Goal: Check status: Check status

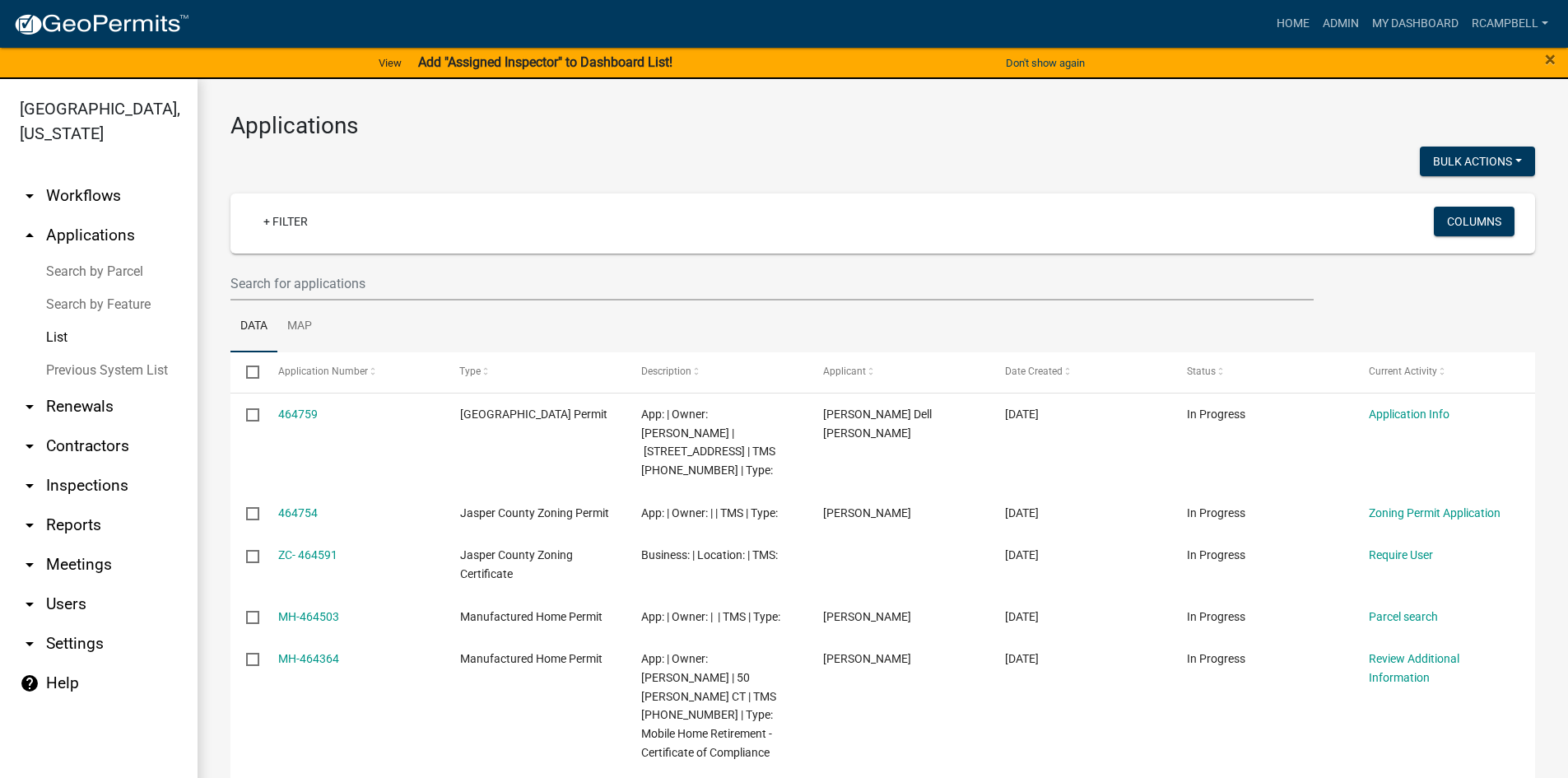
select select "3: 100"
click at [274, 278] on input "text" at bounding box center [772, 283] width 1083 height 34
paste input "459972"
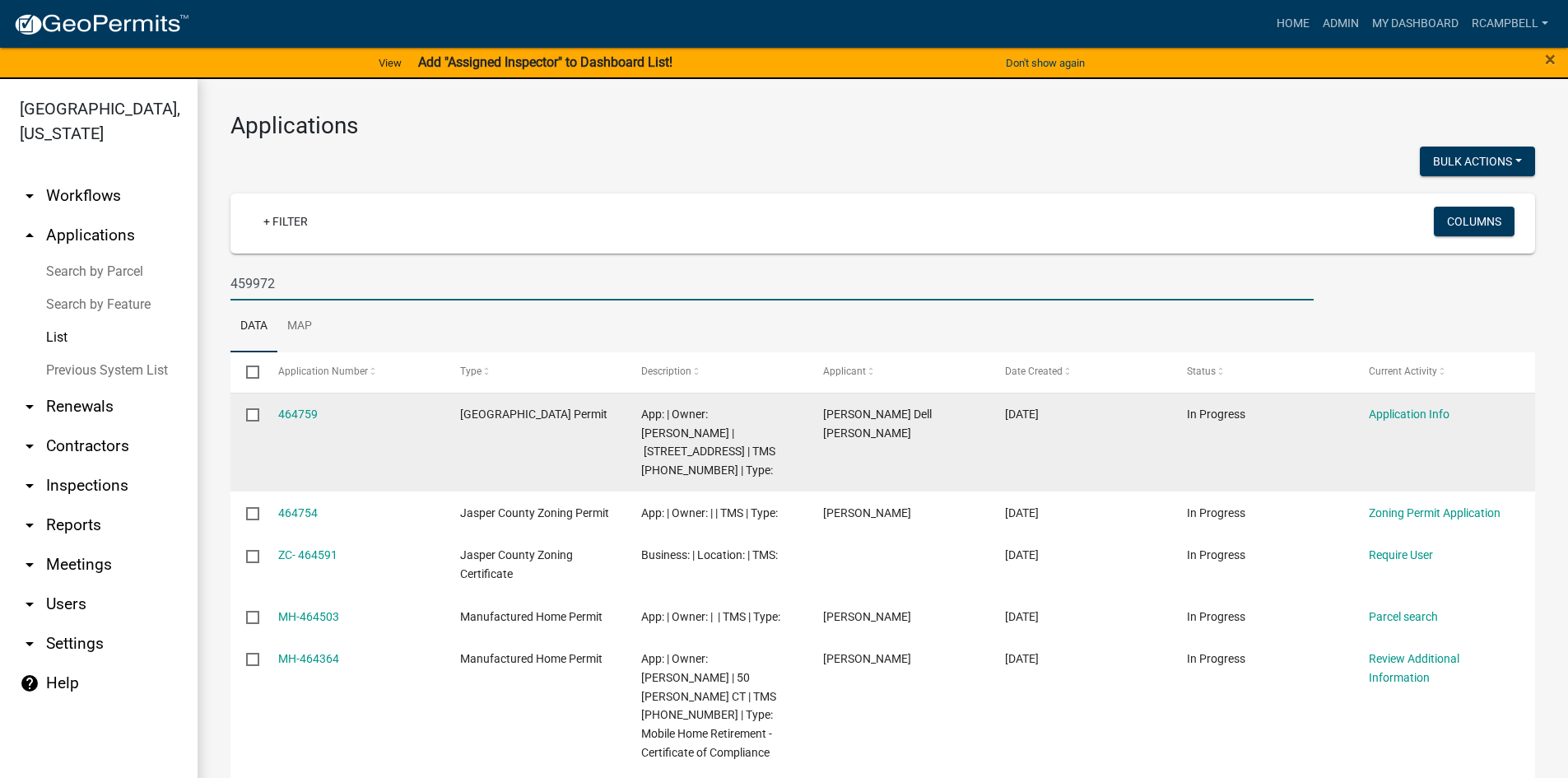
type input "459972"
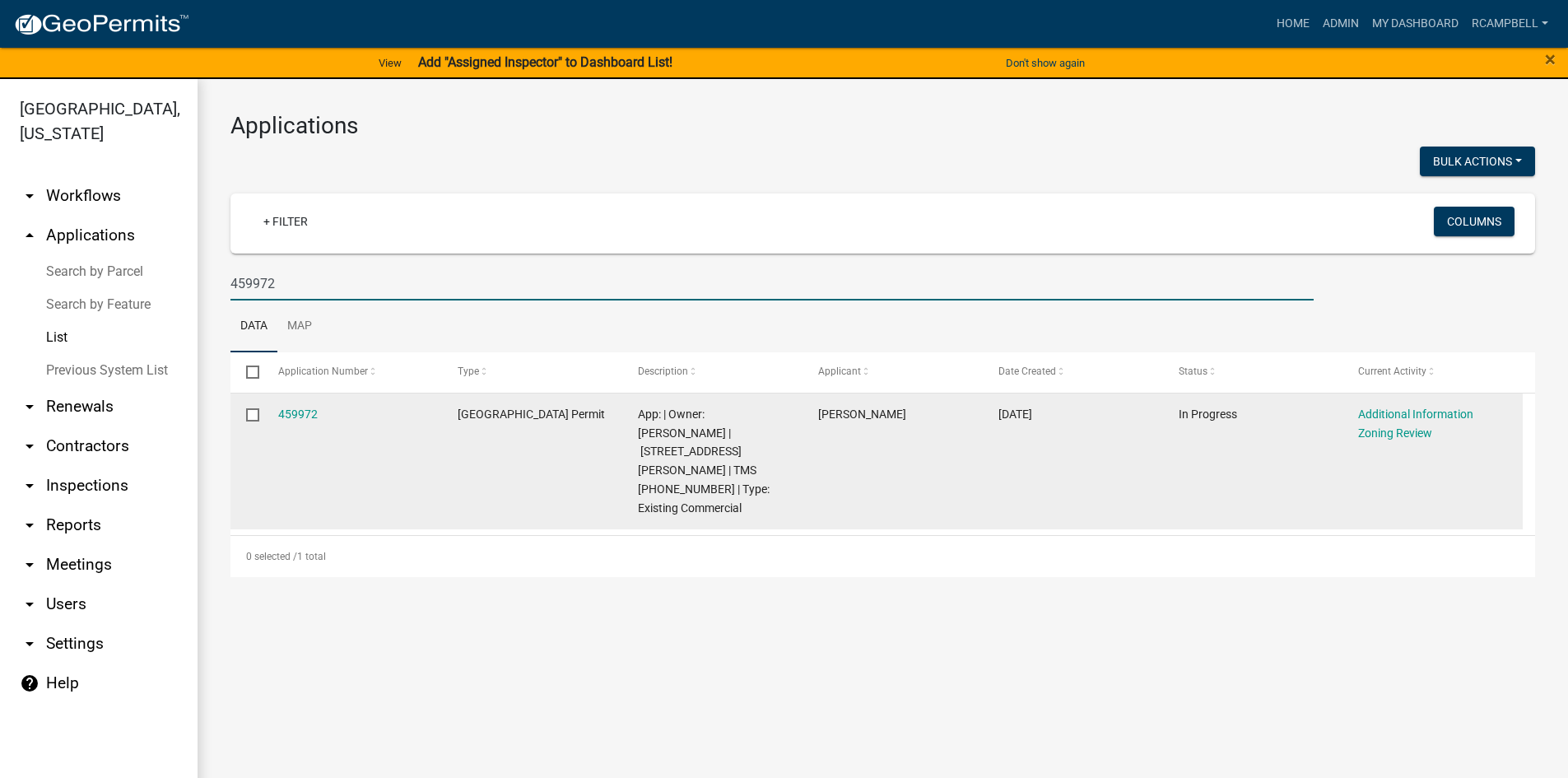
click at [276, 410] on datatable-body-cell "459972" at bounding box center [352, 461] width 181 height 136
click at [287, 411] on link "459972" at bounding box center [298, 414] width 40 height 13
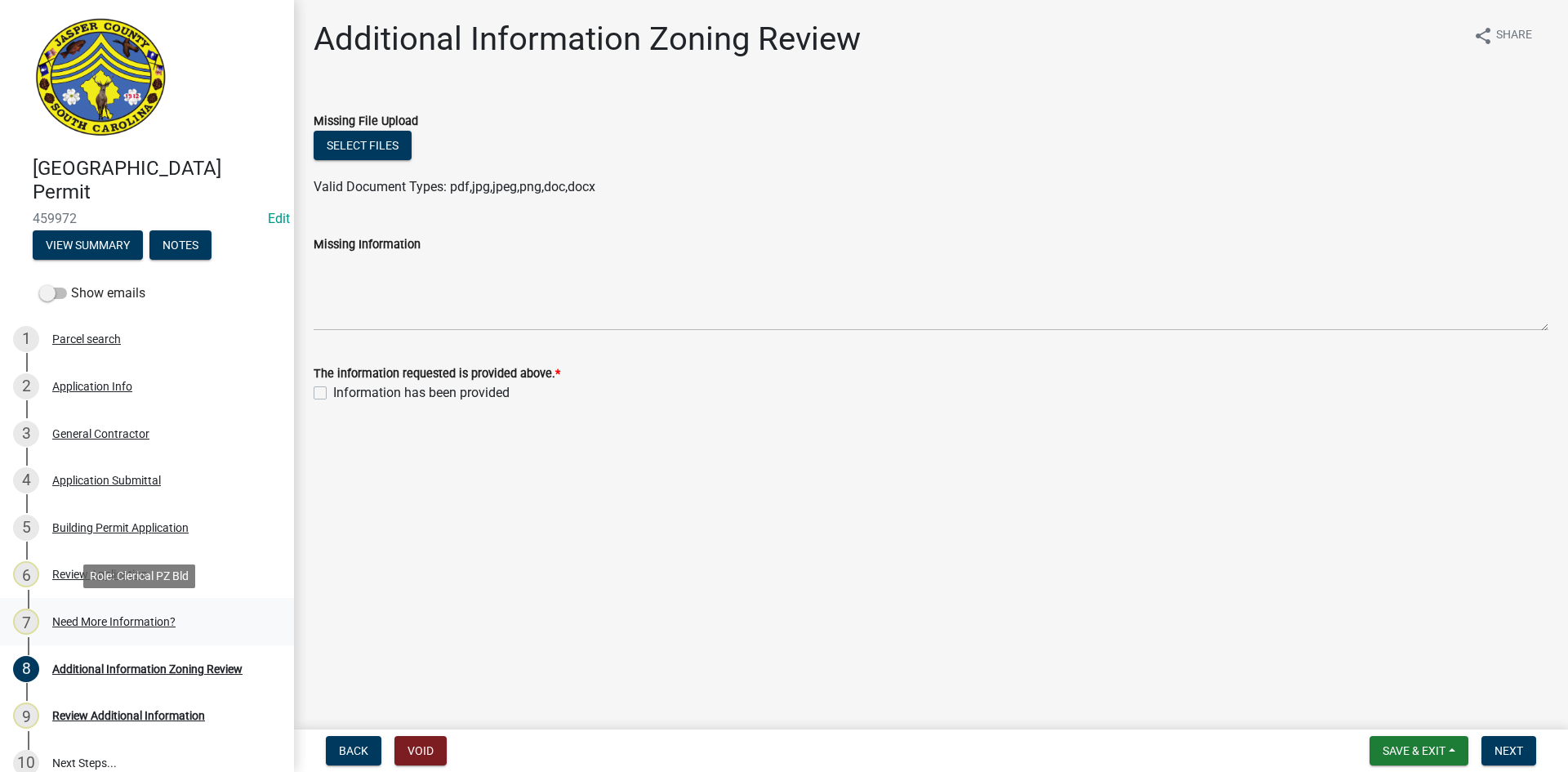
click at [117, 617] on div "Need More Information?" at bounding box center [114, 621] width 123 height 11
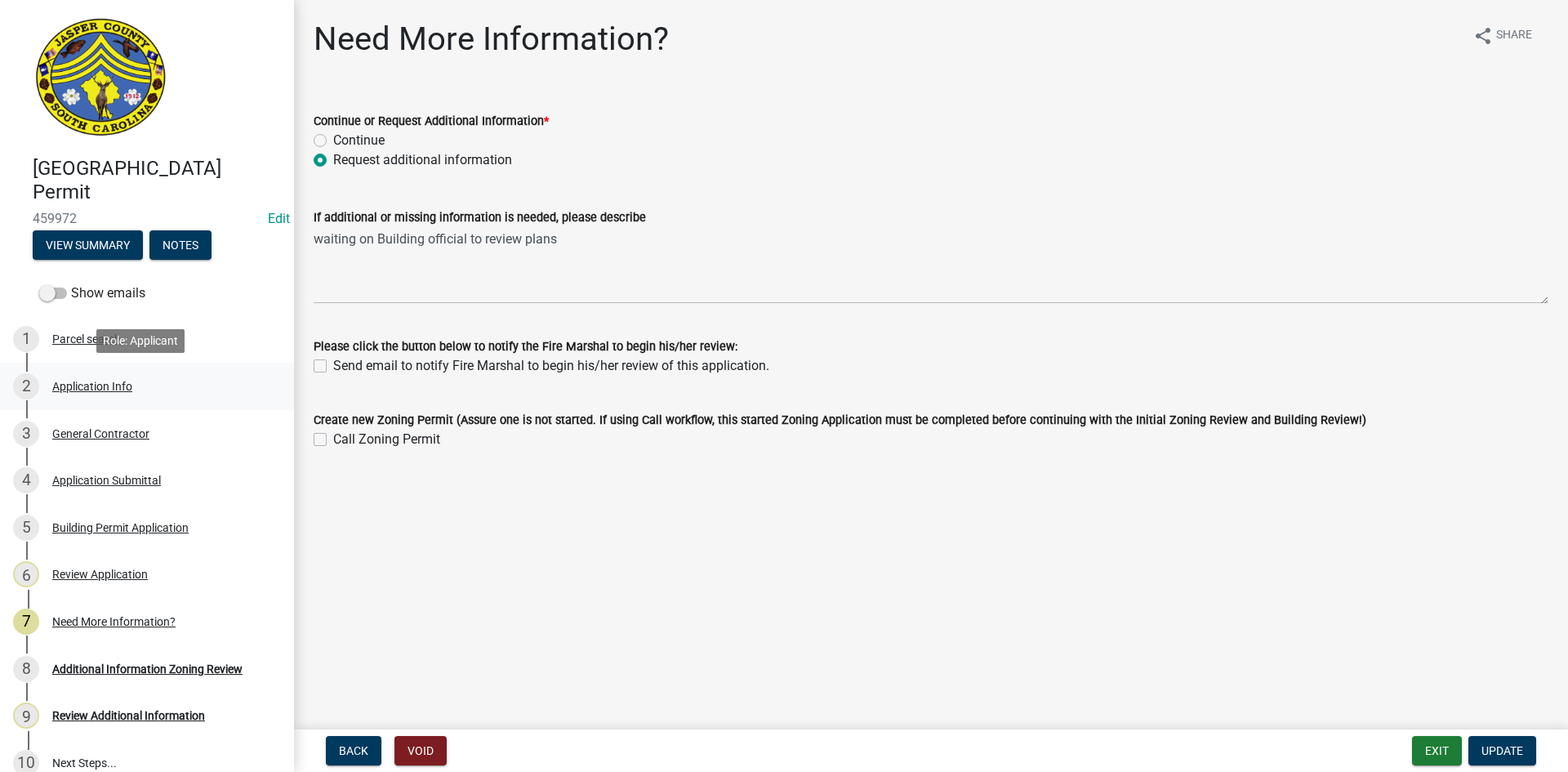
click at [80, 381] on div "Application Info" at bounding box center [92, 386] width 80 height 11
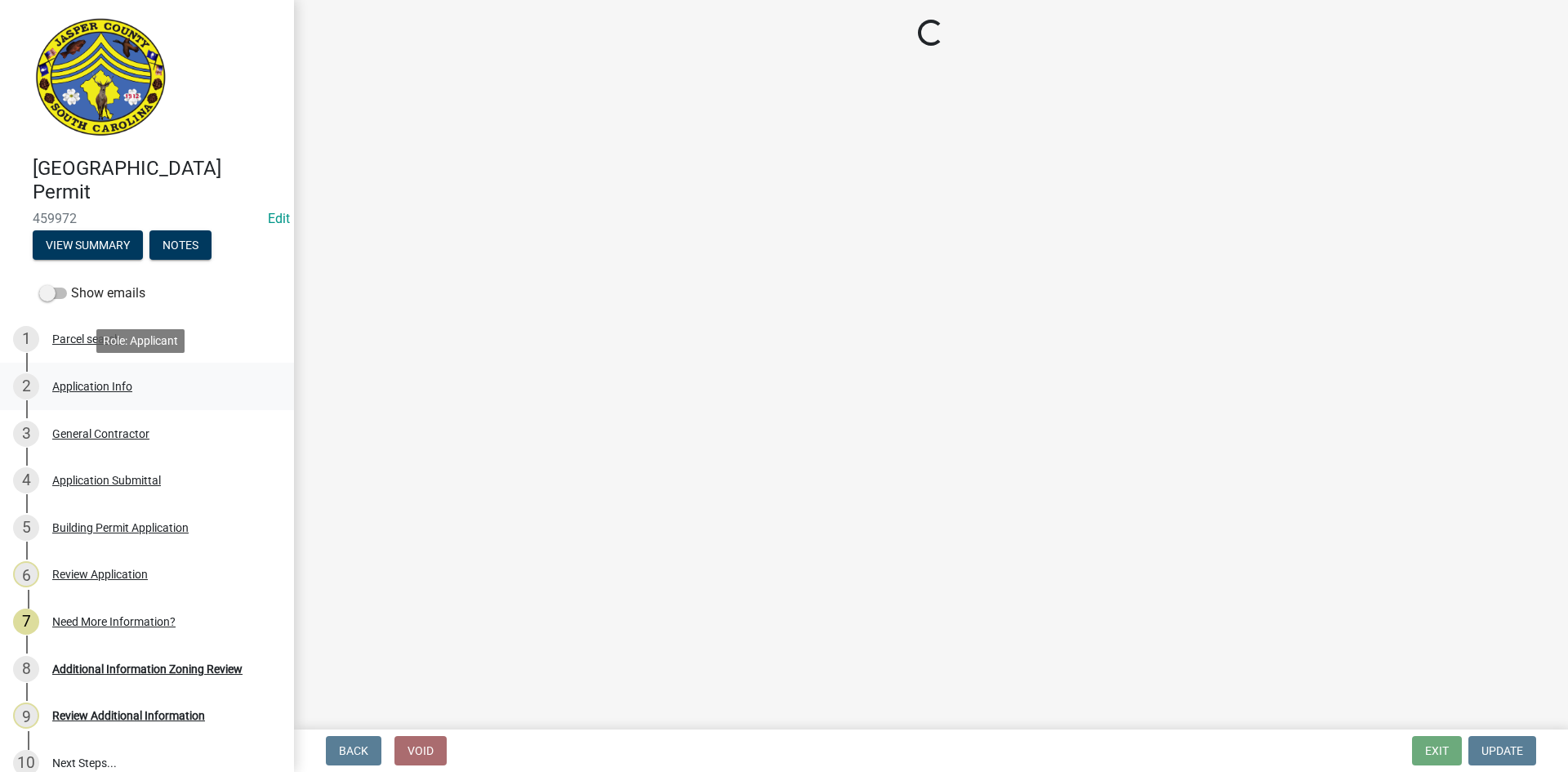
select select "9ee69ee8-4d28-486b-bc7b-e904e70aa828"
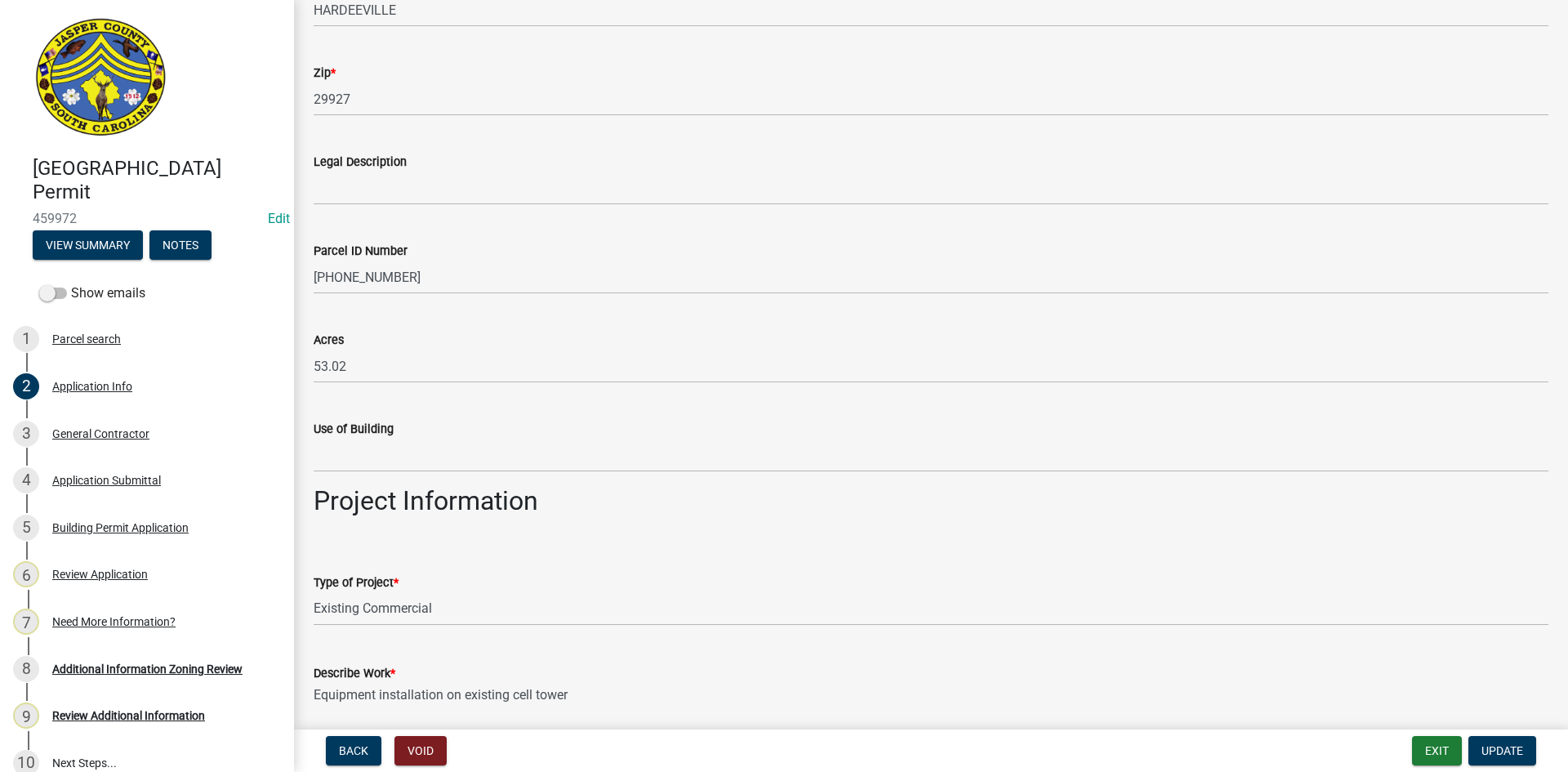
scroll to position [2043, 0]
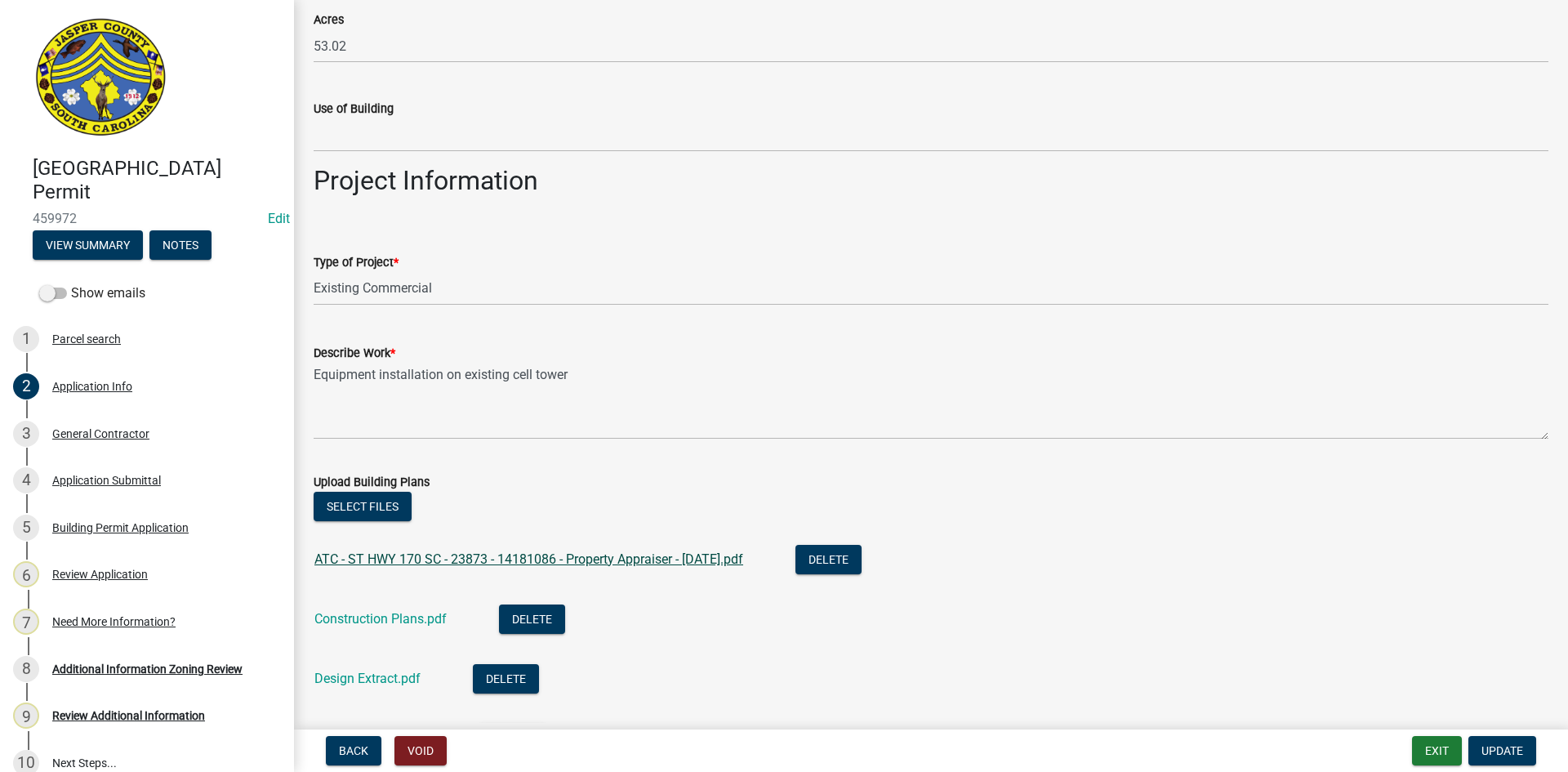
click at [400, 553] on link "ATC - ST HWY 170 SC - 23873 - 14181086 - Property Appraiser - 07-30-24.pdf" at bounding box center [528, 559] width 428 height 15
click at [386, 628] on div "Construction Plans.pdf" at bounding box center [393, 621] width 159 height 33
click at [381, 623] on link "Construction Plans.pdf" at bounding box center [380, 619] width 132 height 15
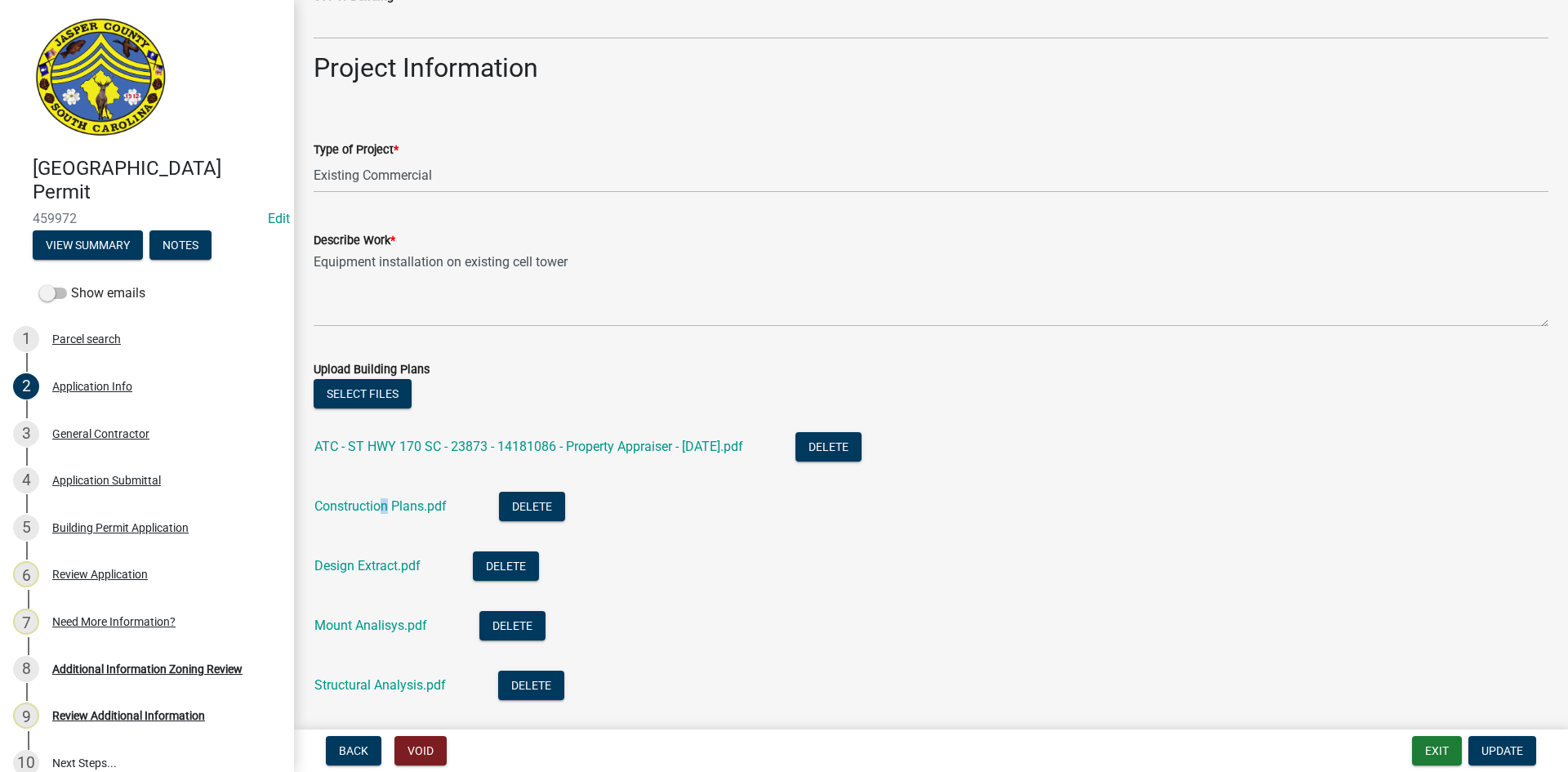
scroll to position [2288, 0]
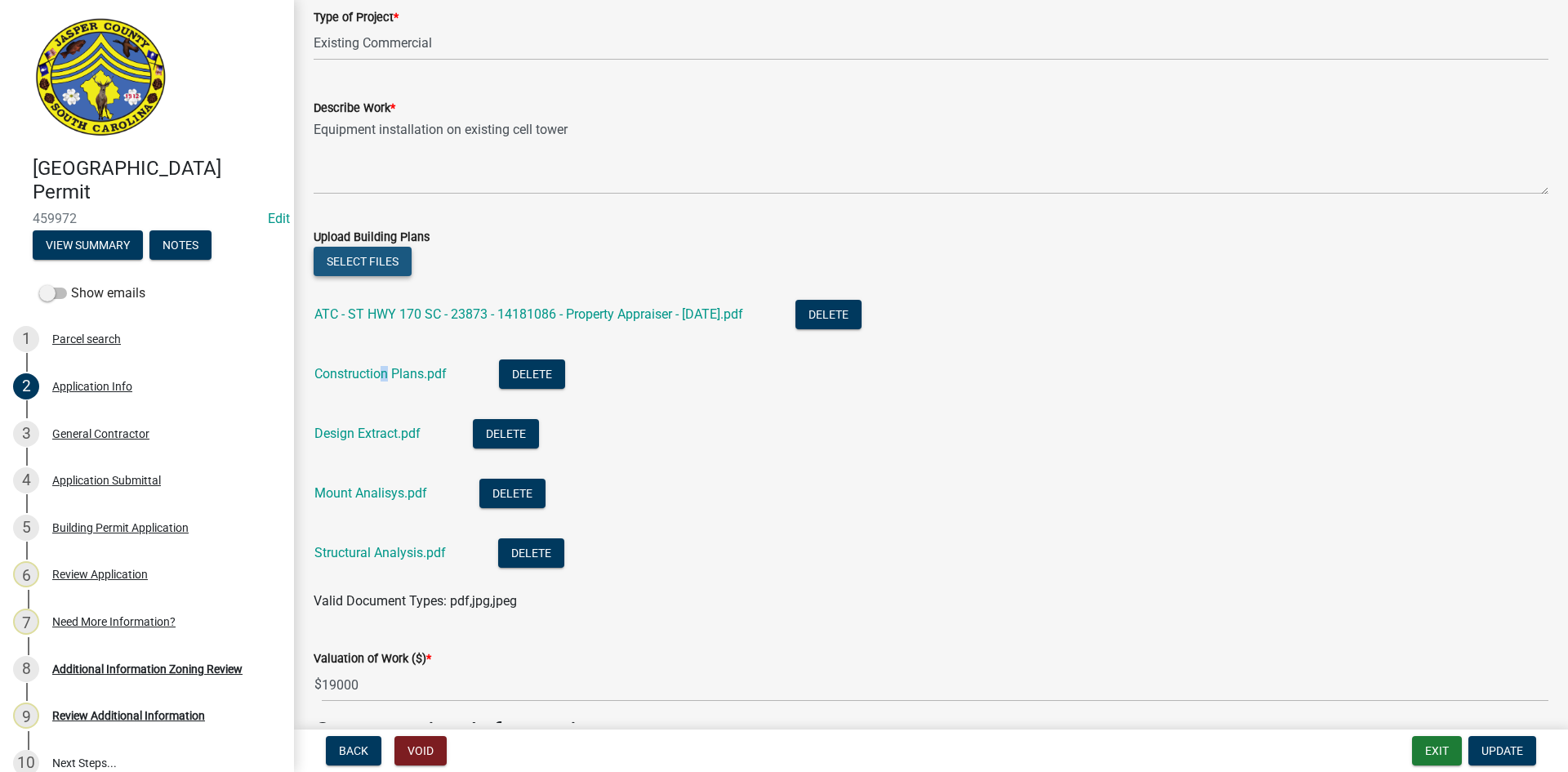
click at [329, 255] on button "Select files" at bounding box center [362, 261] width 98 height 29
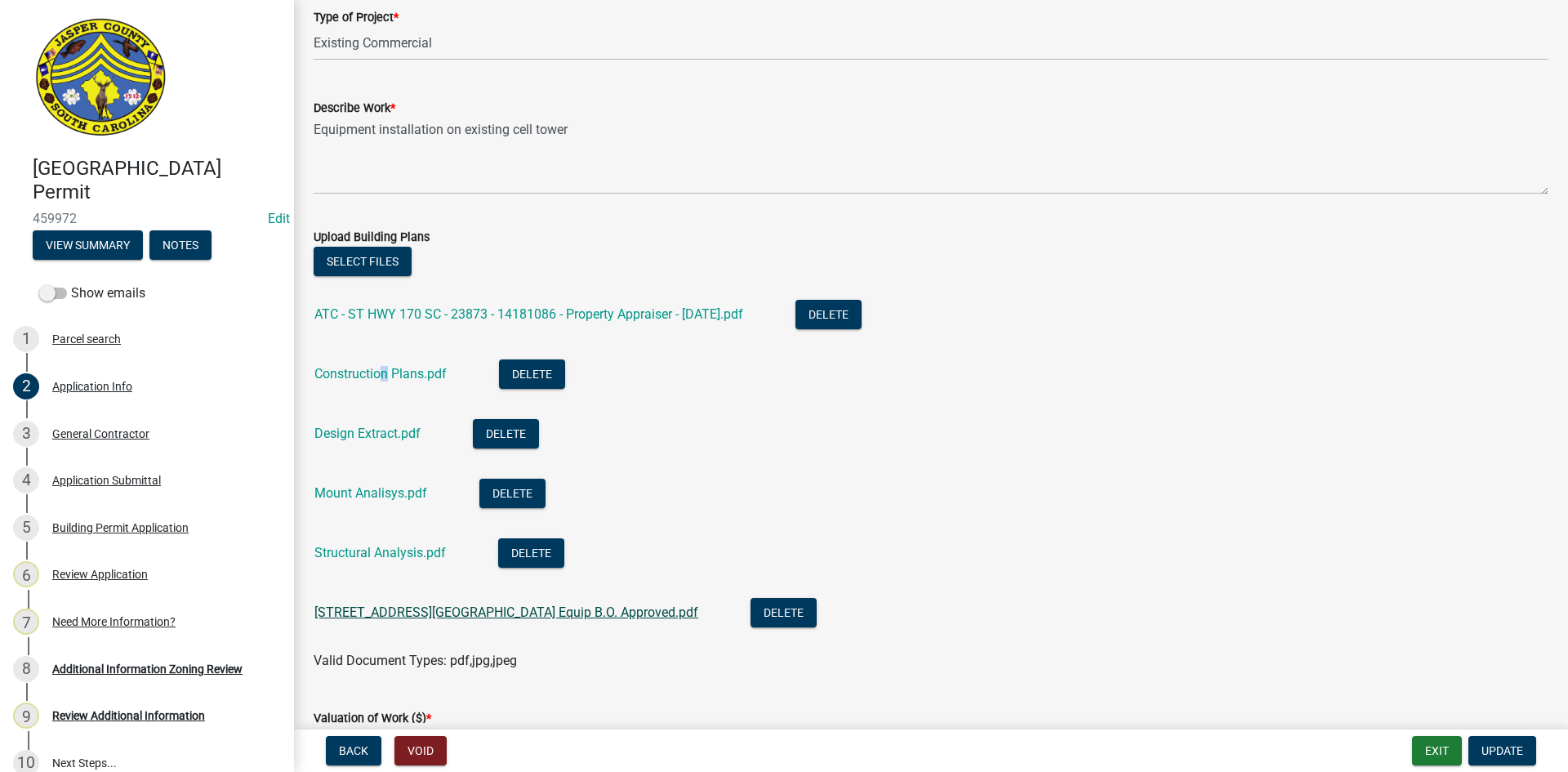
click at [409, 613] on link "3650 S Okatie Hwy Cell Tower Equip B.O. Approved.pdf" at bounding box center [506, 612] width 384 height 15
click at [379, 434] on link "Design Extract.pdf" at bounding box center [367, 433] width 106 height 15
click at [342, 495] on link "Mount Analisys.pdf" at bounding box center [370, 493] width 113 height 15
click at [393, 553] on link "Structural Analysis.pdf" at bounding box center [380, 553] width 131 height 15
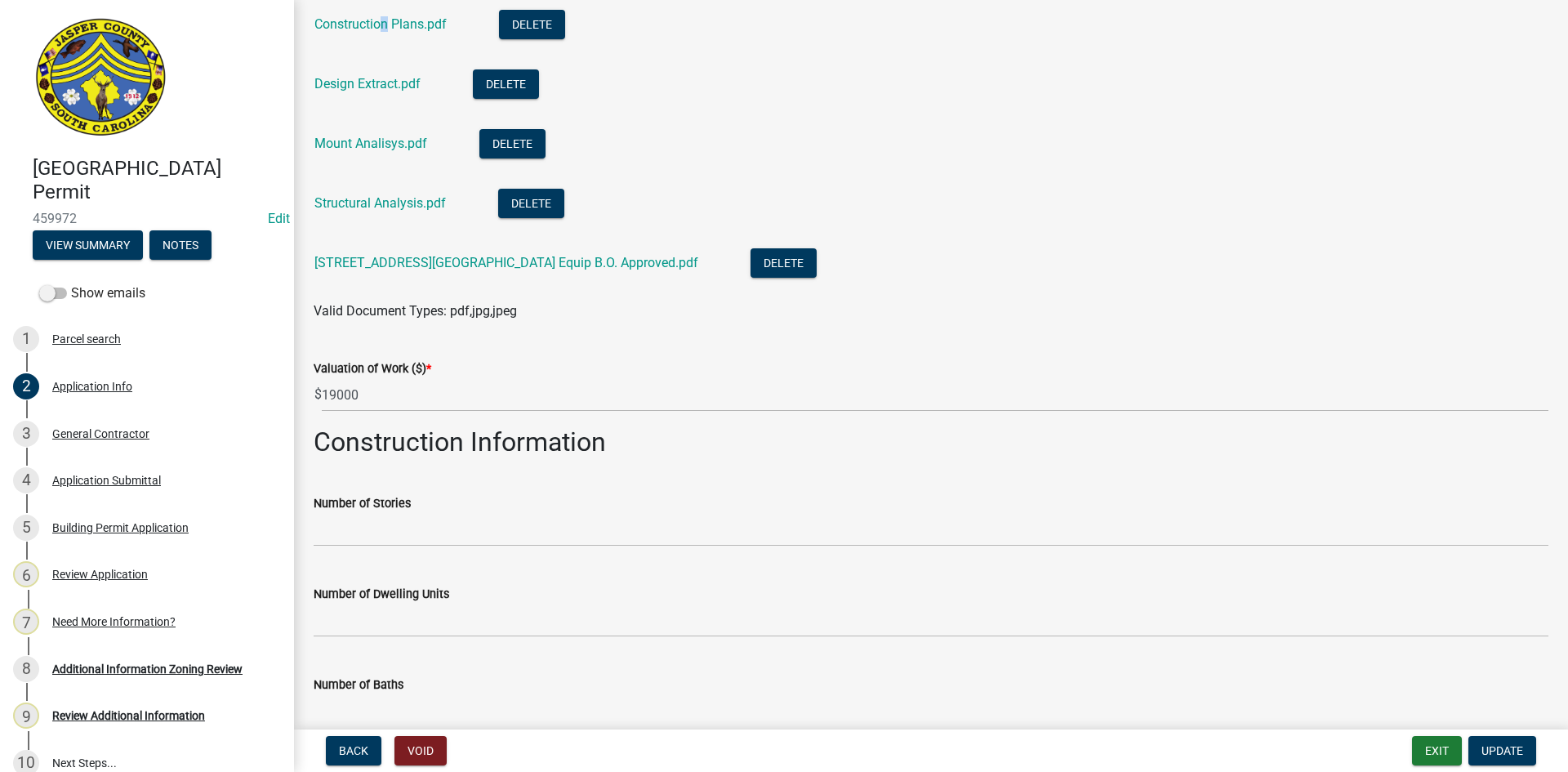
scroll to position [2778, 0]
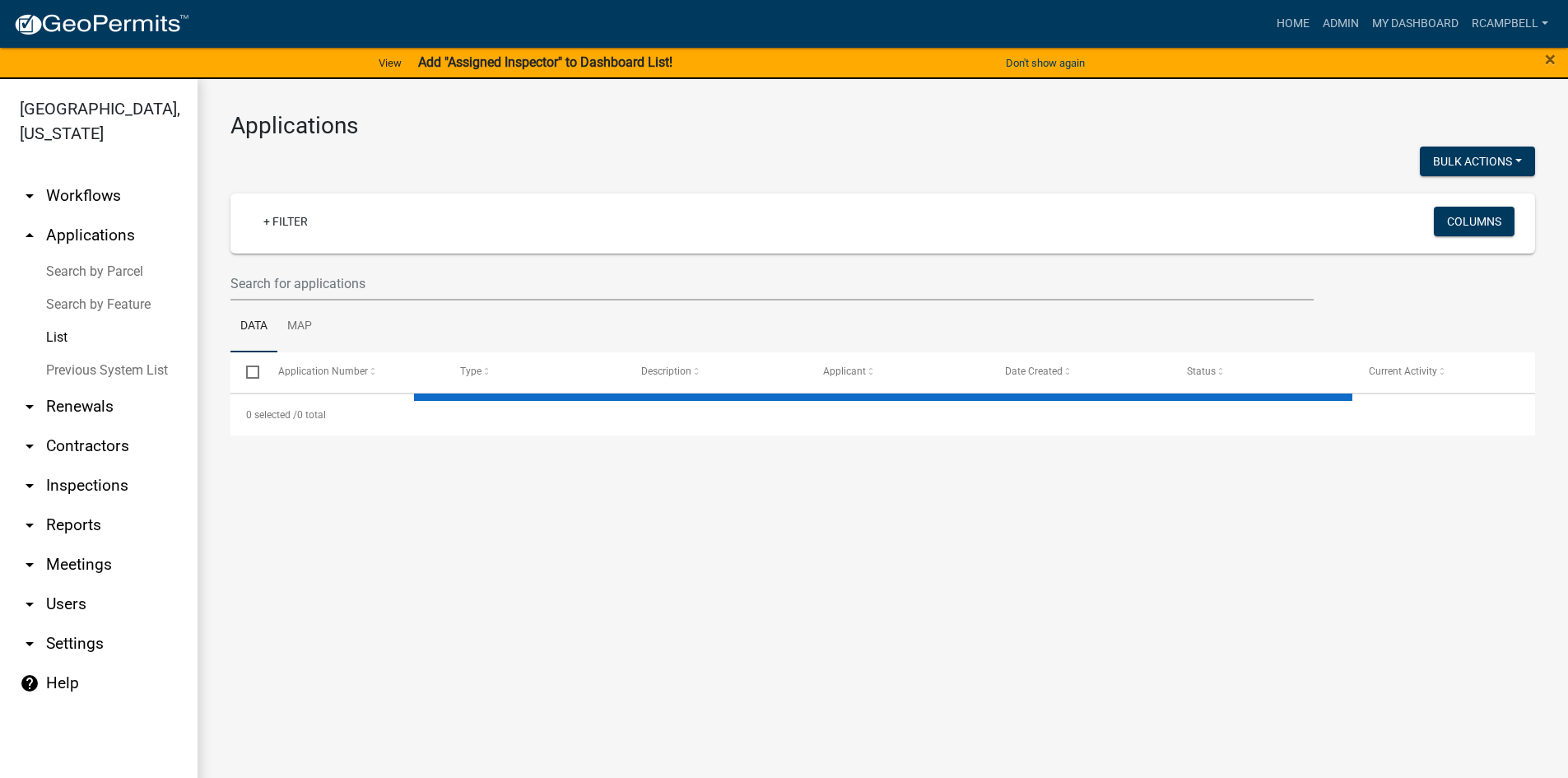
select select "3: 100"
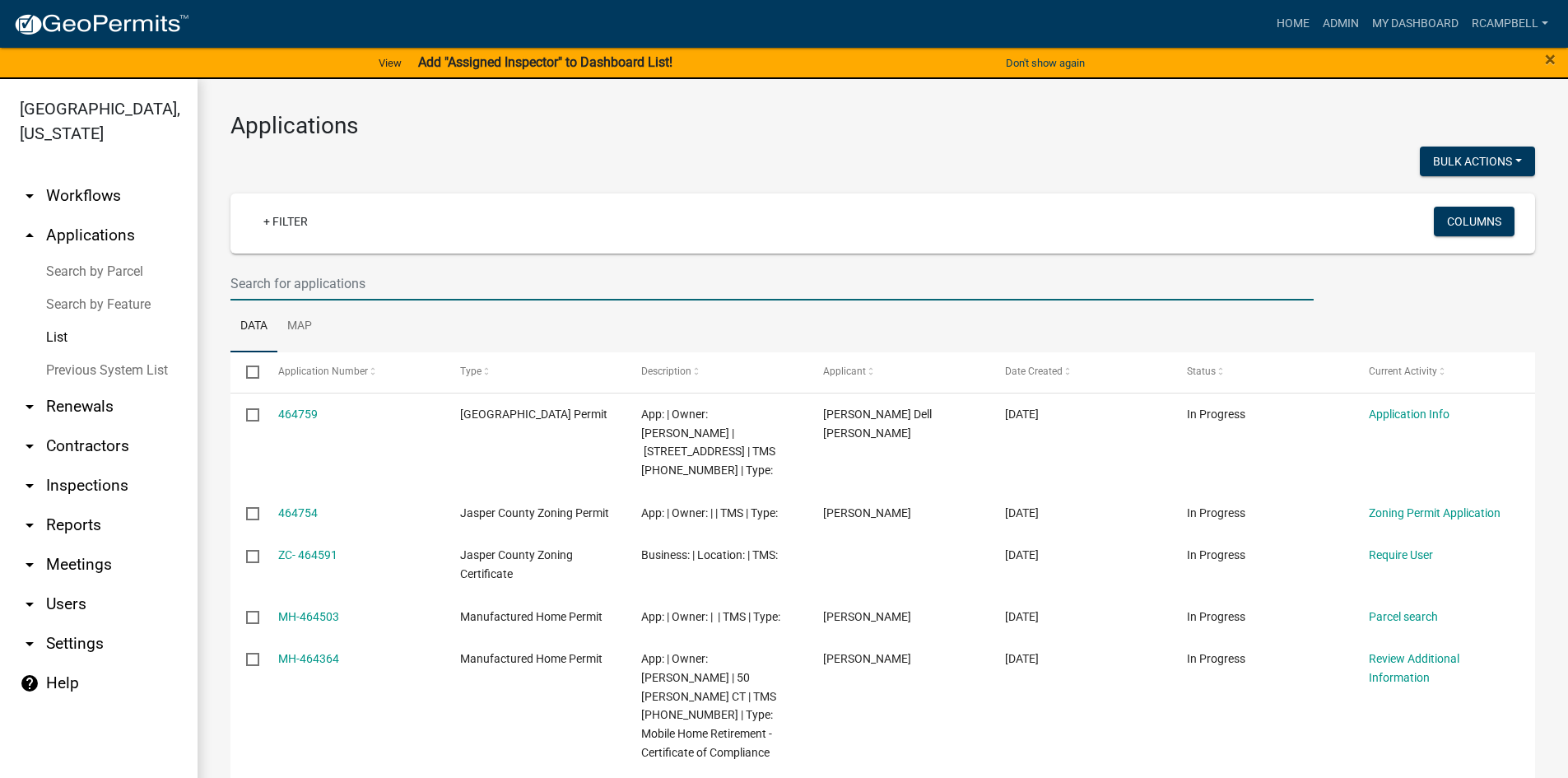
click at [315, 278] on input "text" at bounding box center [772, 283] width 1083 height 34
type input "458219"
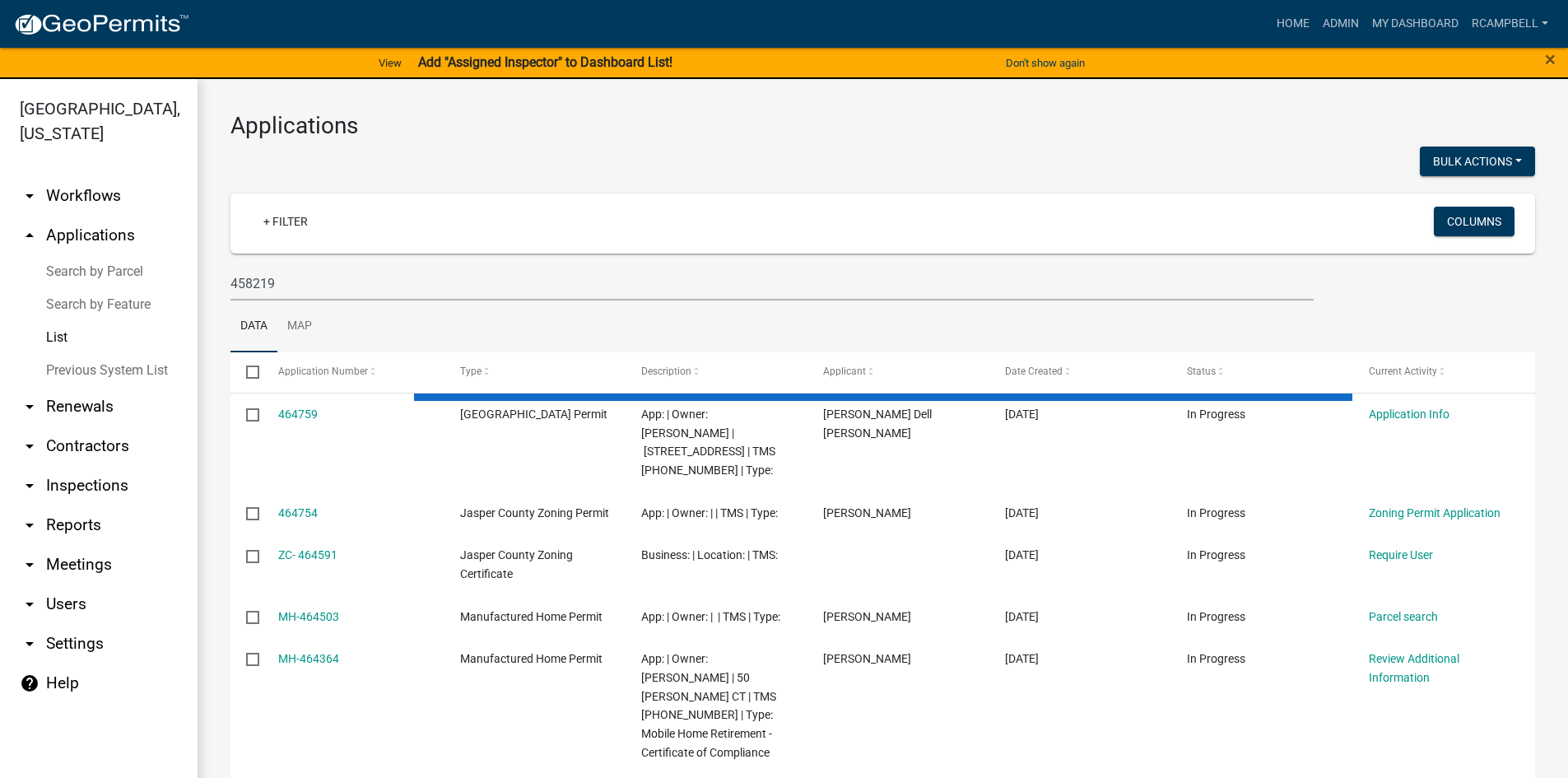
drag, startPoint x: 301, startPoint y: 189, endPoint x: 324, endPoint y: 150, distance: 45.3
drag, startPoint x: 415, startPoint y: 269, endPoint x: 642, endPoint y: 140, distance: 261.1
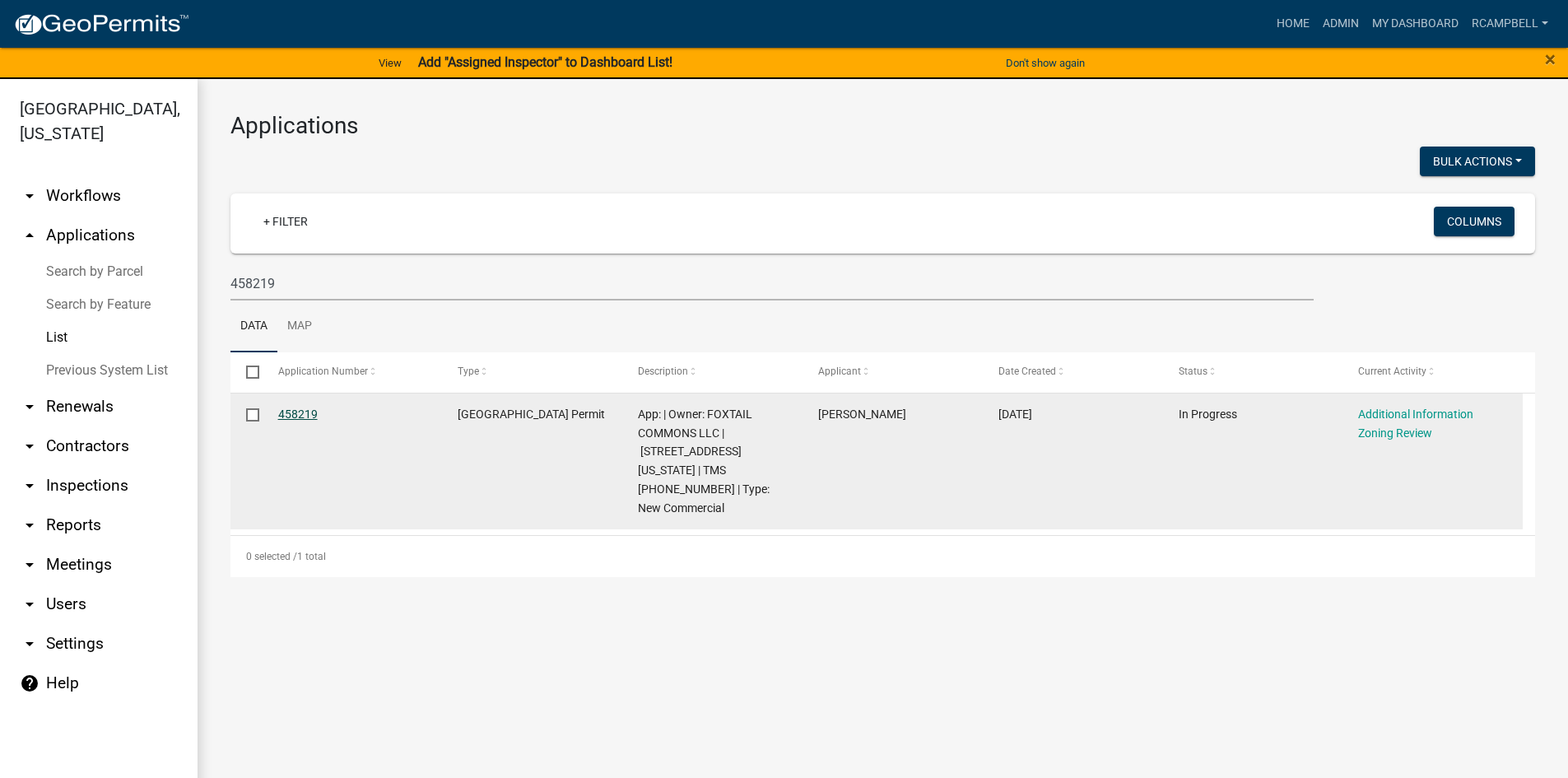
drag, startPoint x: 642, startPoint y: 140, endPoint x: 301, endPoint y: 415, distance: 438.1
click at [301, 415] on link "458219" at bounding box center [298, 414] width 40 height 13
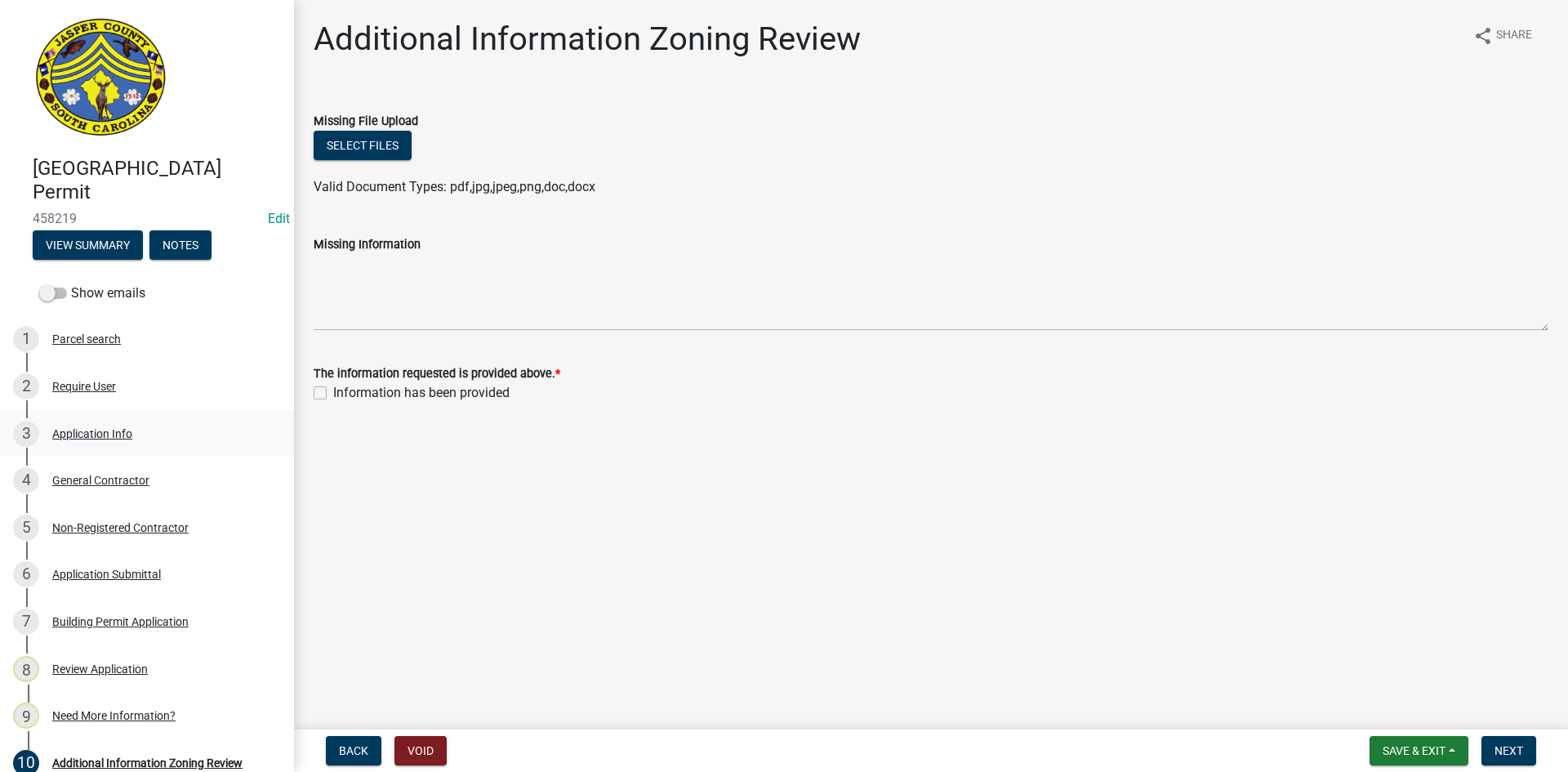
click at [122, 444] on div "3 Application Info" at bounding box center [140, 434] width 255 height 26
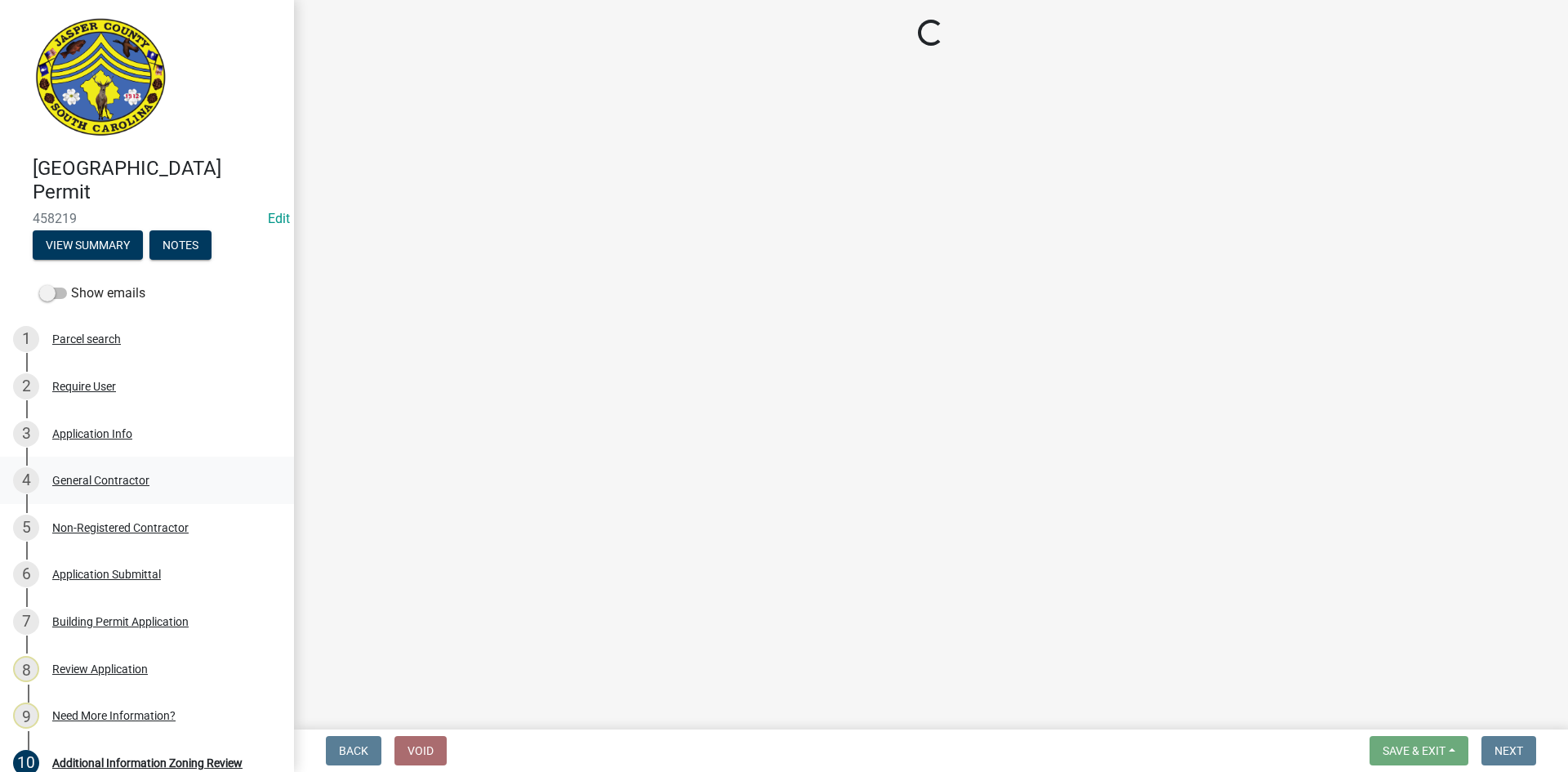
select select "d8ad81b1-fb71-4473-8687-b7f73eb7480a"
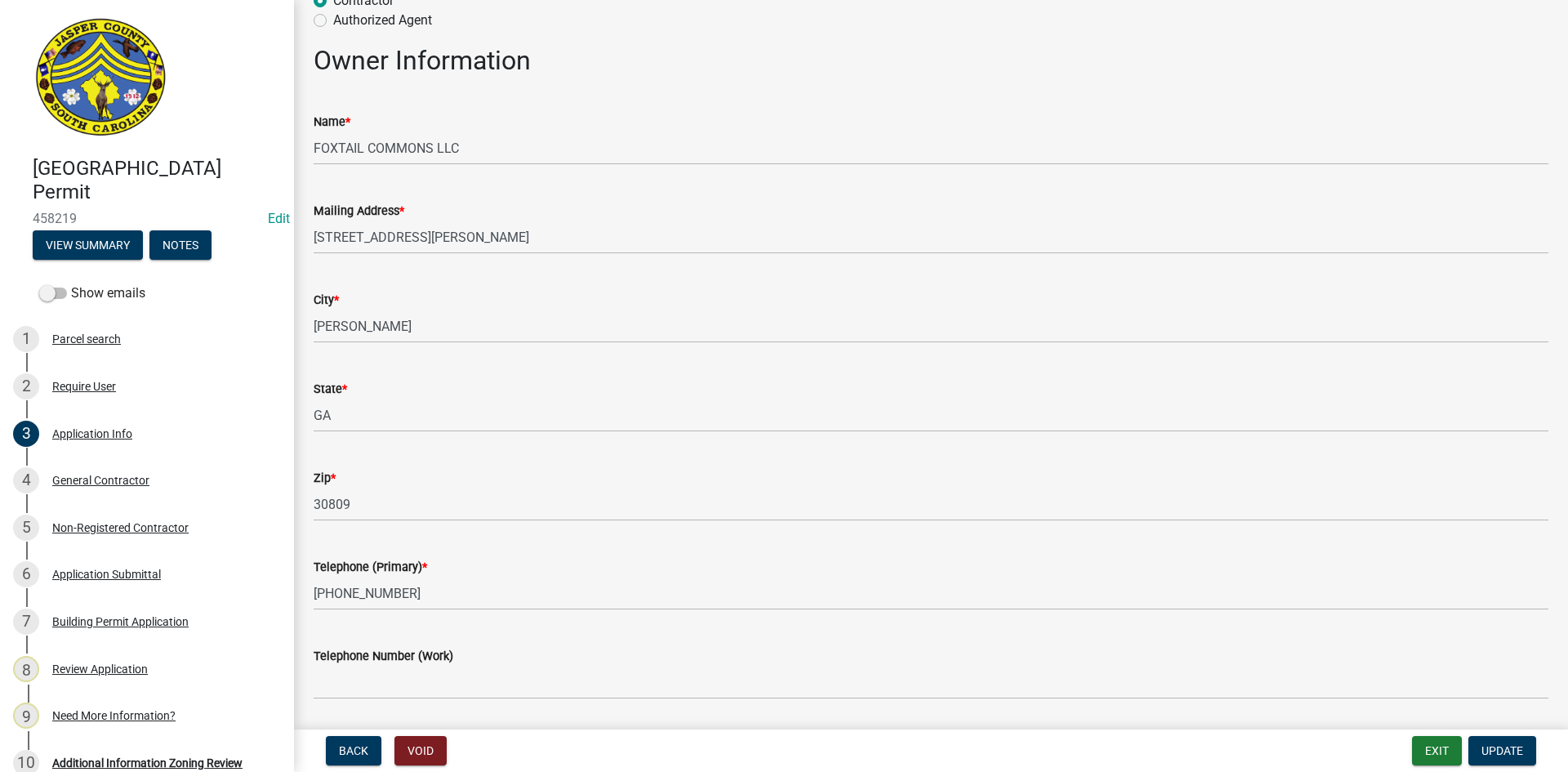
scroll to position [149, 0]
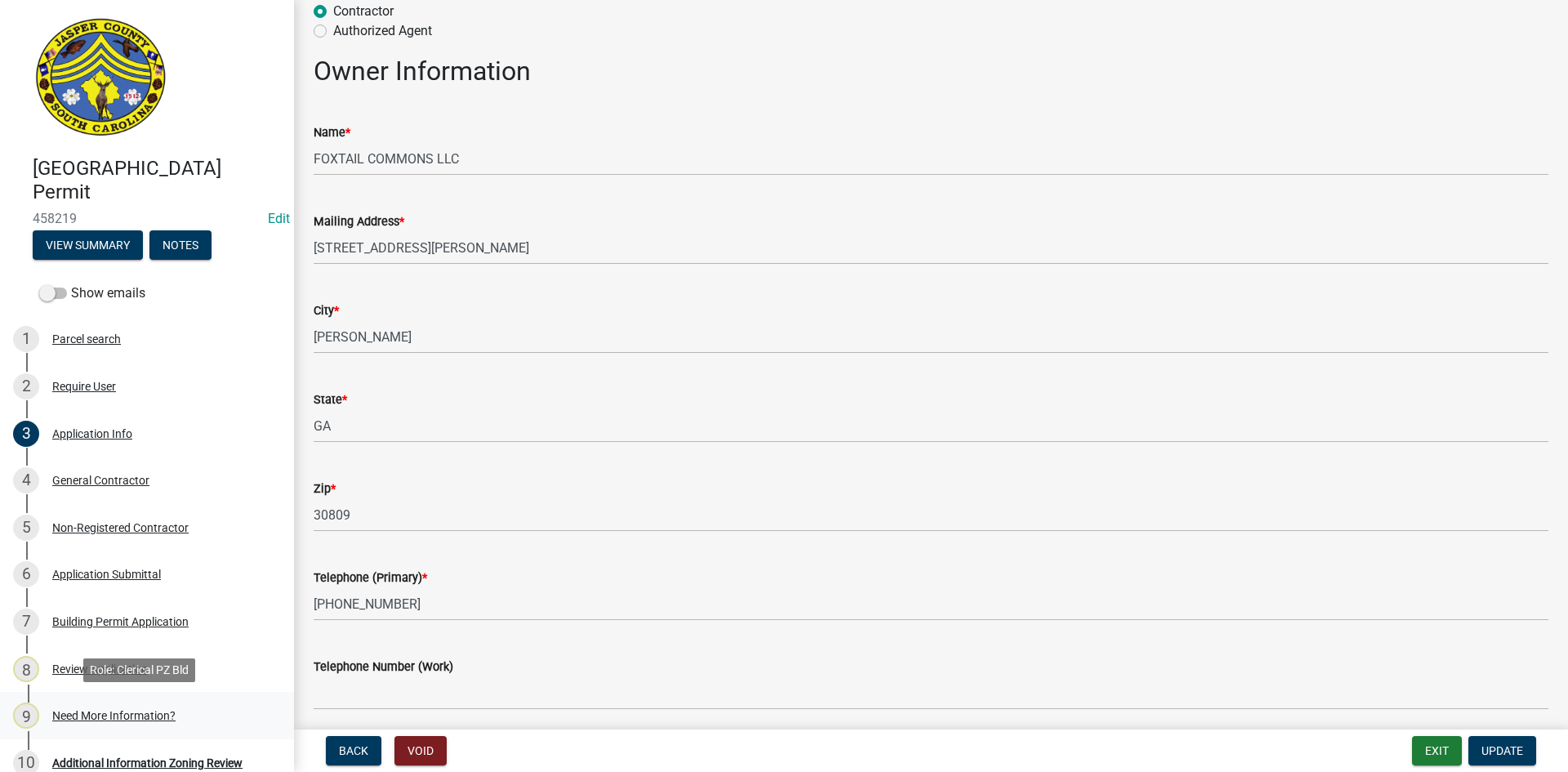
click at [108, 714] on div "Need More Information?" at bounding box center [114, 715] width 123 height 11
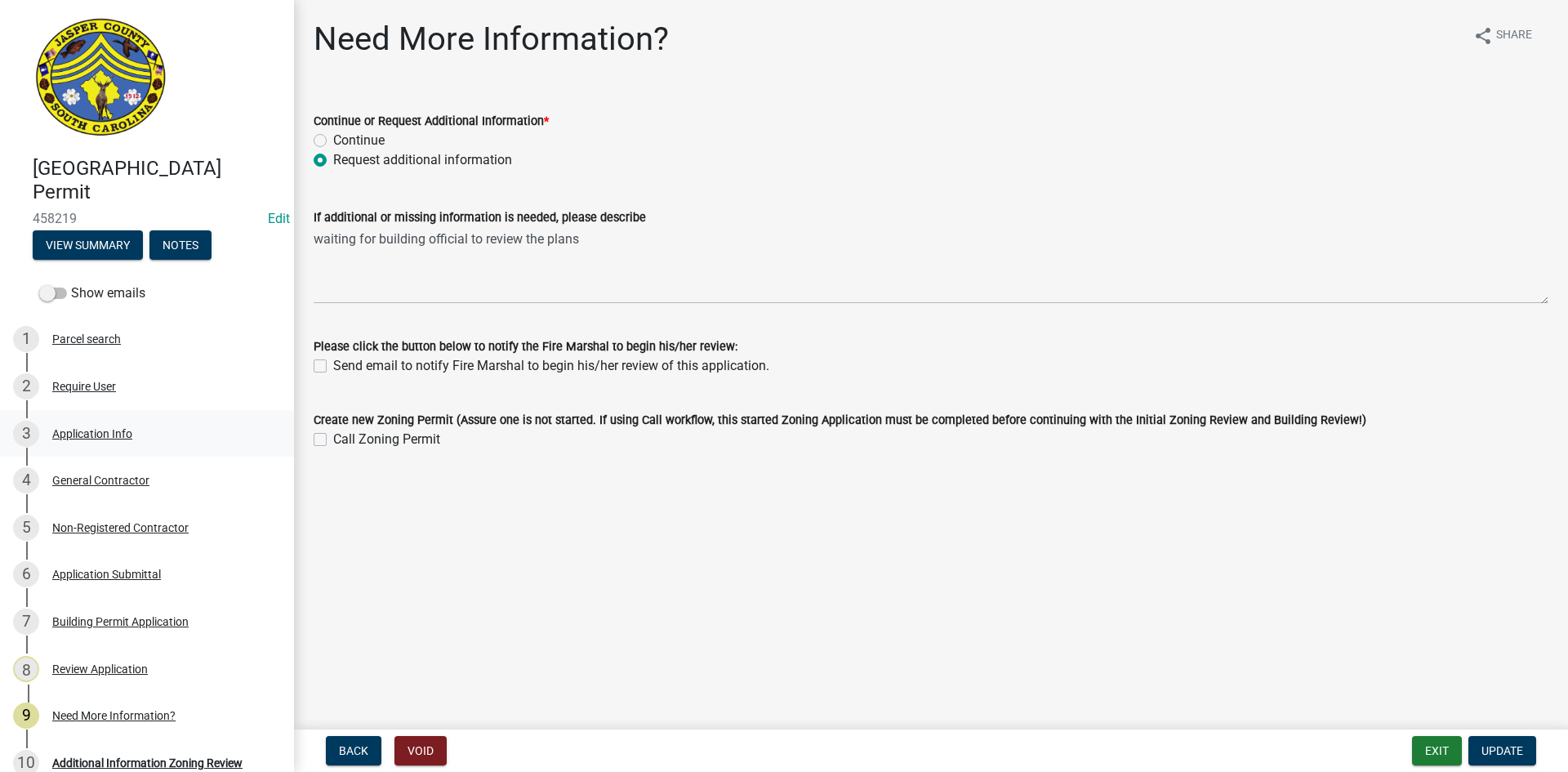
click at [102, 431] on div "Application Info" at bounding box center [92, 433] width 80 height 11
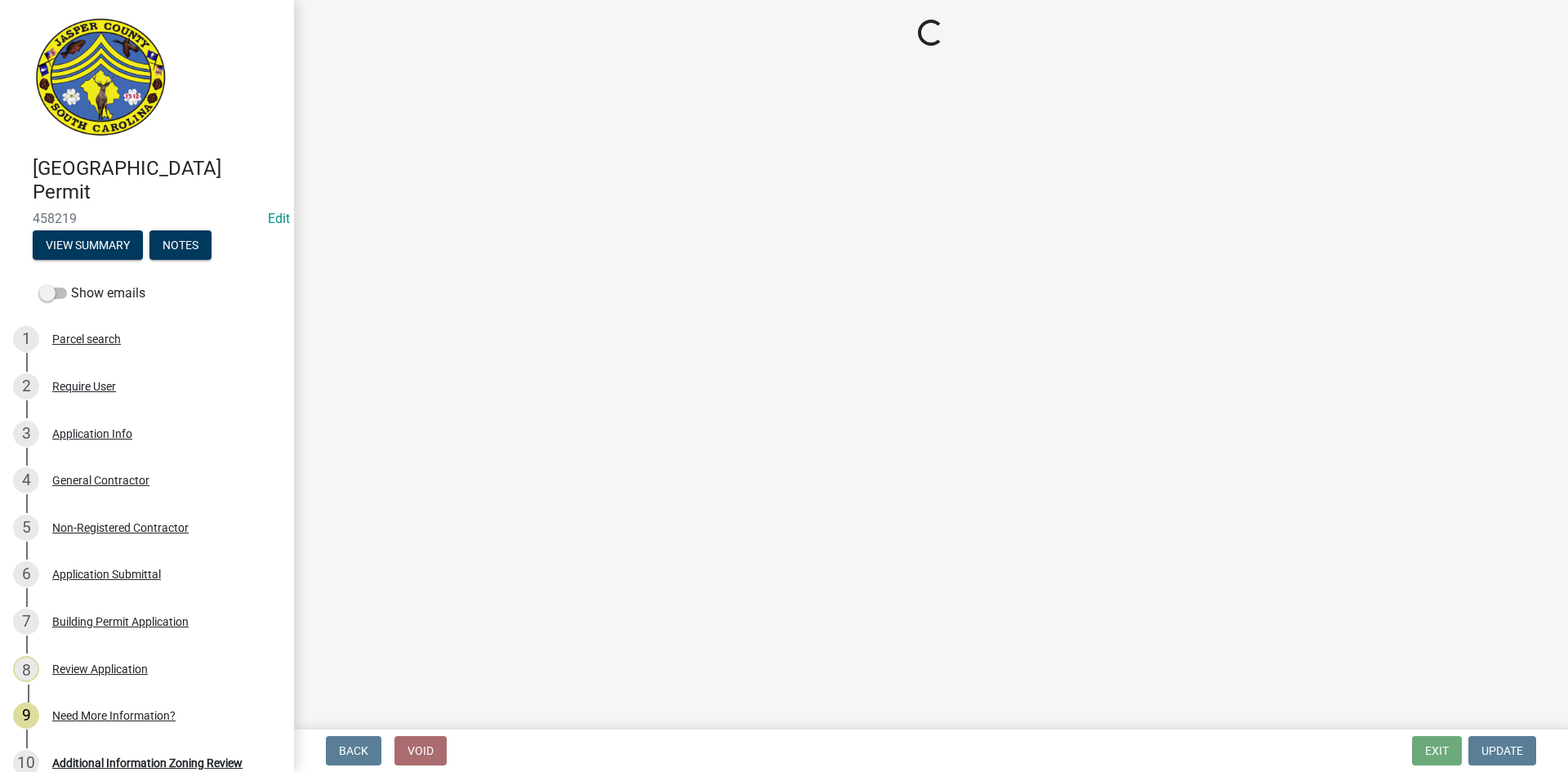
select select "d8ad81b1-fb71-4473-8687-b7f73eb7480a"
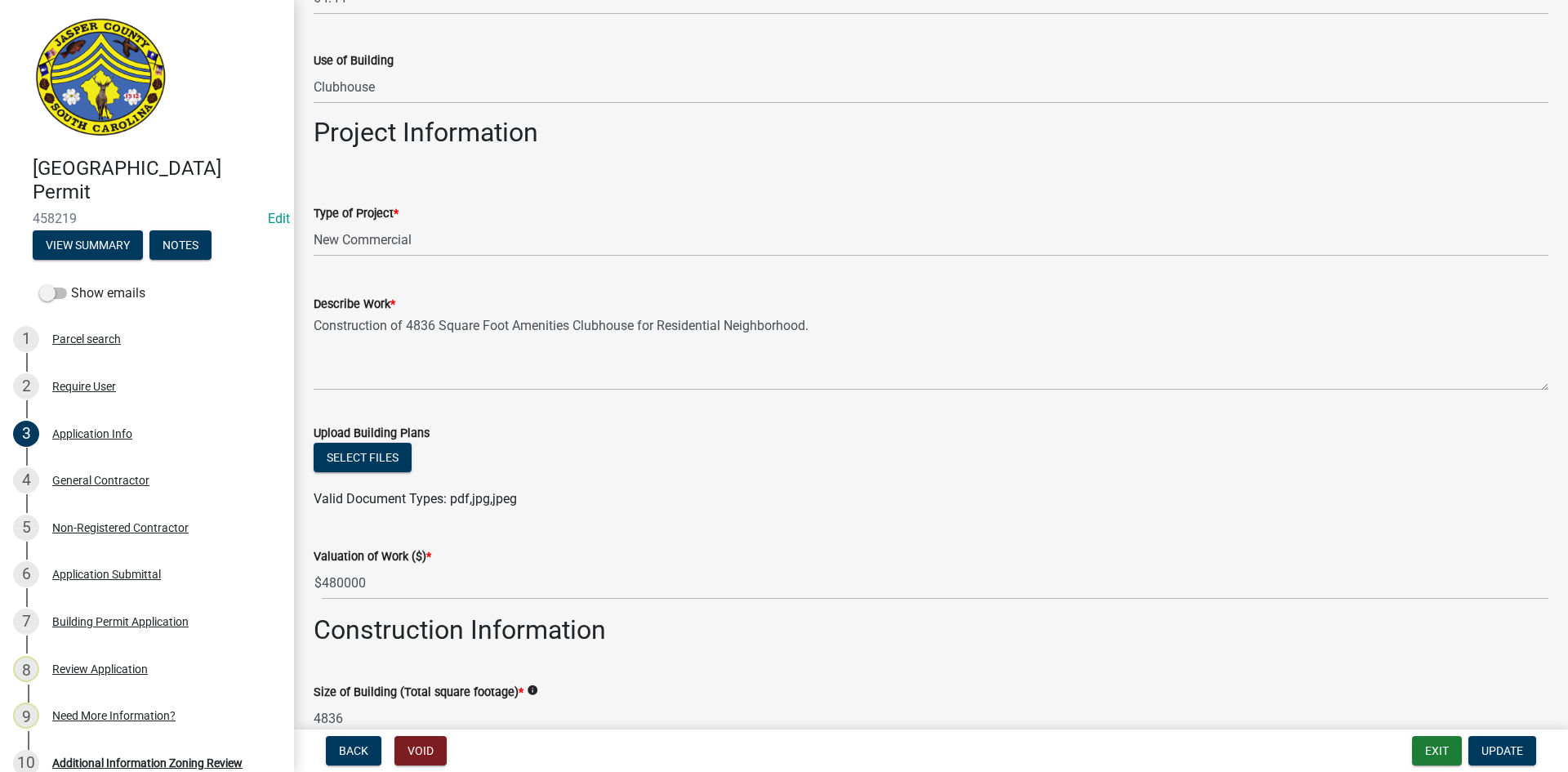
scroll to position [1635, 0]
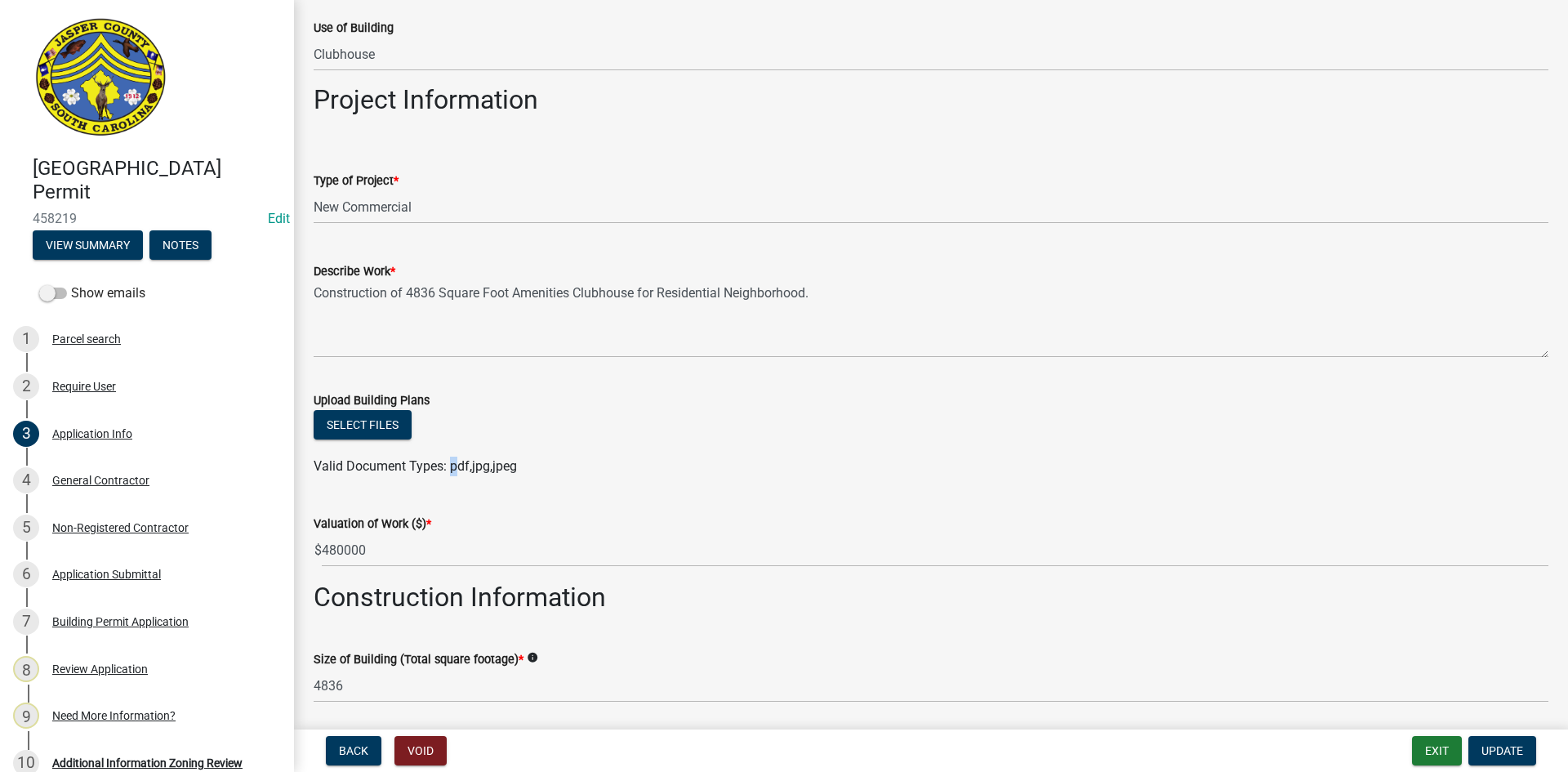
click at [453, 465] on span "Valid Document Types: pdf,jpg,jpeg" at bounding box center [415, 466] width 203 height 15
click at [473, 470] on span "Valid Document Types: pdf,jpg,jpeg" at bounding box center [415, 466] width 203 height 15
click at [481, 465] on span "Valid Document Types: pdf,jpg,jpeg" at bounding box center [415, 466] width 203 height 15
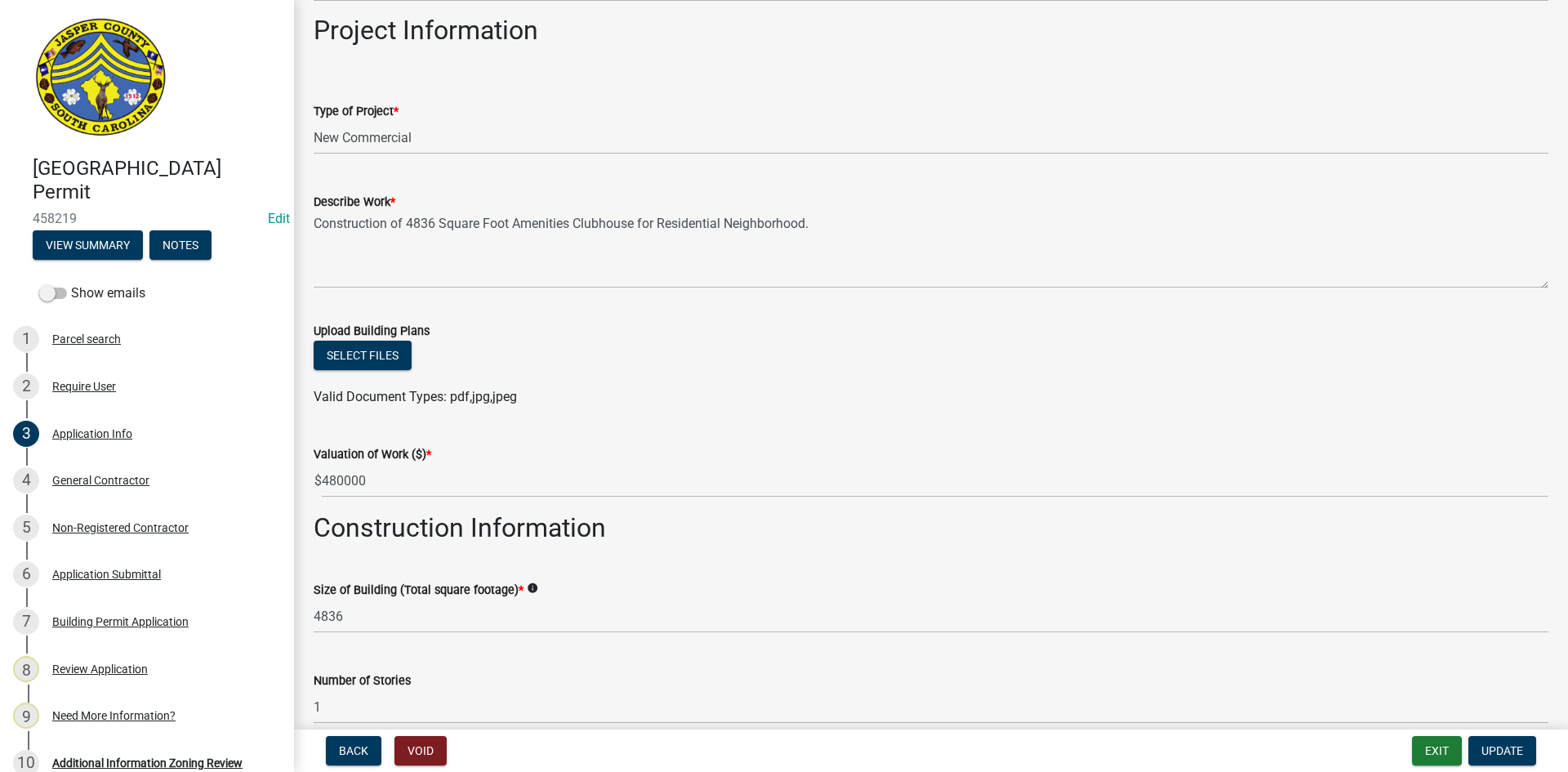
scroll to position [1701, 0]
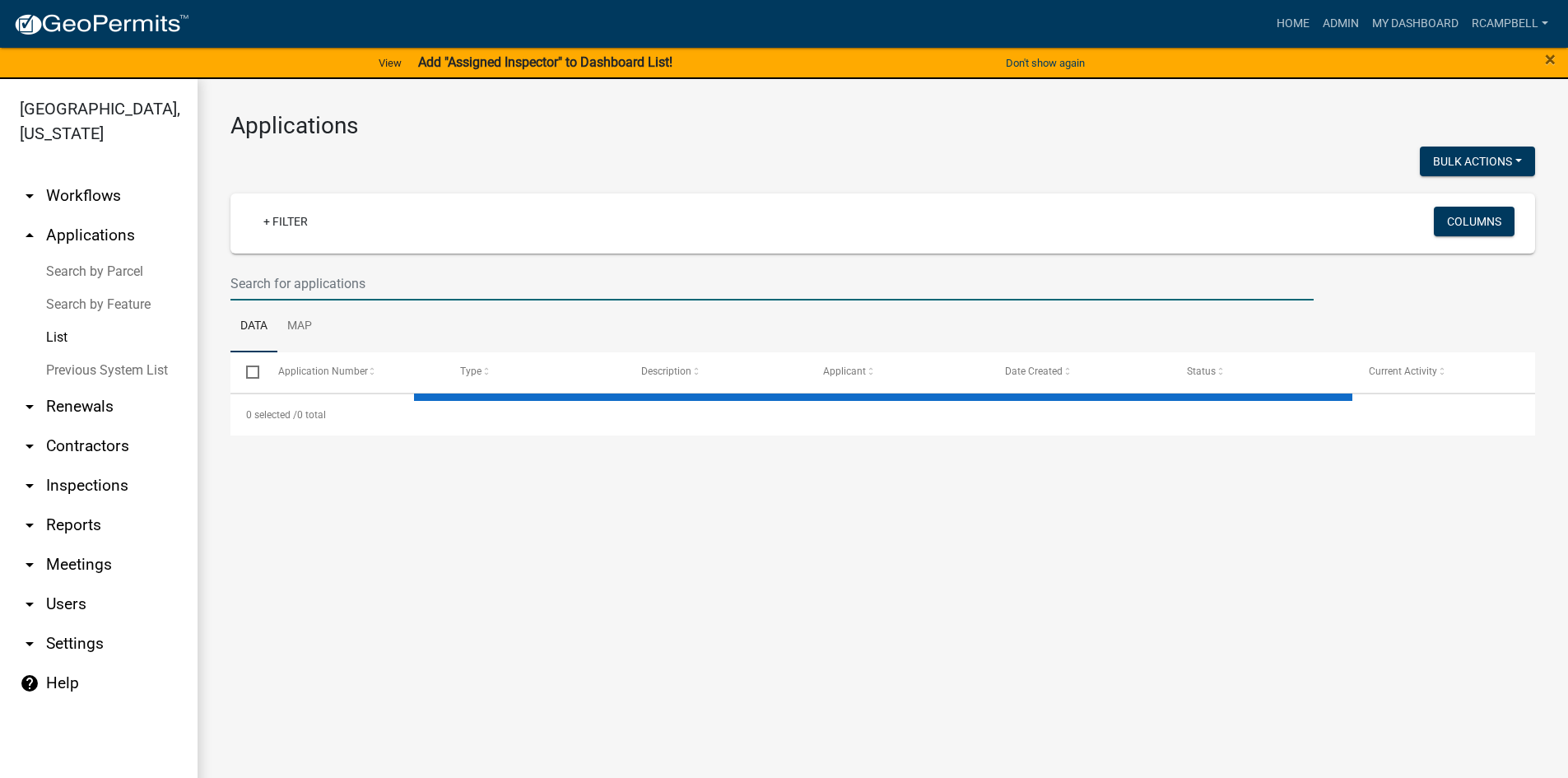
click at [247, 283] on input "text" at bounding box center [772, 283] width 1083 height 34
select select "3: 100"
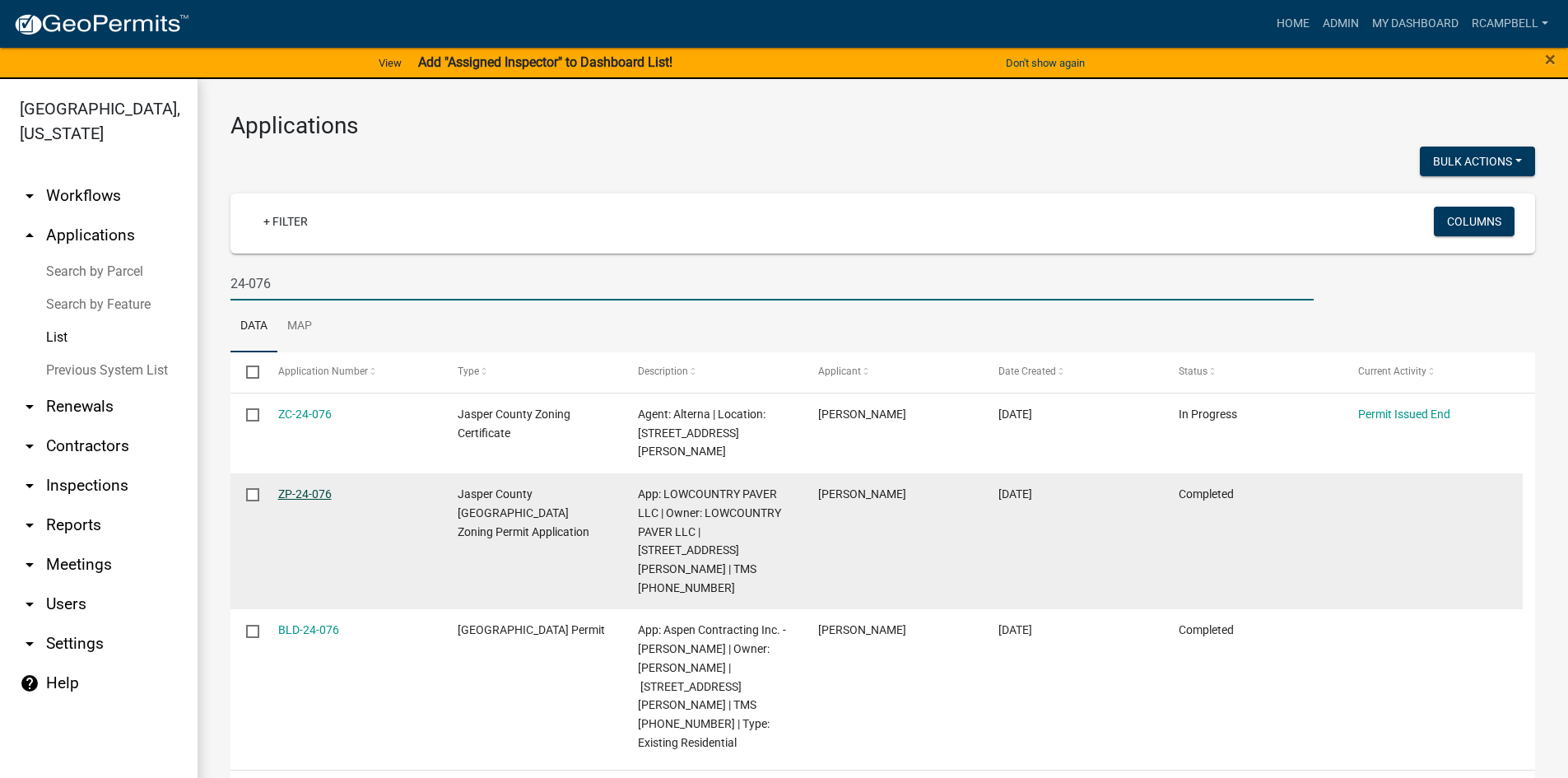
type input "24-076"
click at [310, 492] on link "ZP-24-076" at bounding box center [304, 493] width 53 height 13
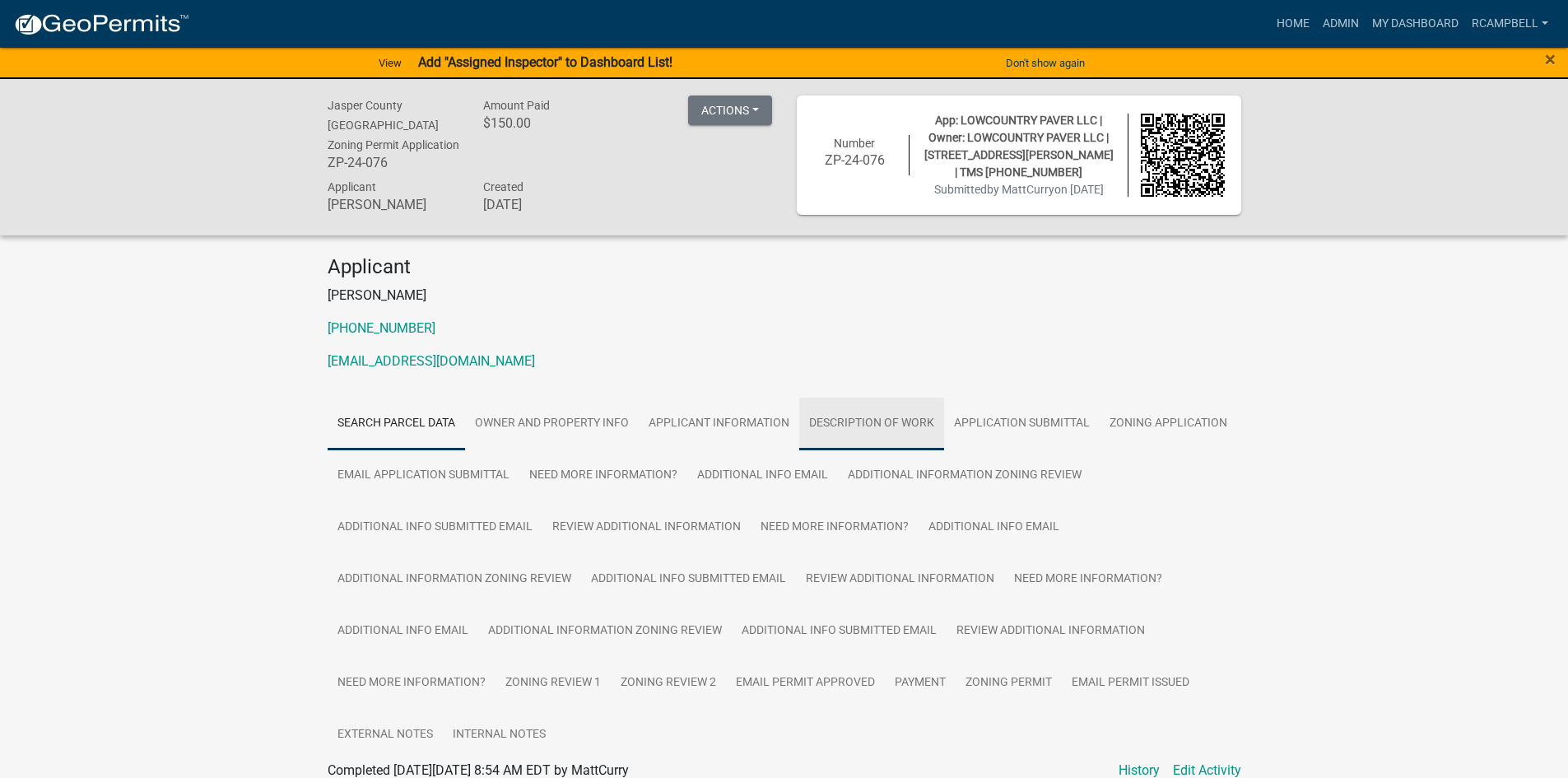
click at [873, 417] on link "Description of Work" at bounding box center [871, 423] width 145 height 52
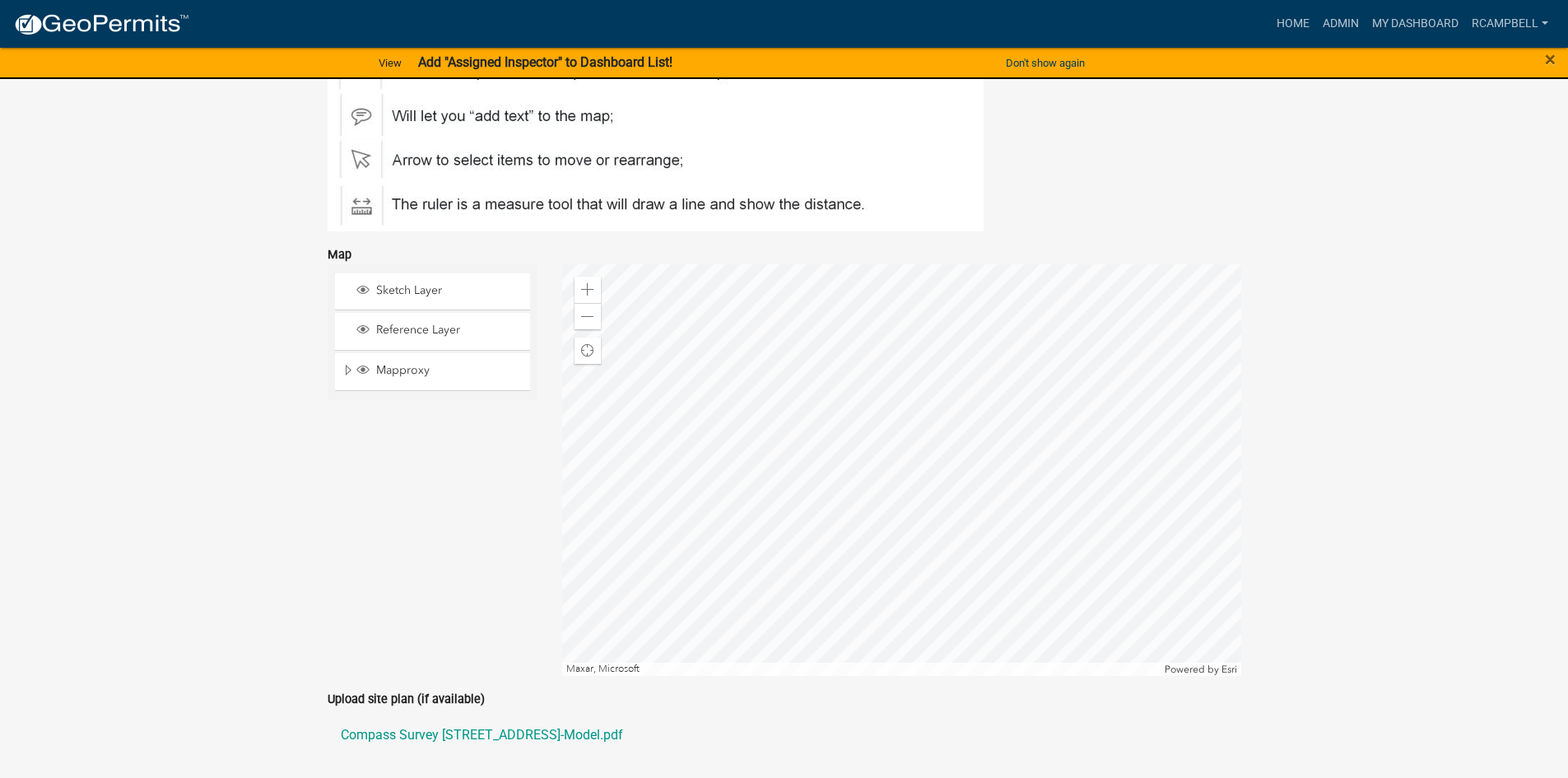
scroll to position [1337, 0]
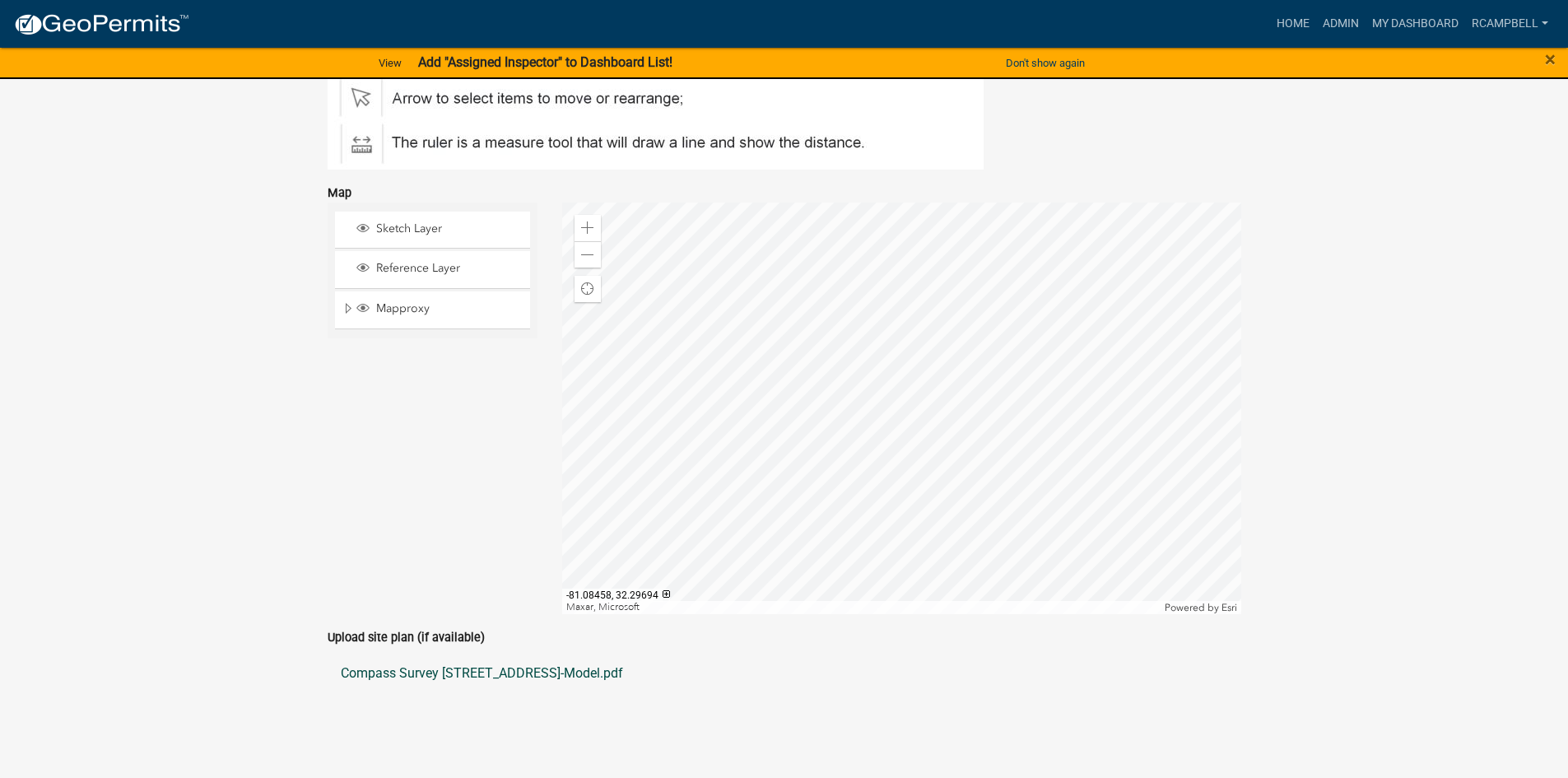
click at [410, 674] on link "Compass Survey 535 STINEY ROAD-Model.pdf" at bounding box center [784, 674] width 913 height 40
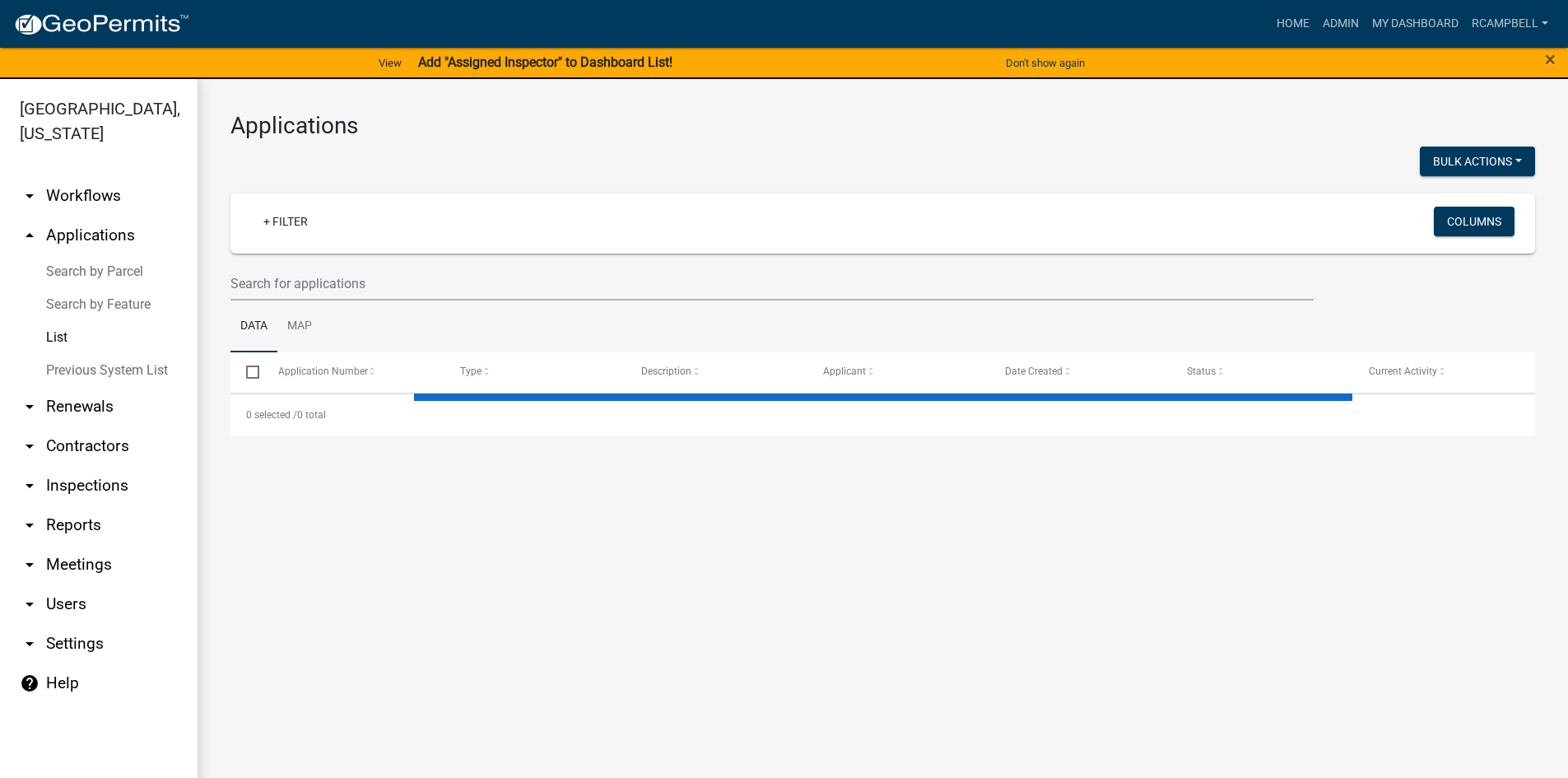
select select "3: 100"
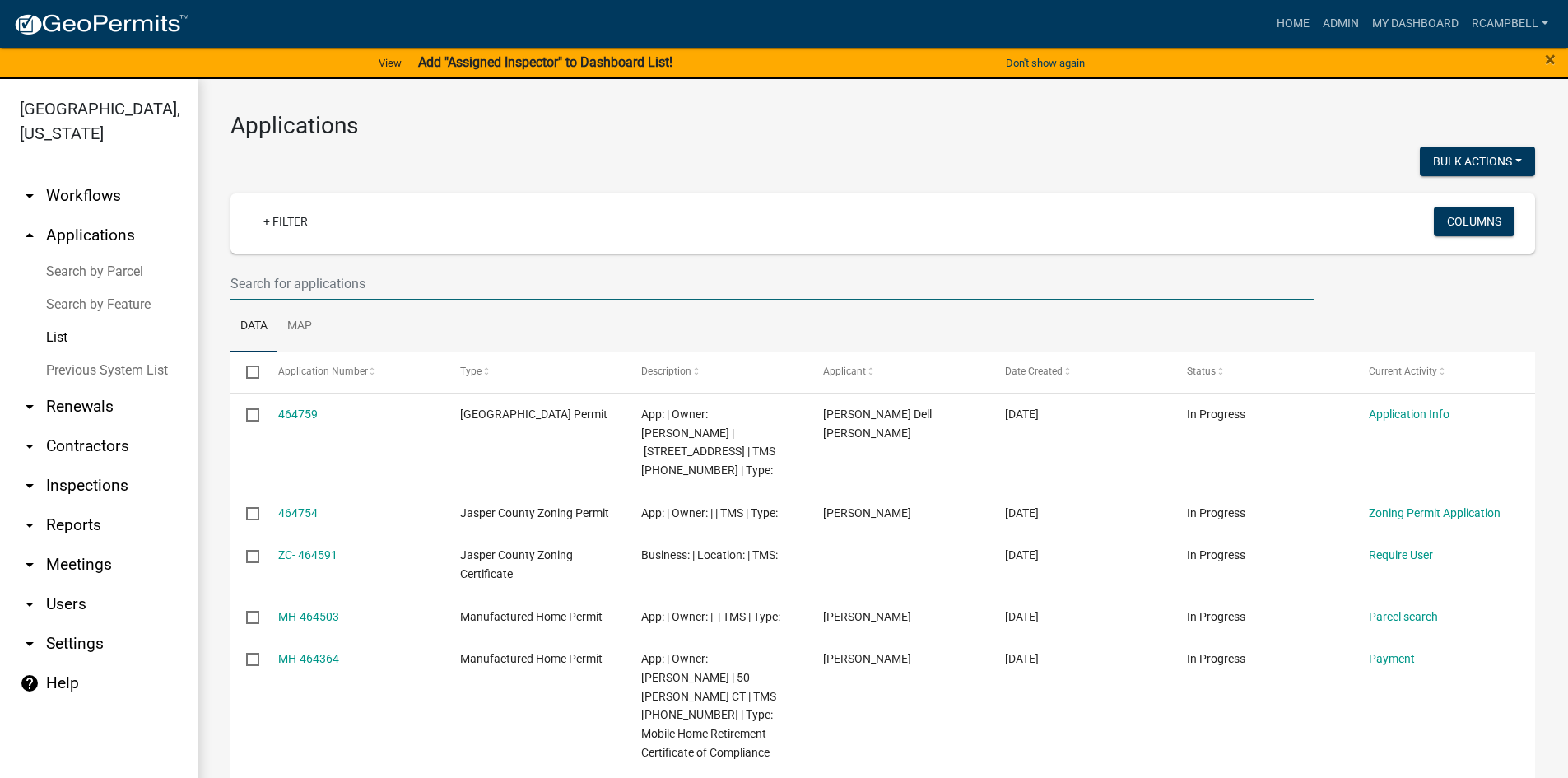
click at [261, 287] on input "text" at bounding box center [772, 283] width 1083 height 34
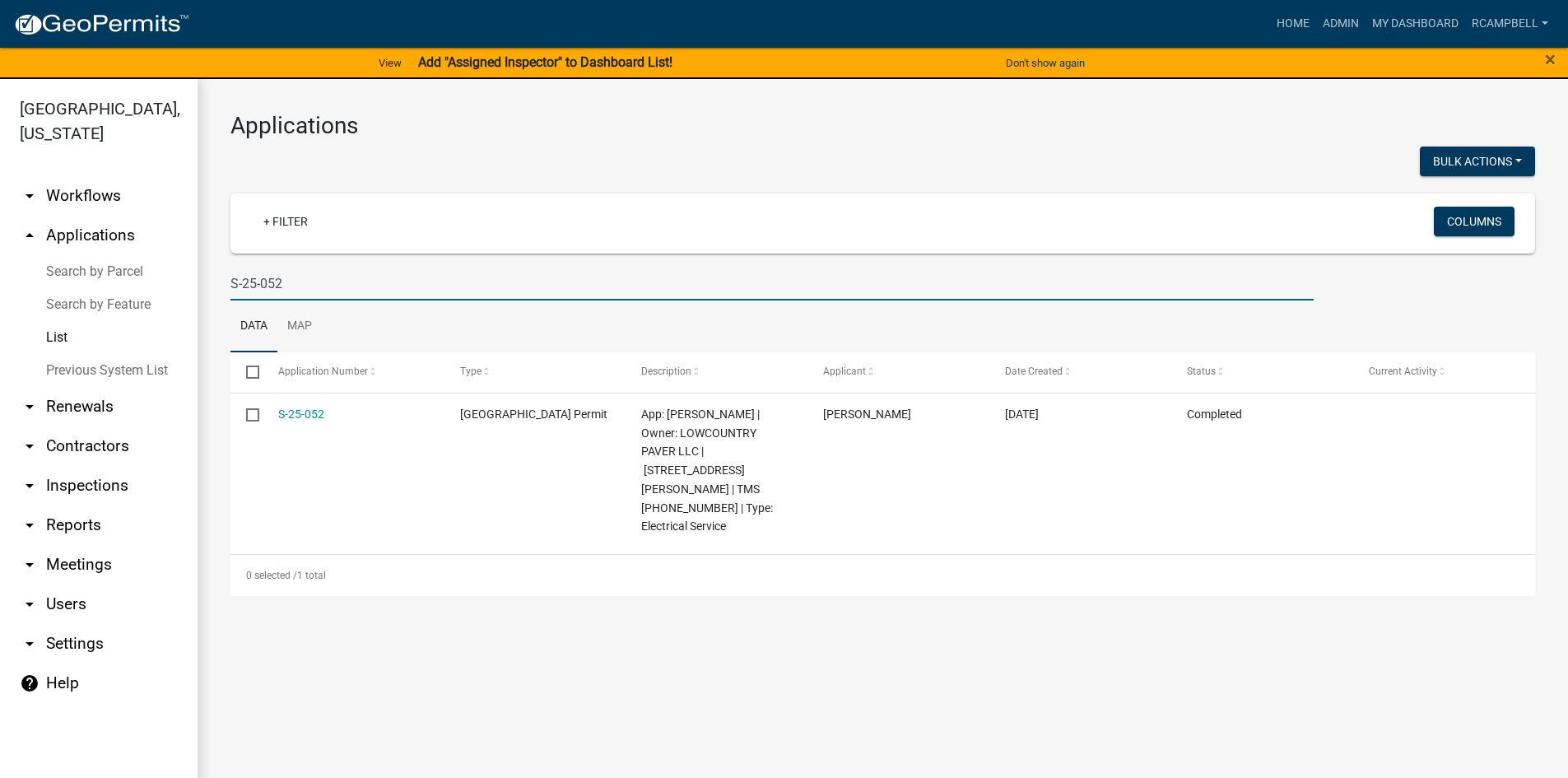
type input "S-25-052"
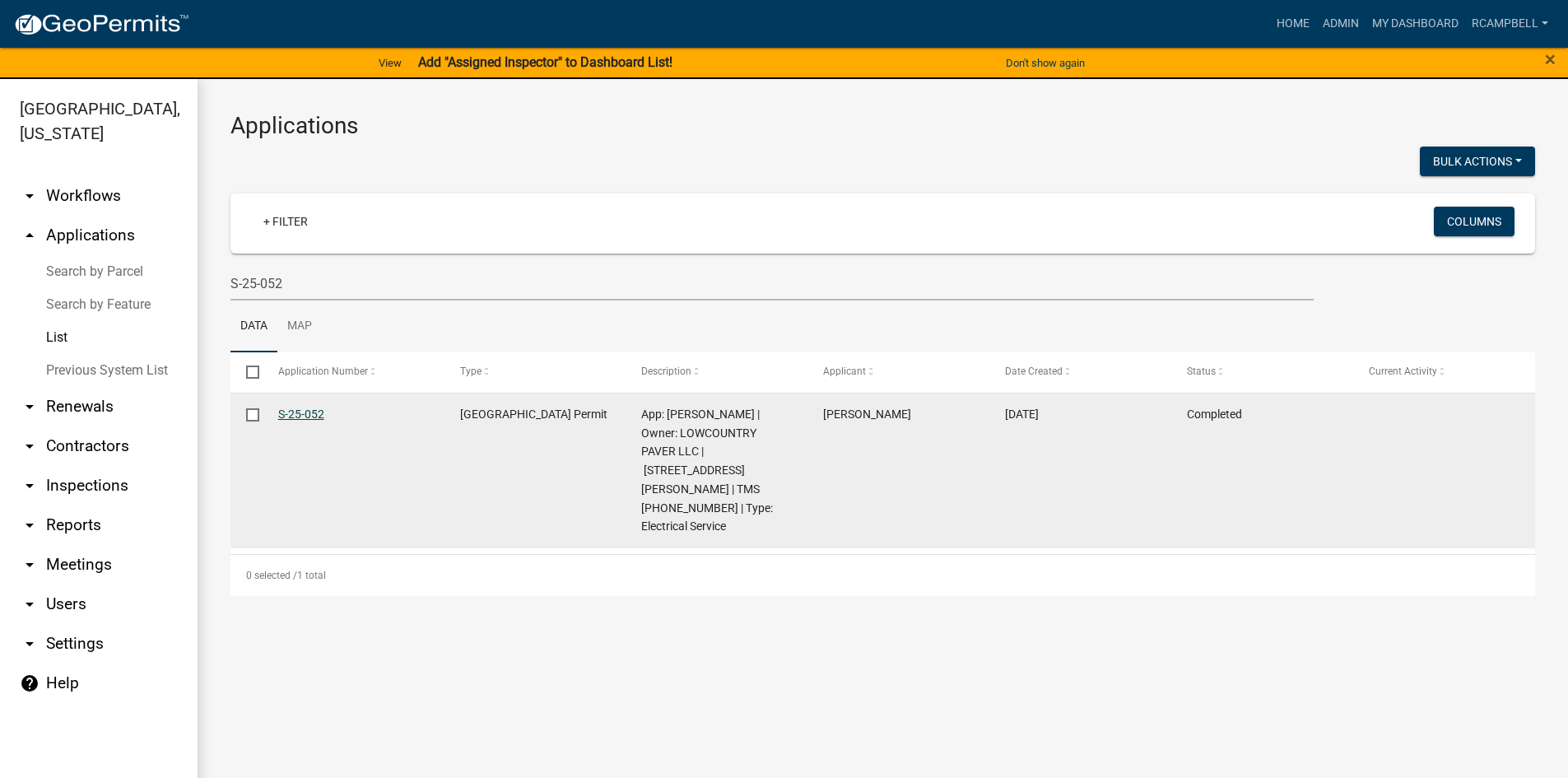
click at [295, 416] on link "S-25-052" at bounding box center [301, 414] width 46 height 13
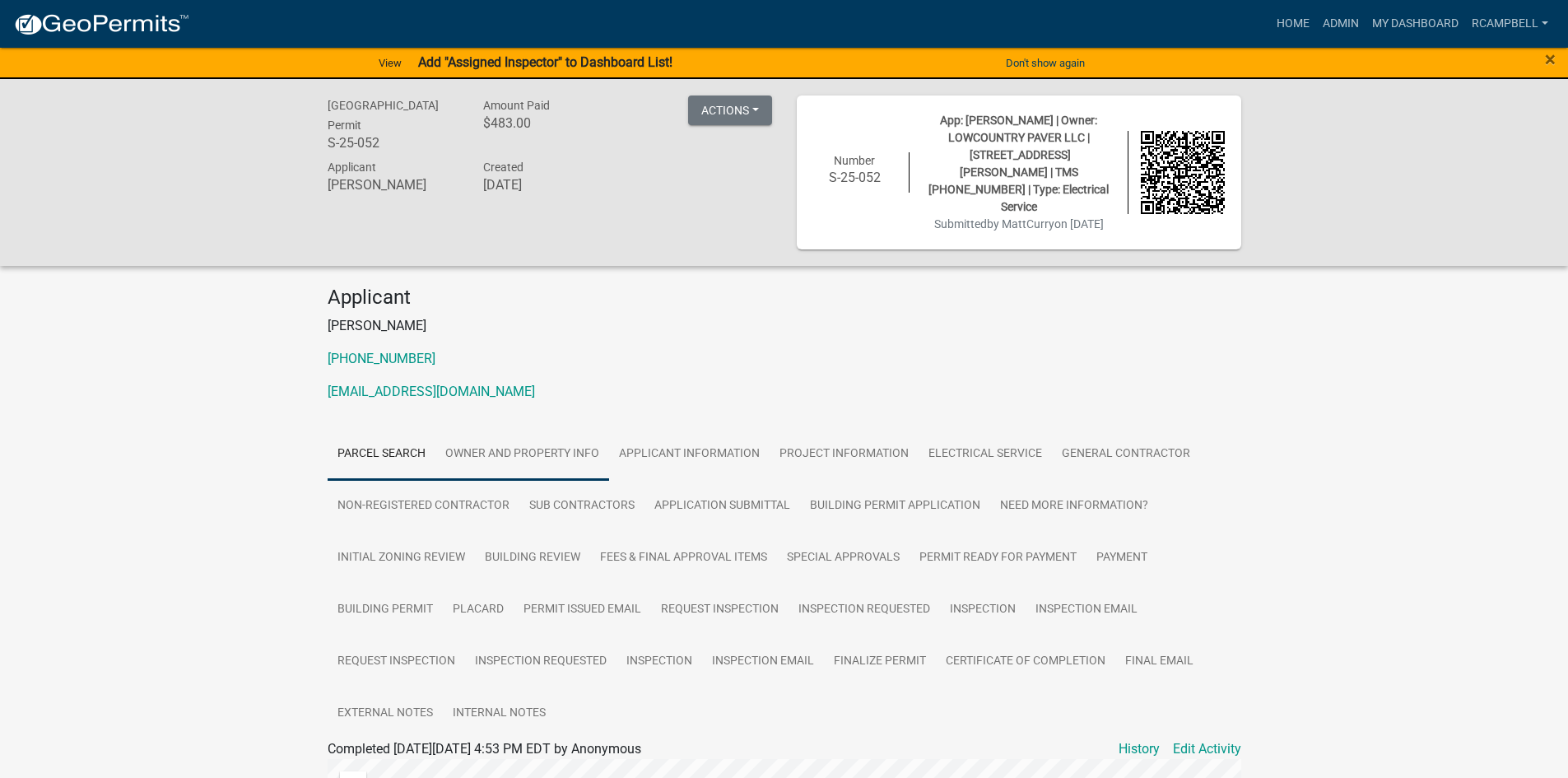
click at [539, 432] on link "Owner and Property Info" at bounding box center [522, 454] width 174 height 52
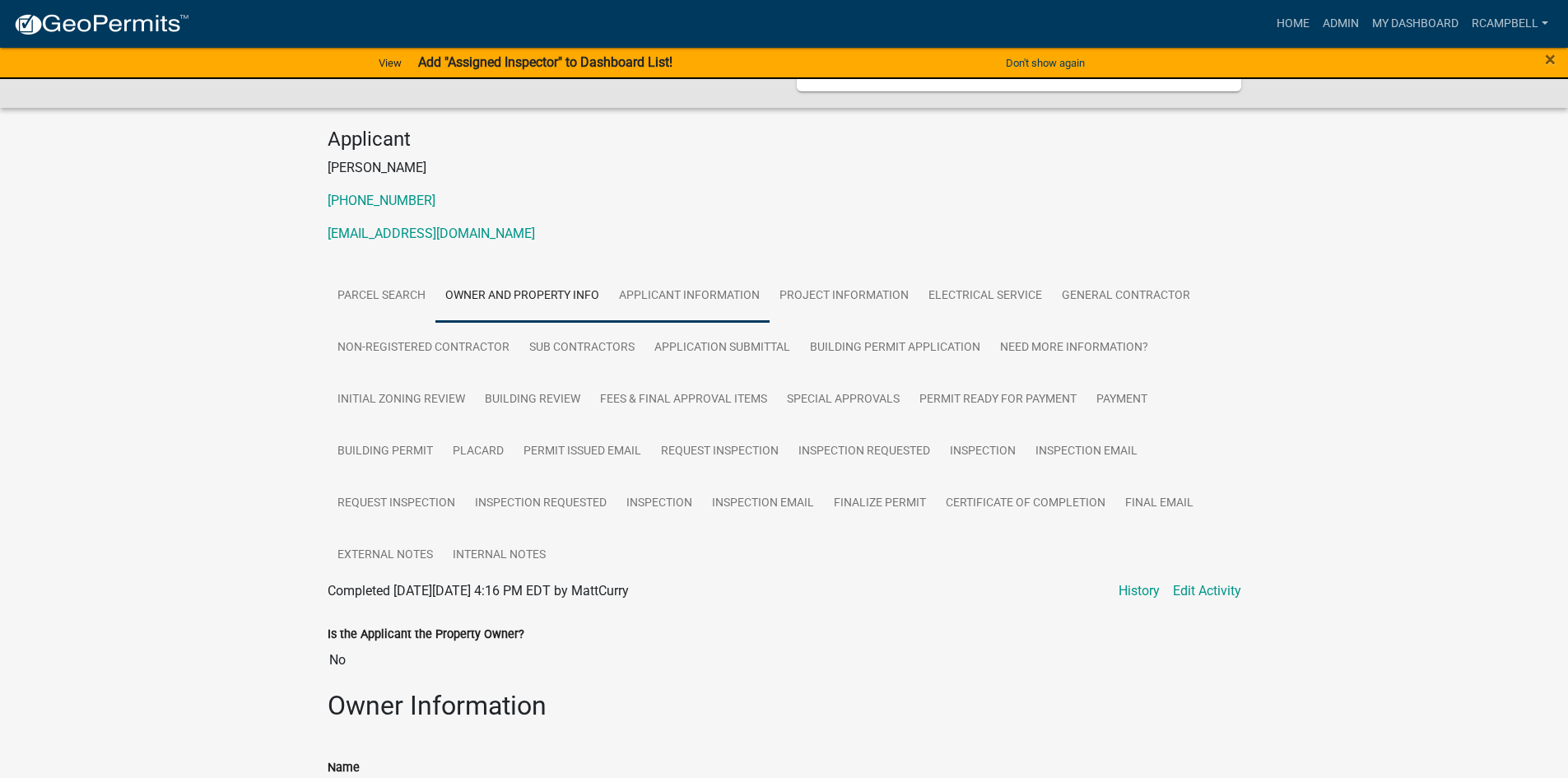
scroll to position [152, 0]
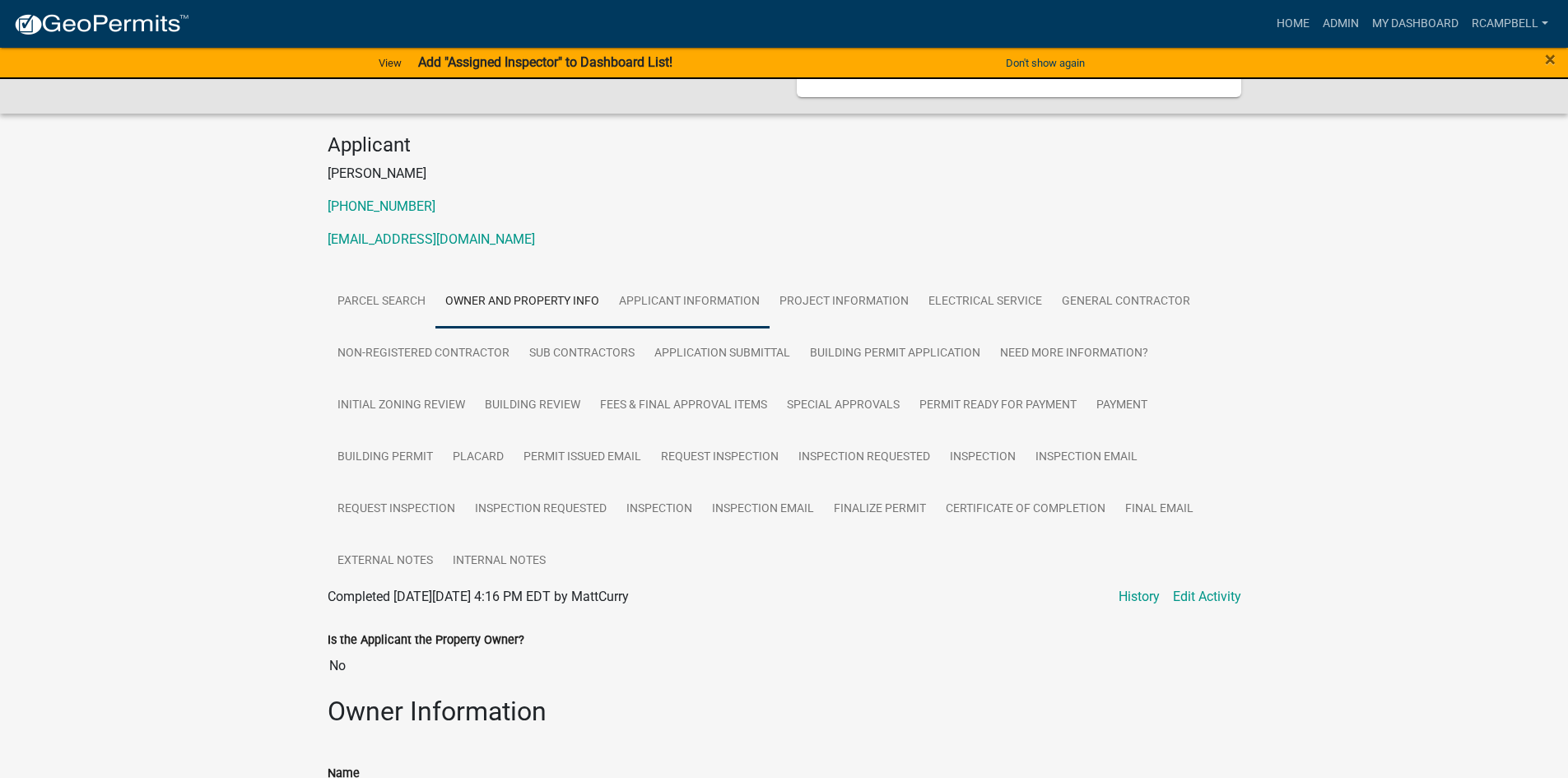
click at [715, 277] on link "Applicant Information" at bounding box center [689, 302] width 161 height 52
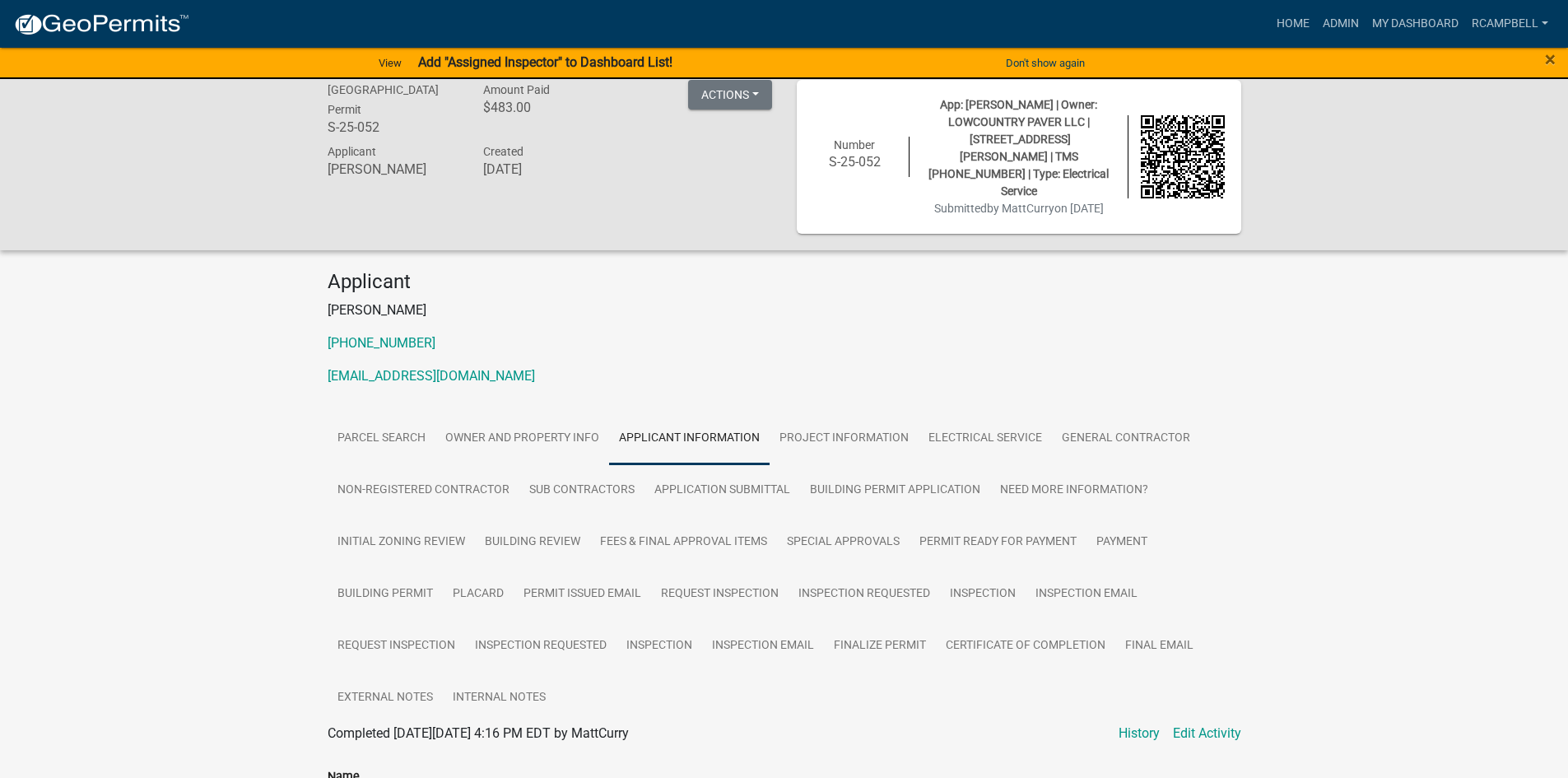
scroll to position [0, 0]
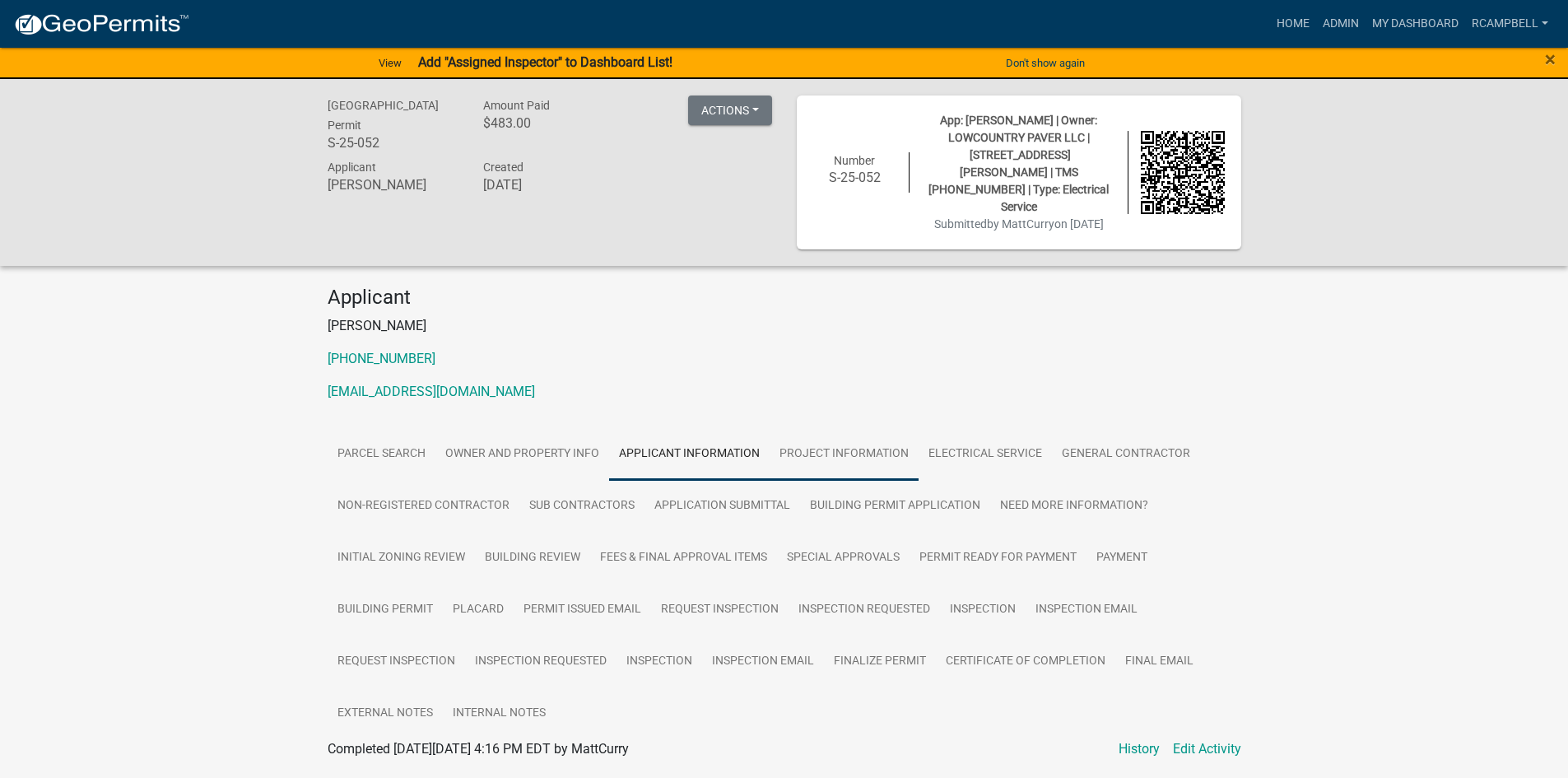
click at [823, 435] on link "Project Information" at bounding box center [844, 454] width 149 height 52
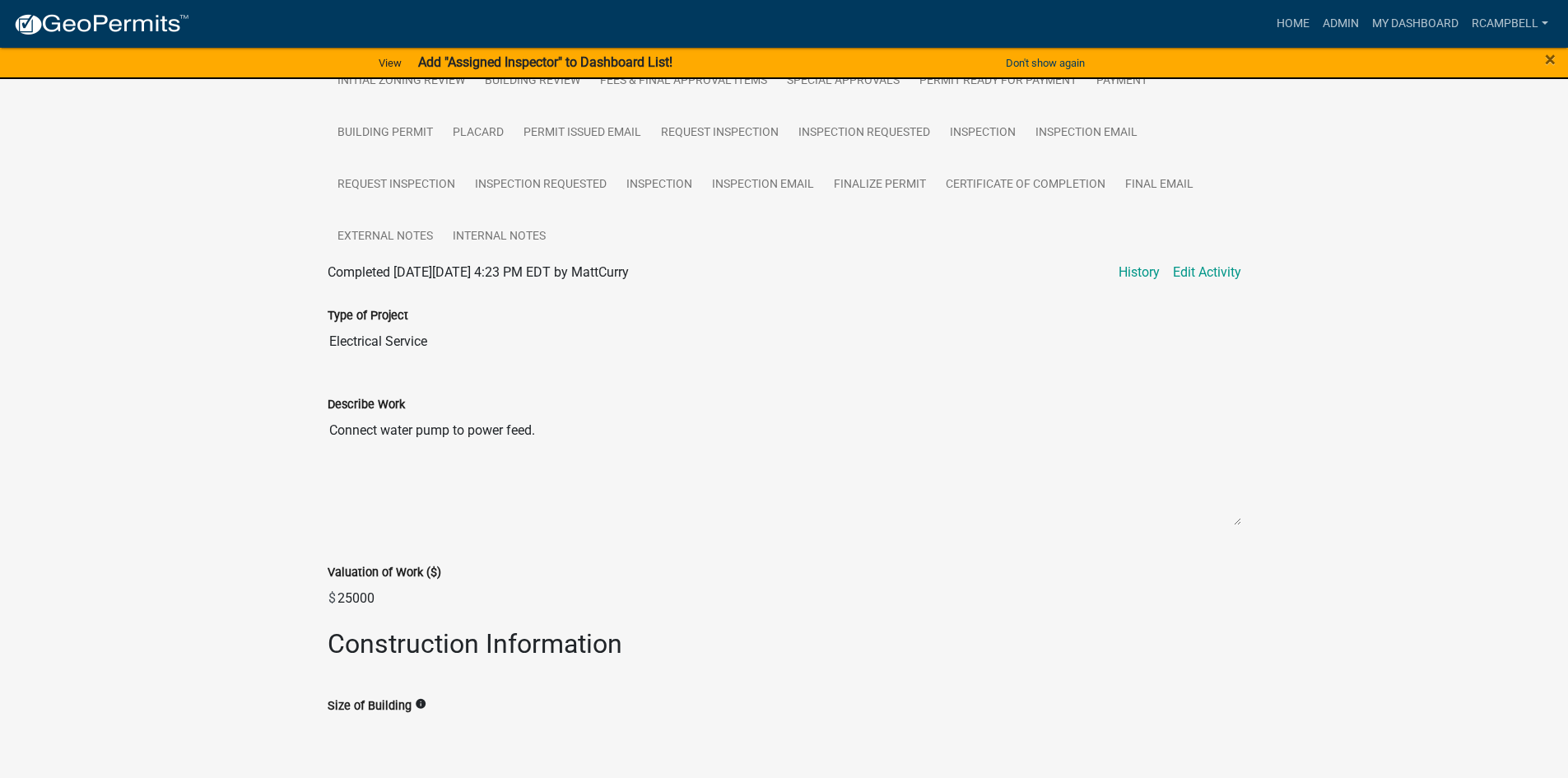
scroll to position [494, 0]
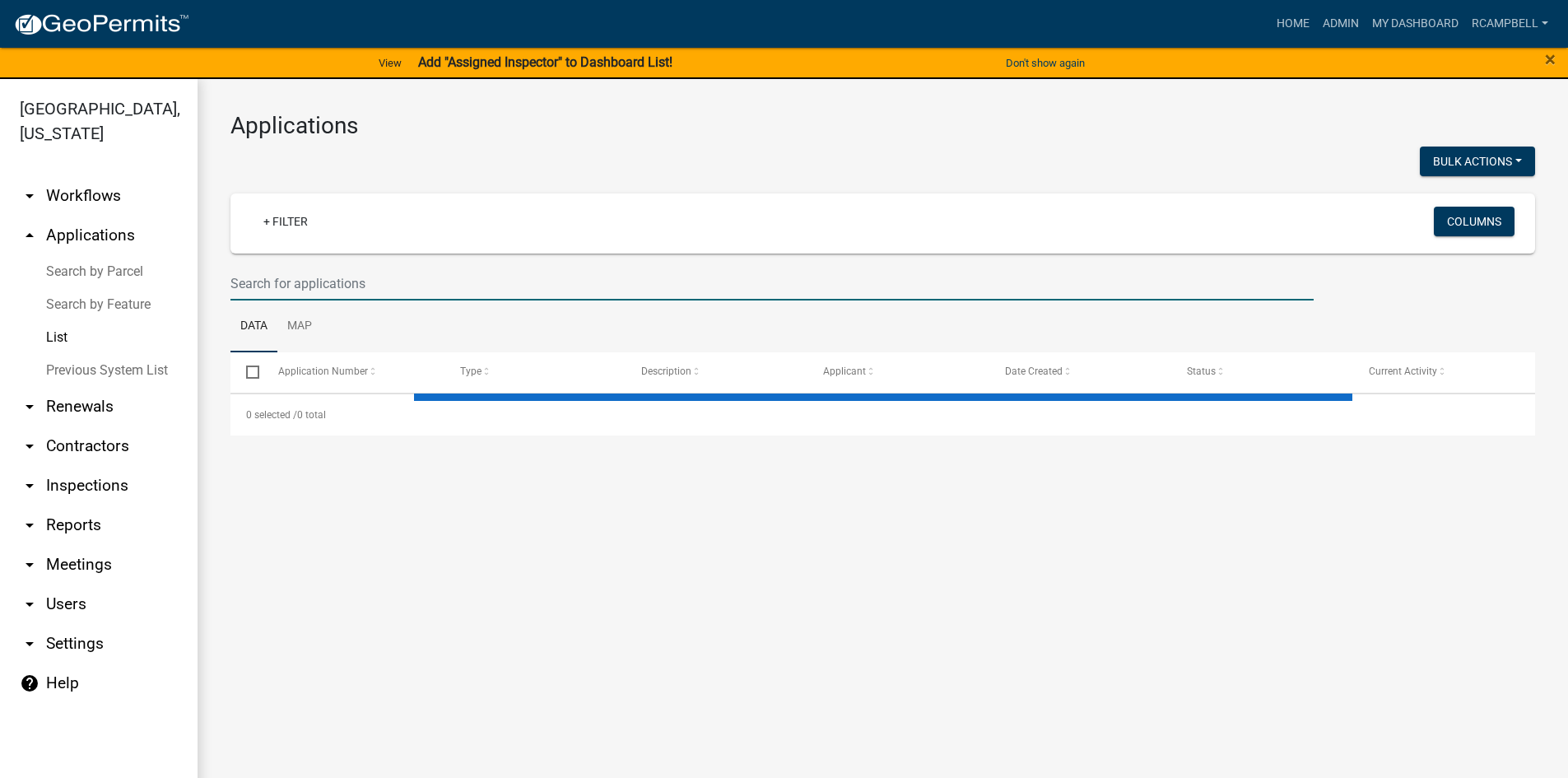
select select "3: 100"
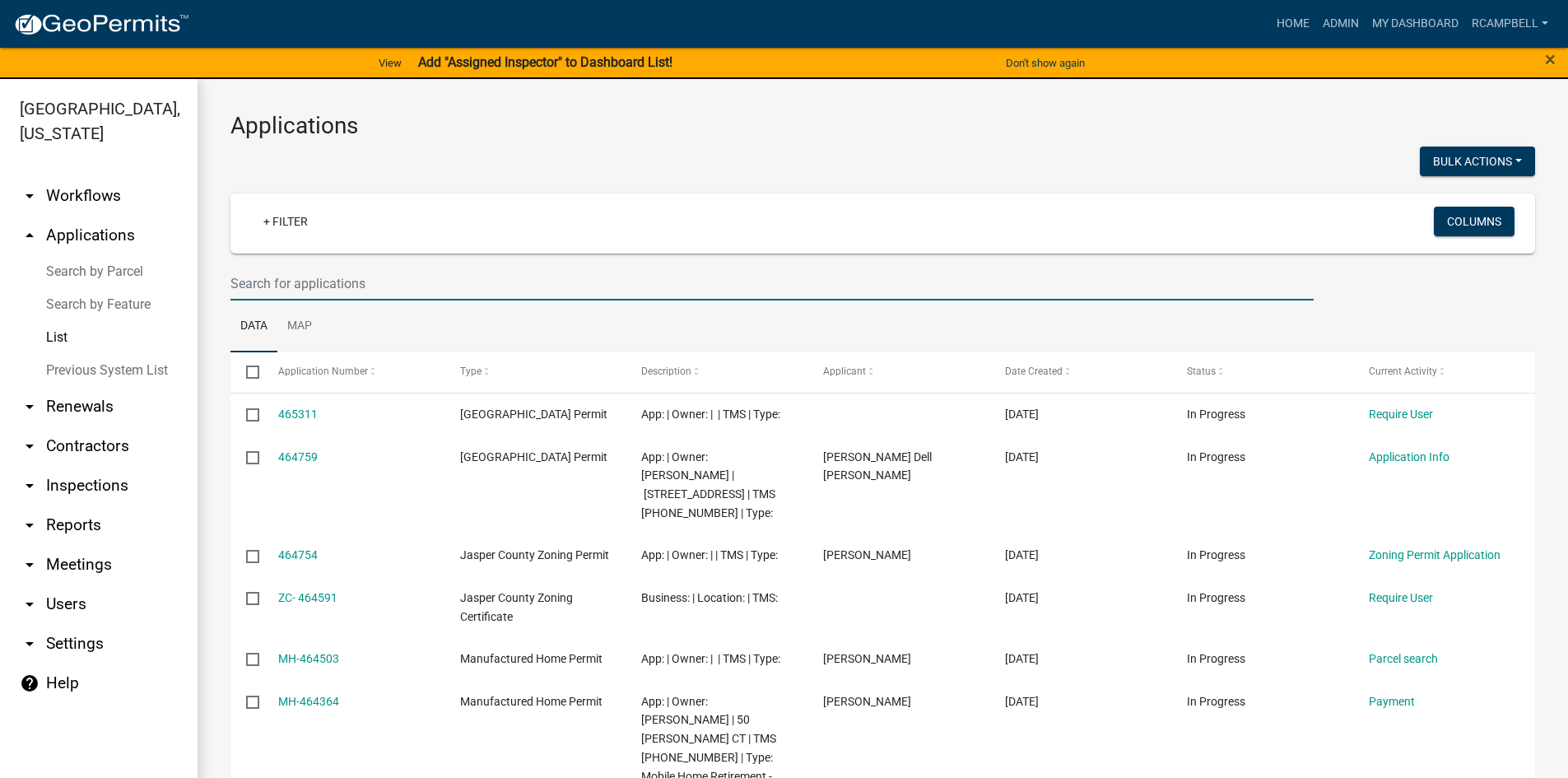
click at [353, 280] on input "text" at bounding box center [772, 283] width 1083 height 34
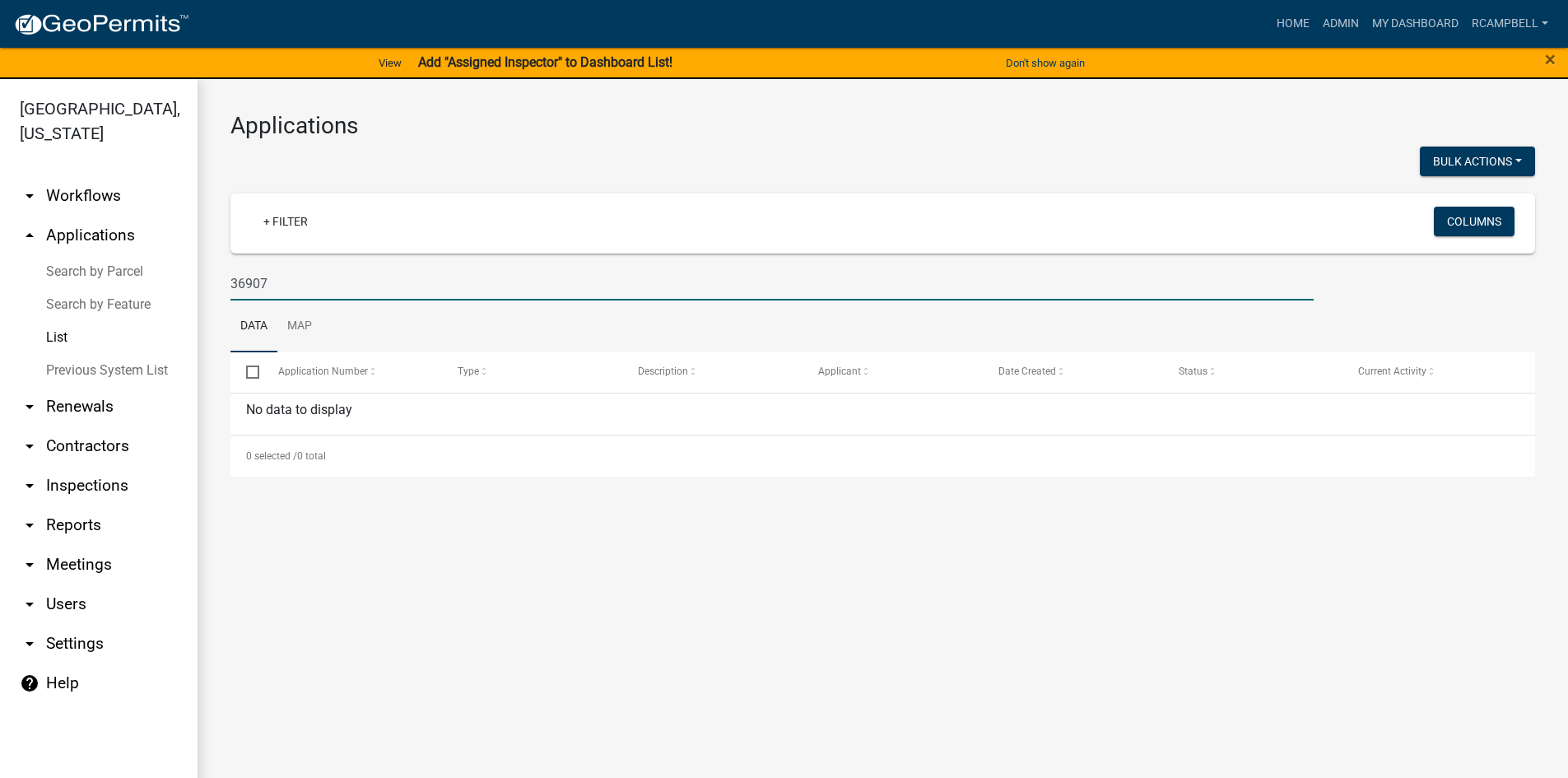
click at [296, 277] on input "36907" at bounding box center [772, 283] width 1083 height 34
click at [257, 285] on input "36907" at bounding box center [772, 283] width 1083 height 34
click at [249, 279] on input "36907" at bounding box center [772, 283] width 1083 height 34
click at [250, 279] on input "36907" at bounding box center [772, 283] width 1083 height 34
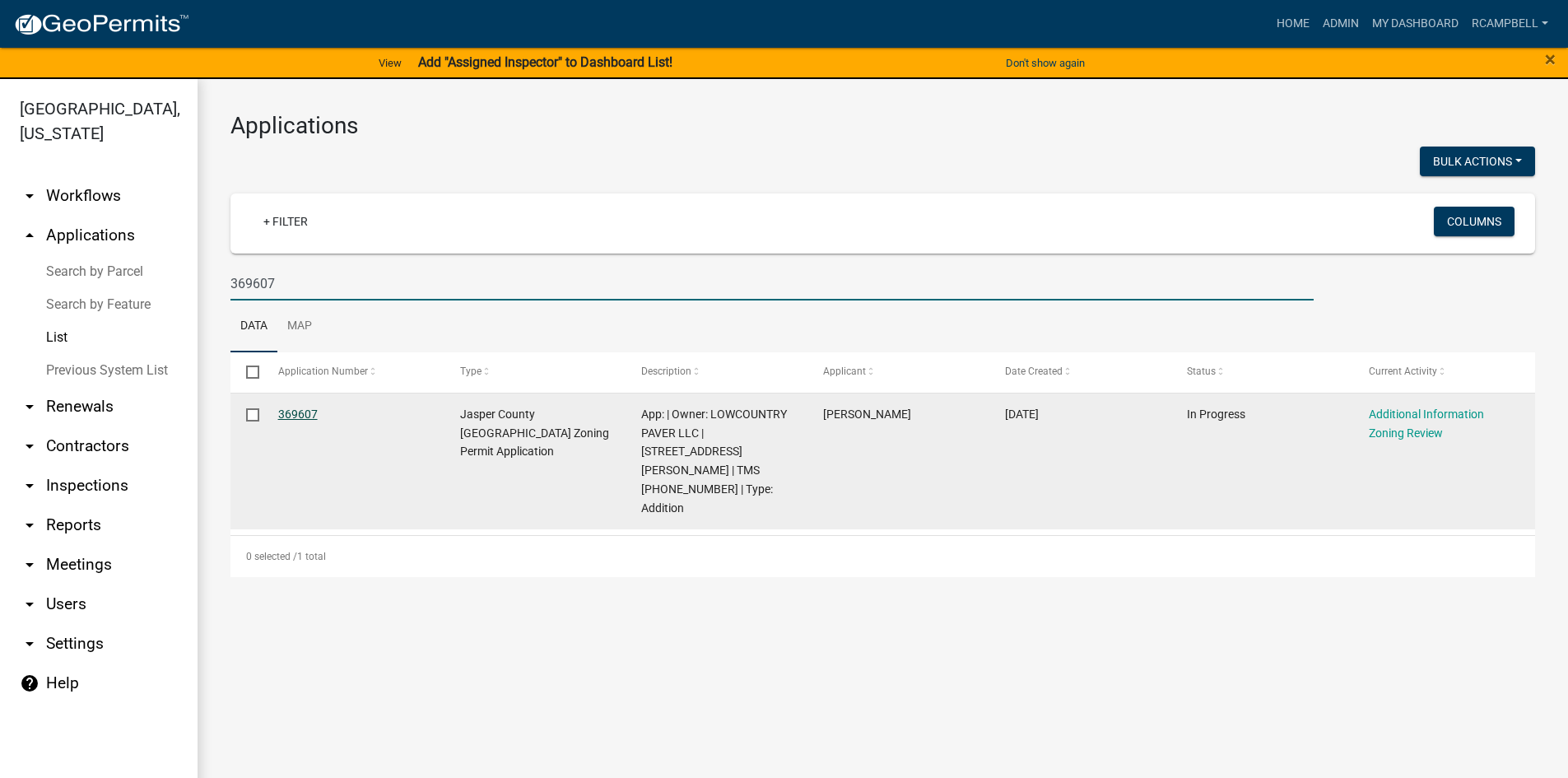
type input "369607"
click at [296, 415] on link "369607" at bounding box center [298, 414] width 40 height 13
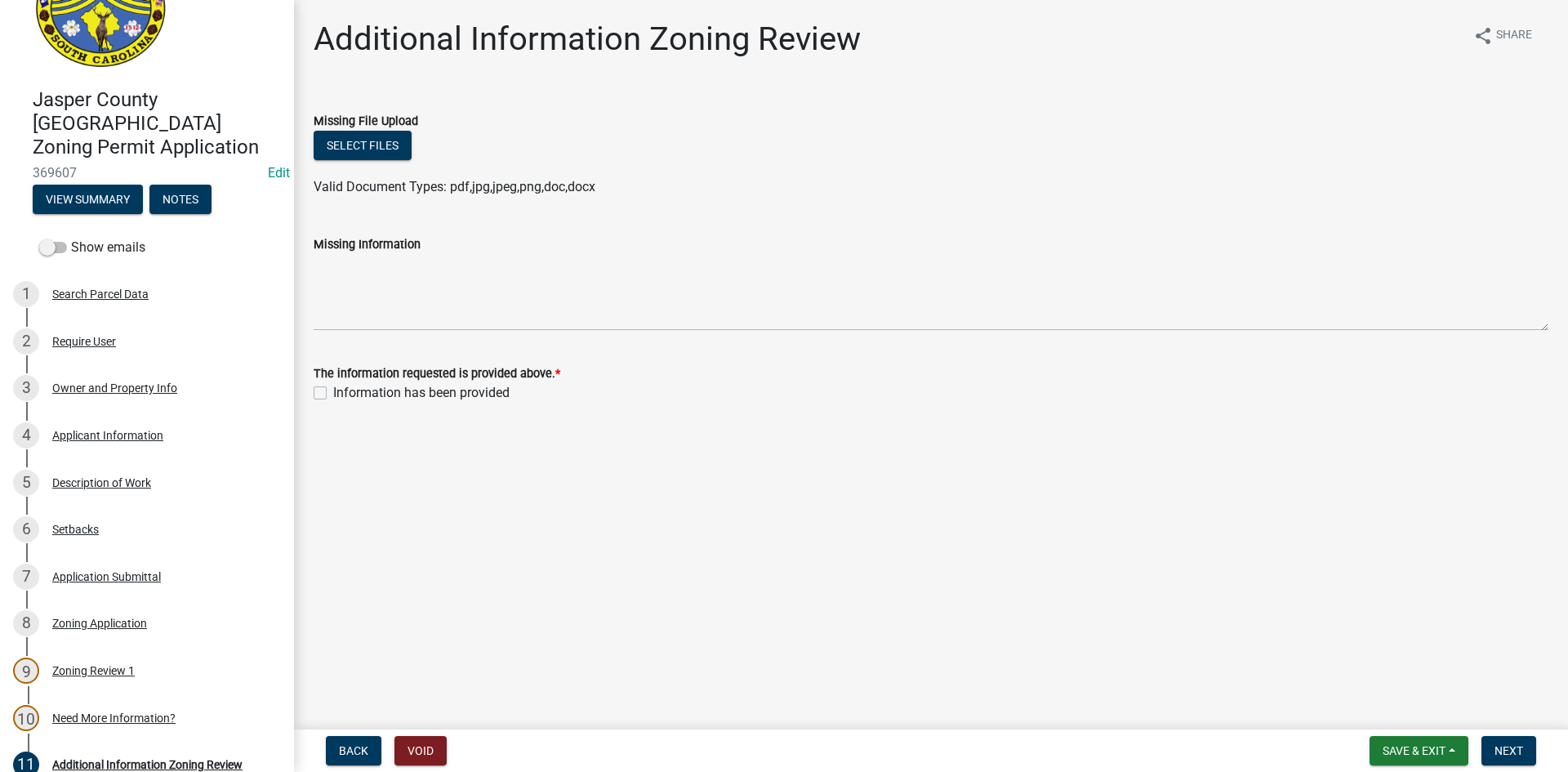
scroll to position [44, 0]
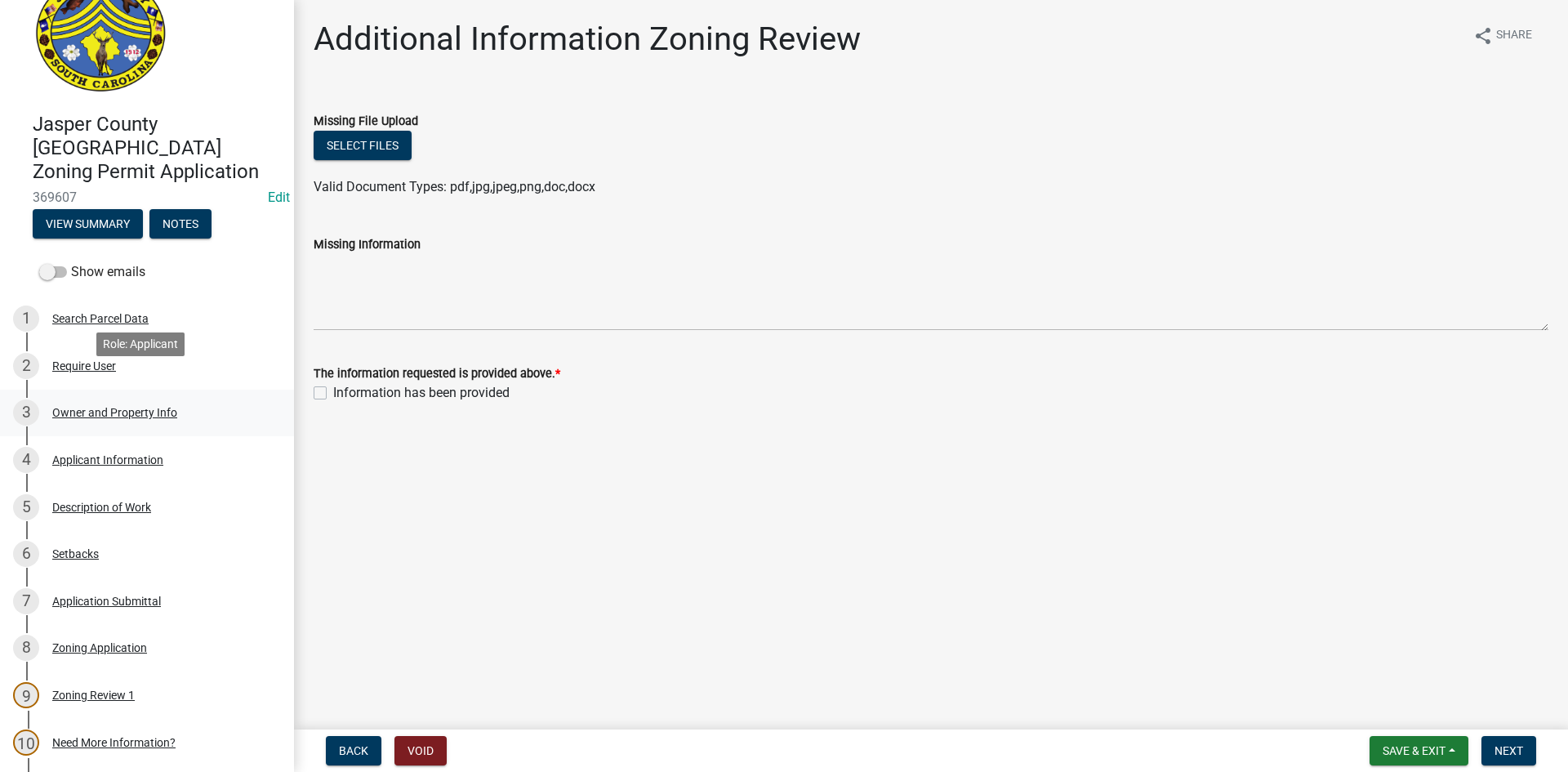
click at [148, 406] on div "Owner and Property Info" at bounding box center [114, 412] width 125 height 11
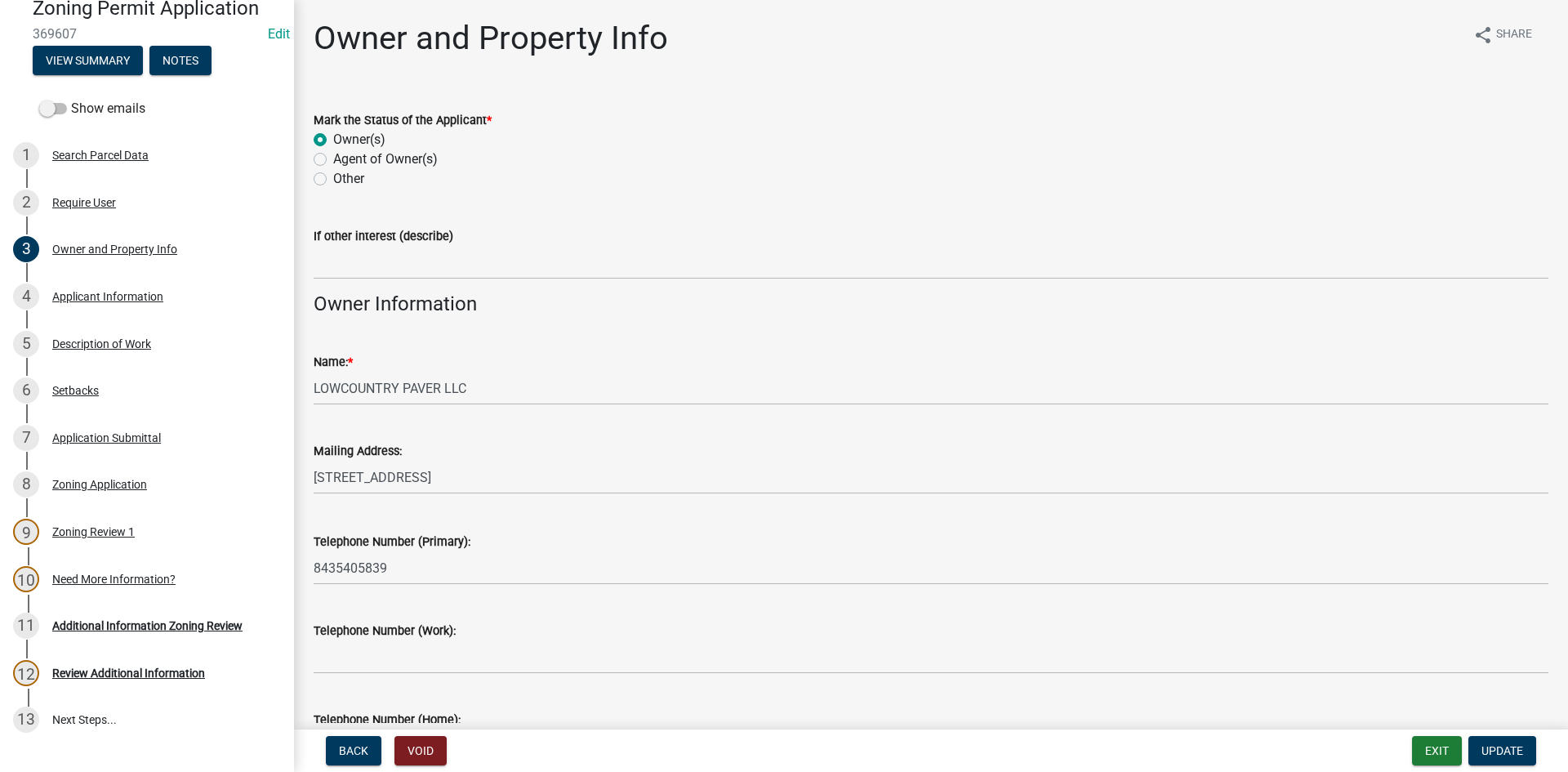
scroll to position [0, 0]
click at [137, 291] on div "Applicant Information" at bounding box center [108, 296] width 111 height 11
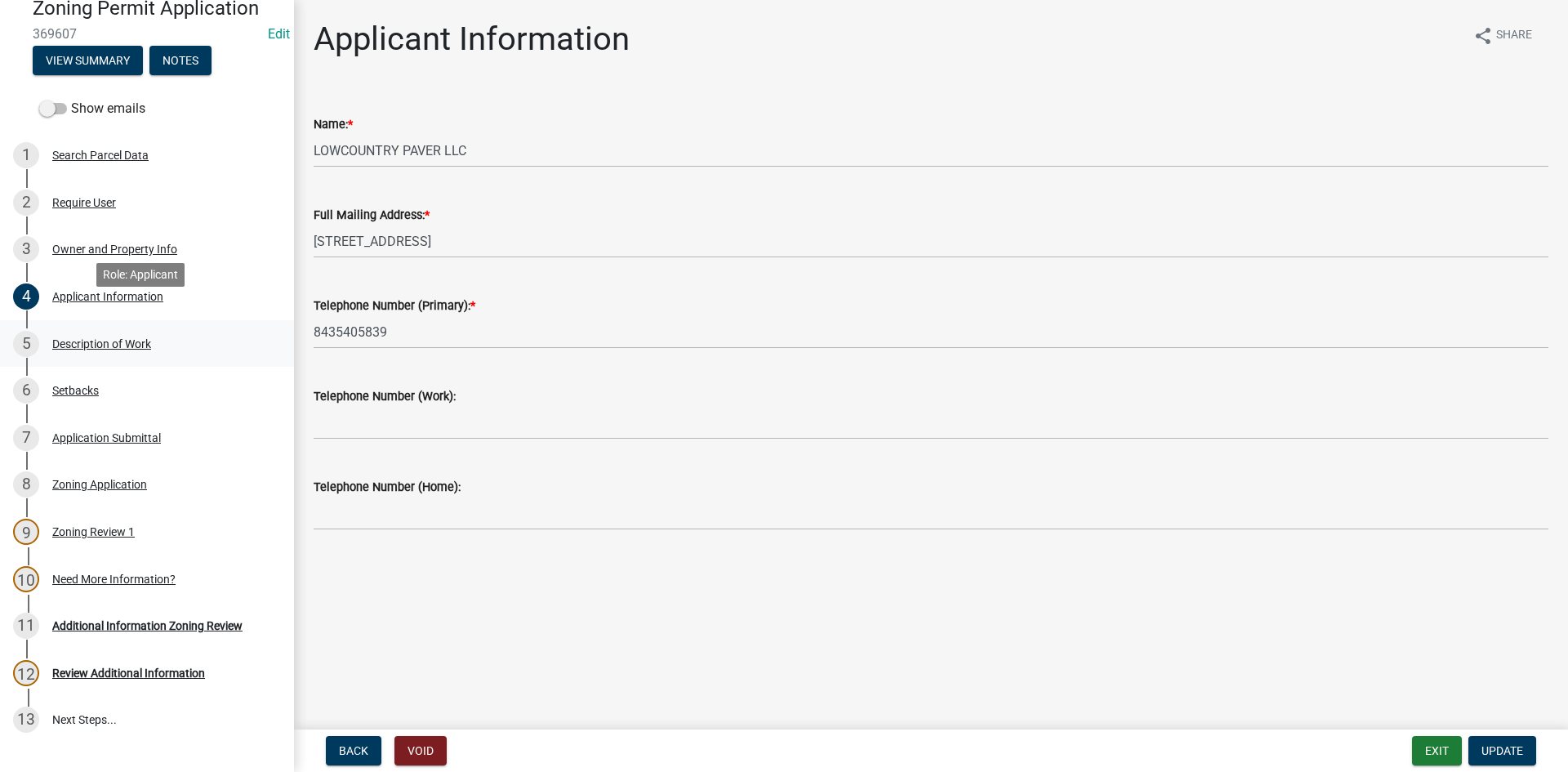
click at [61, 338] on div "Description of Work" at bounding box center [102, 343] width 99 height 11
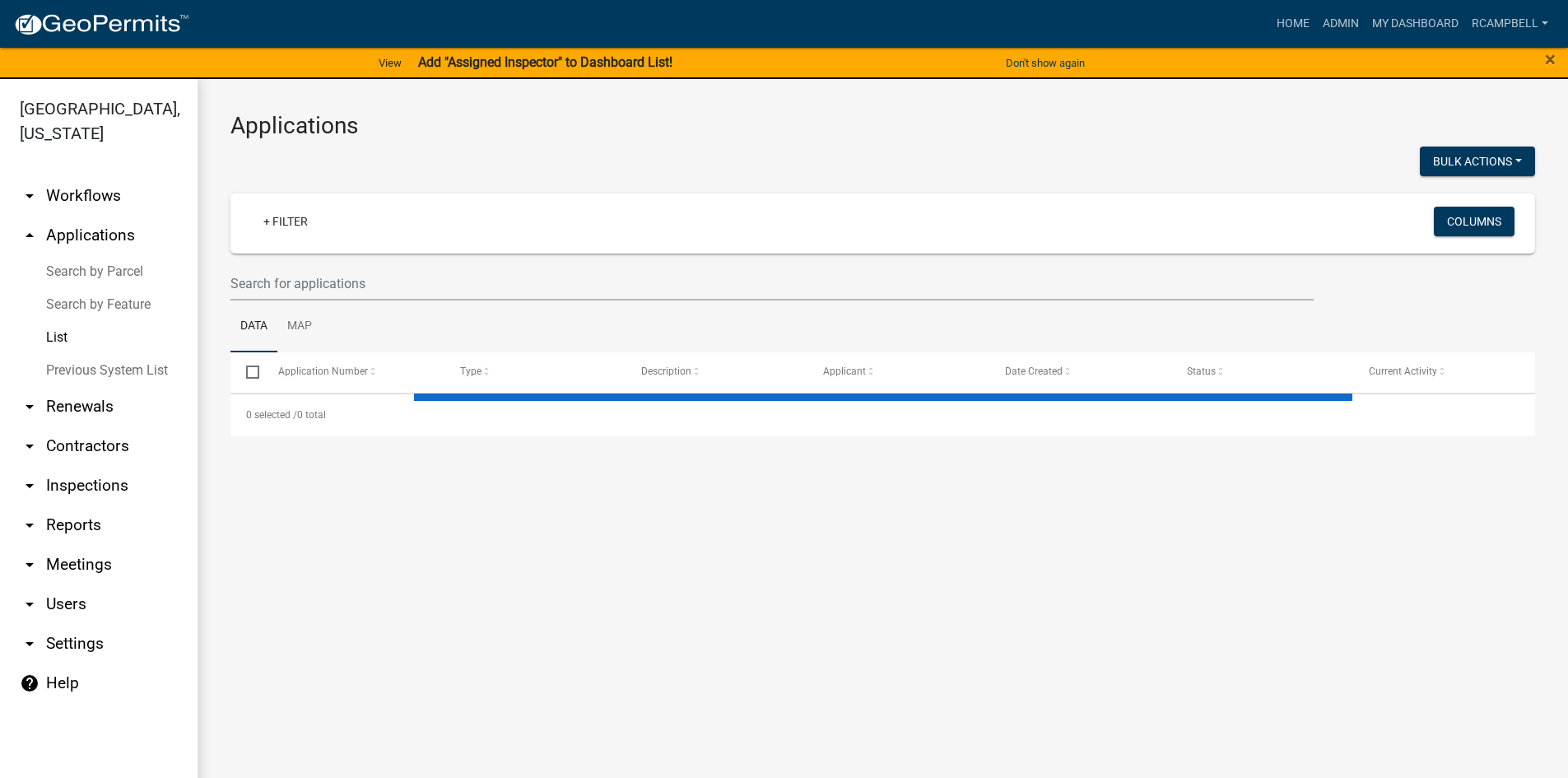
select select "3: 100"
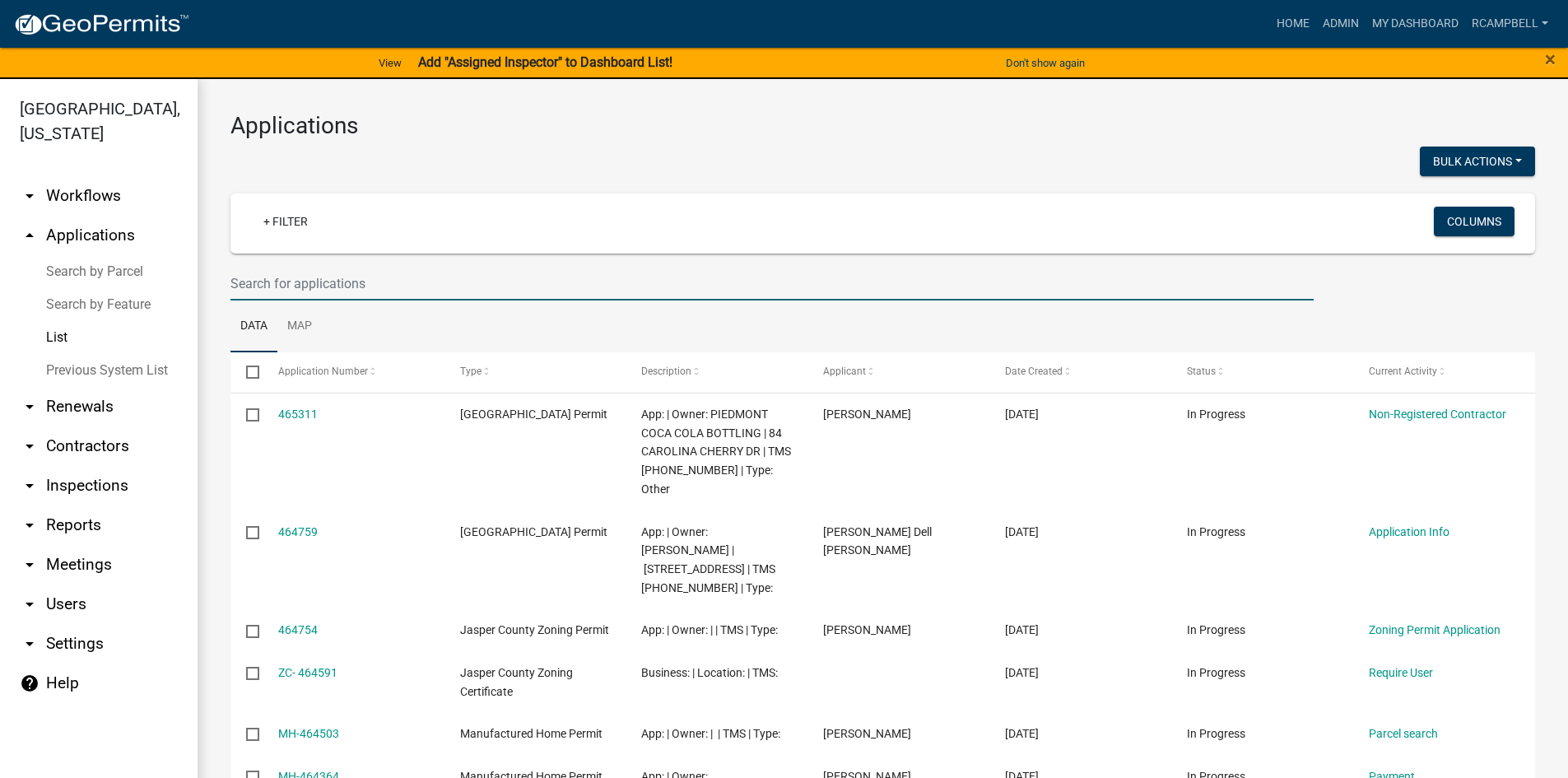
click at [302, 278] on input "text" at bounding box center [772, 283] width 1083 height 34
type input "369597"
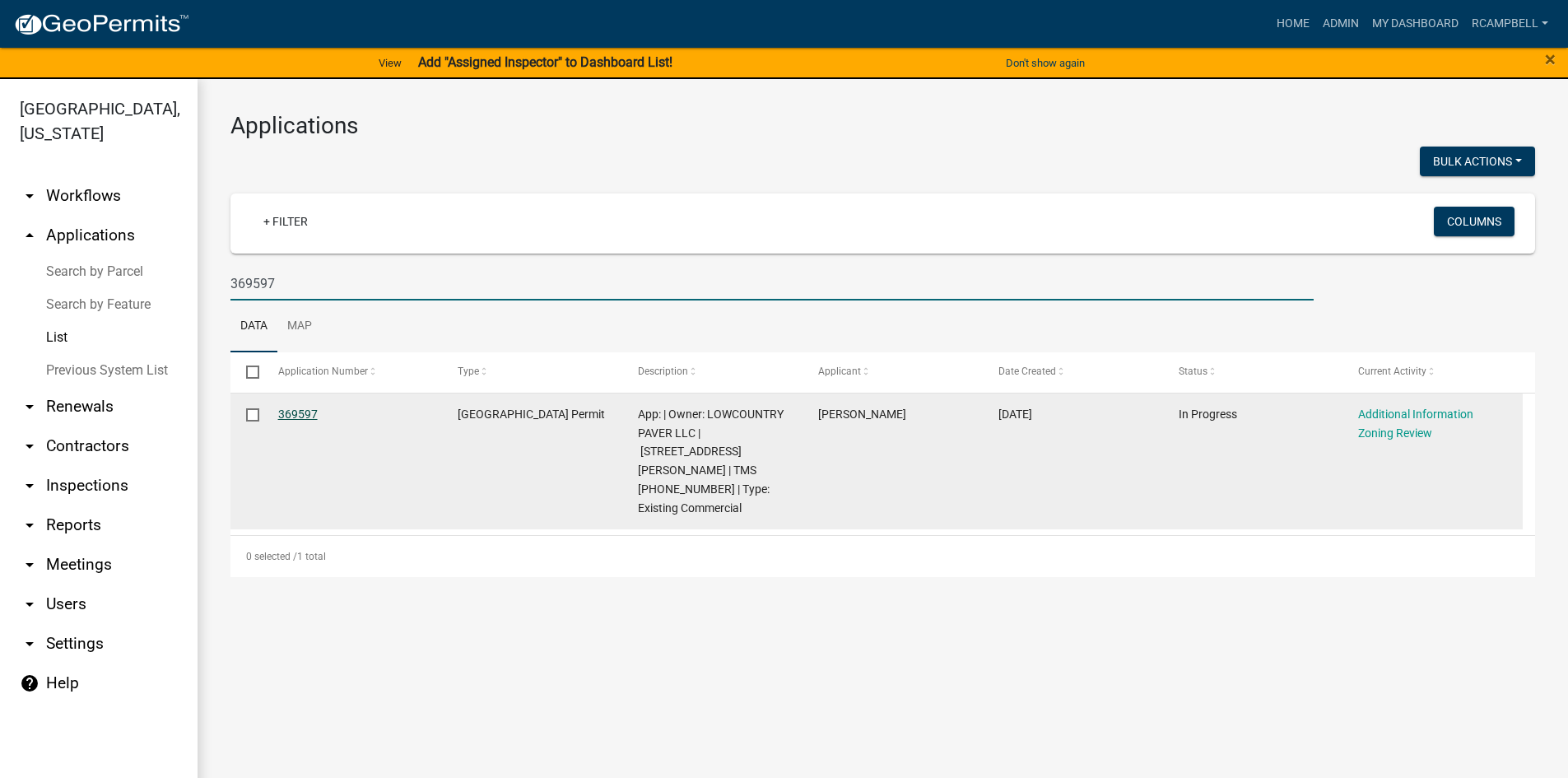
click at [283, 412] on link "369597" at bounding box center [298, 414] width 40 height 13
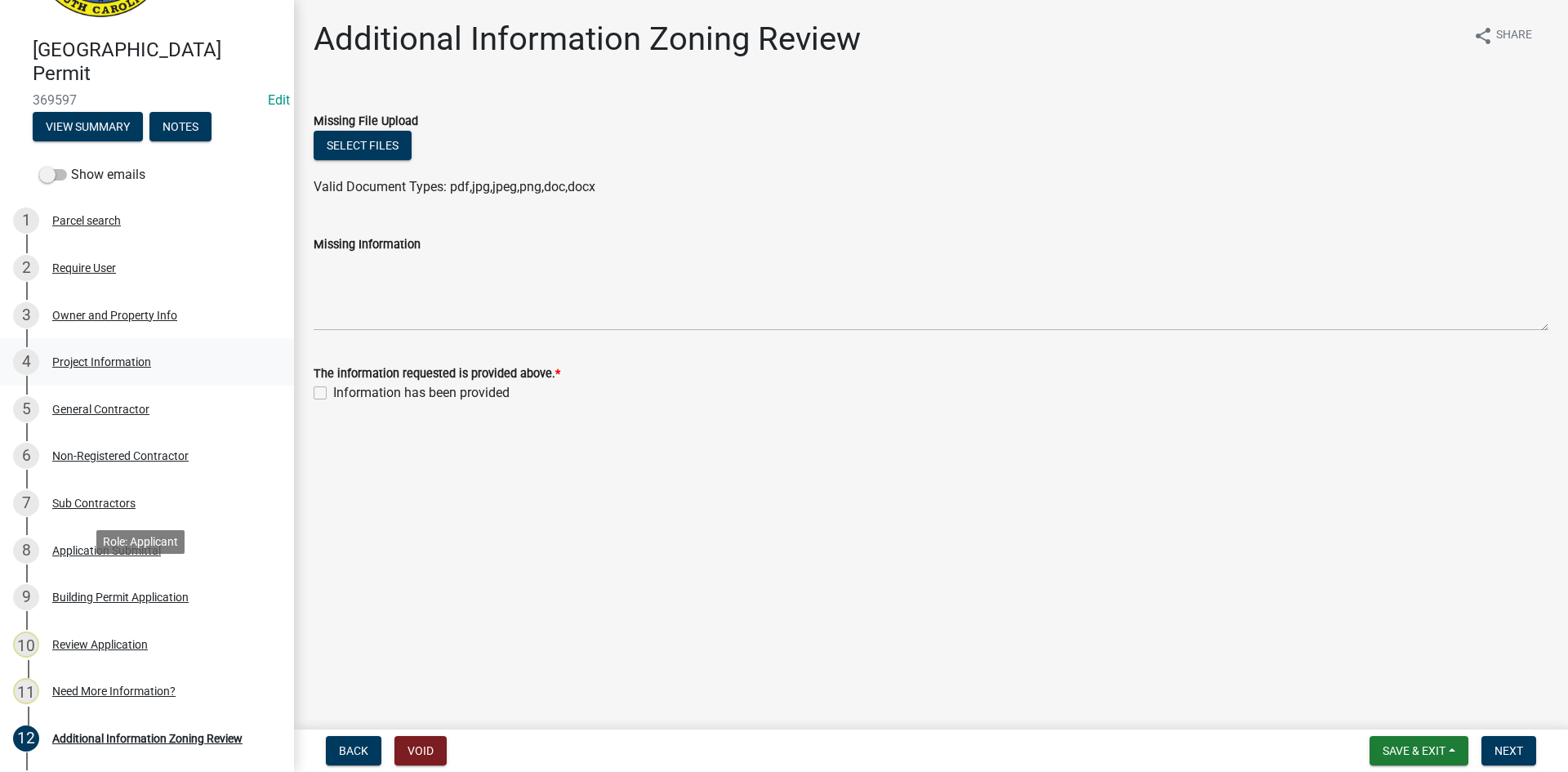
scroll to position [82, 0]
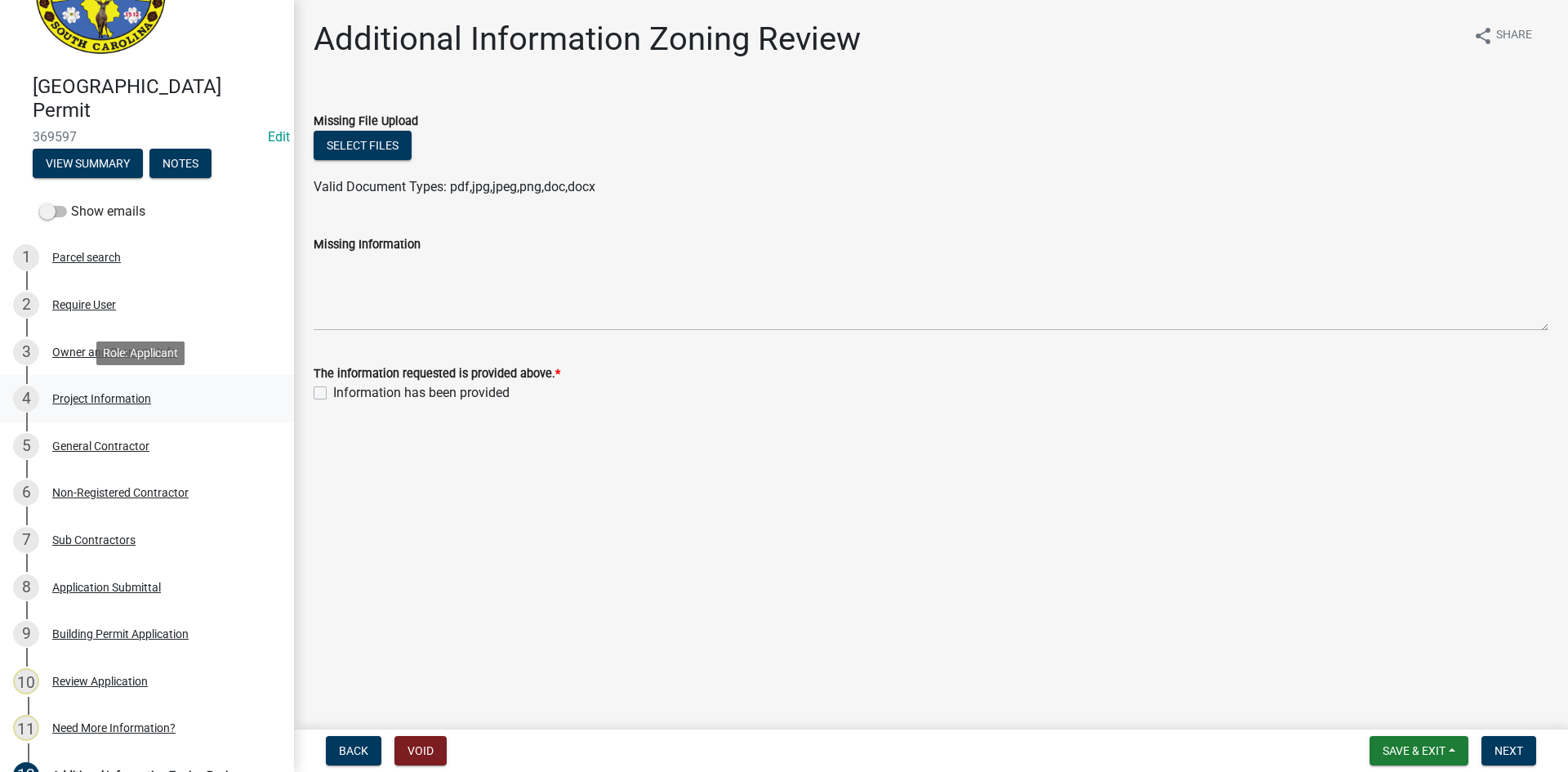
click at [96, 399] on div "Project Information" at bounding box center [102, 398] width 99 height 11
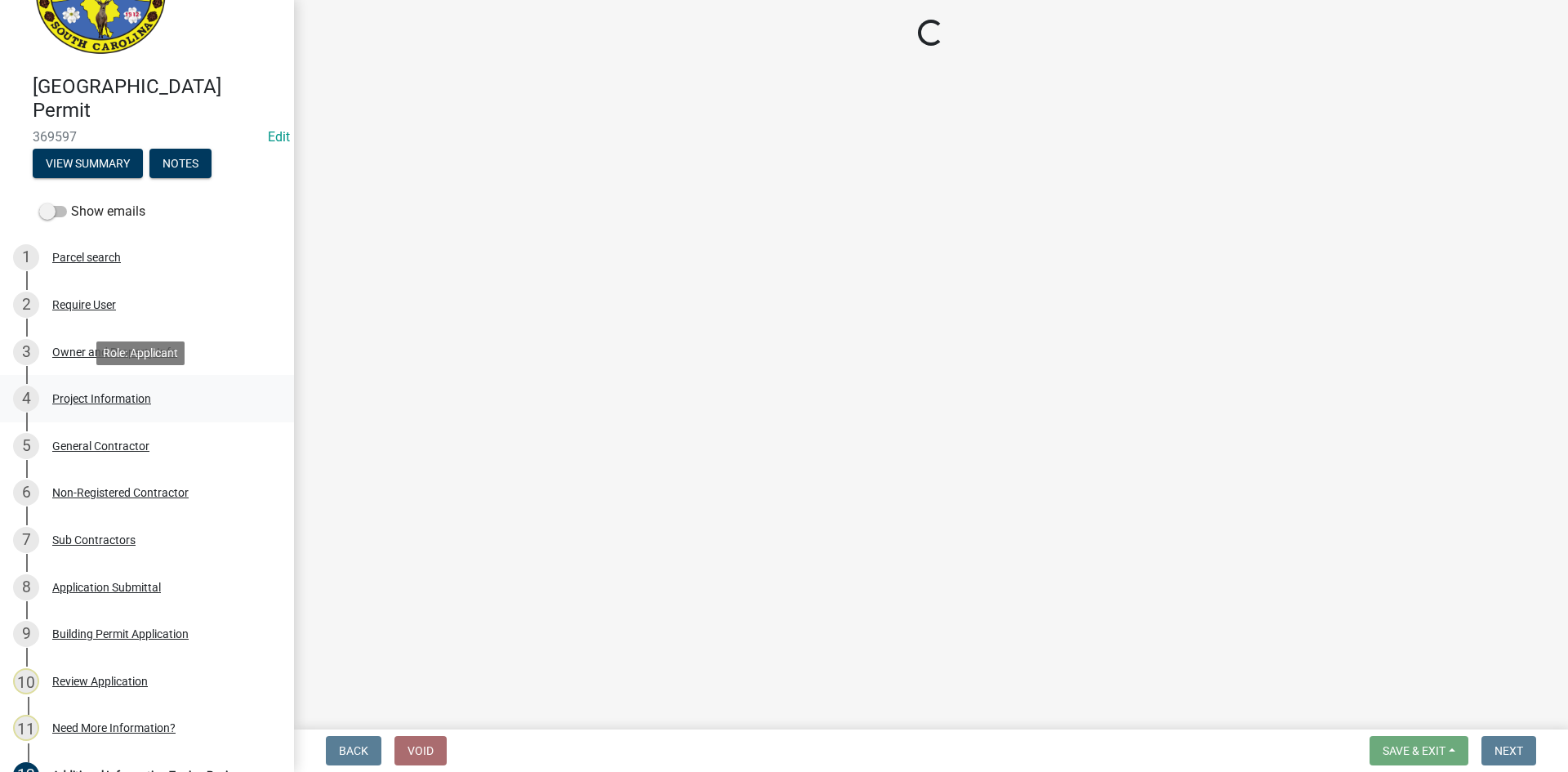
select select "9ee69ee8-4d28-486b-bc7b-e904e70aa828"
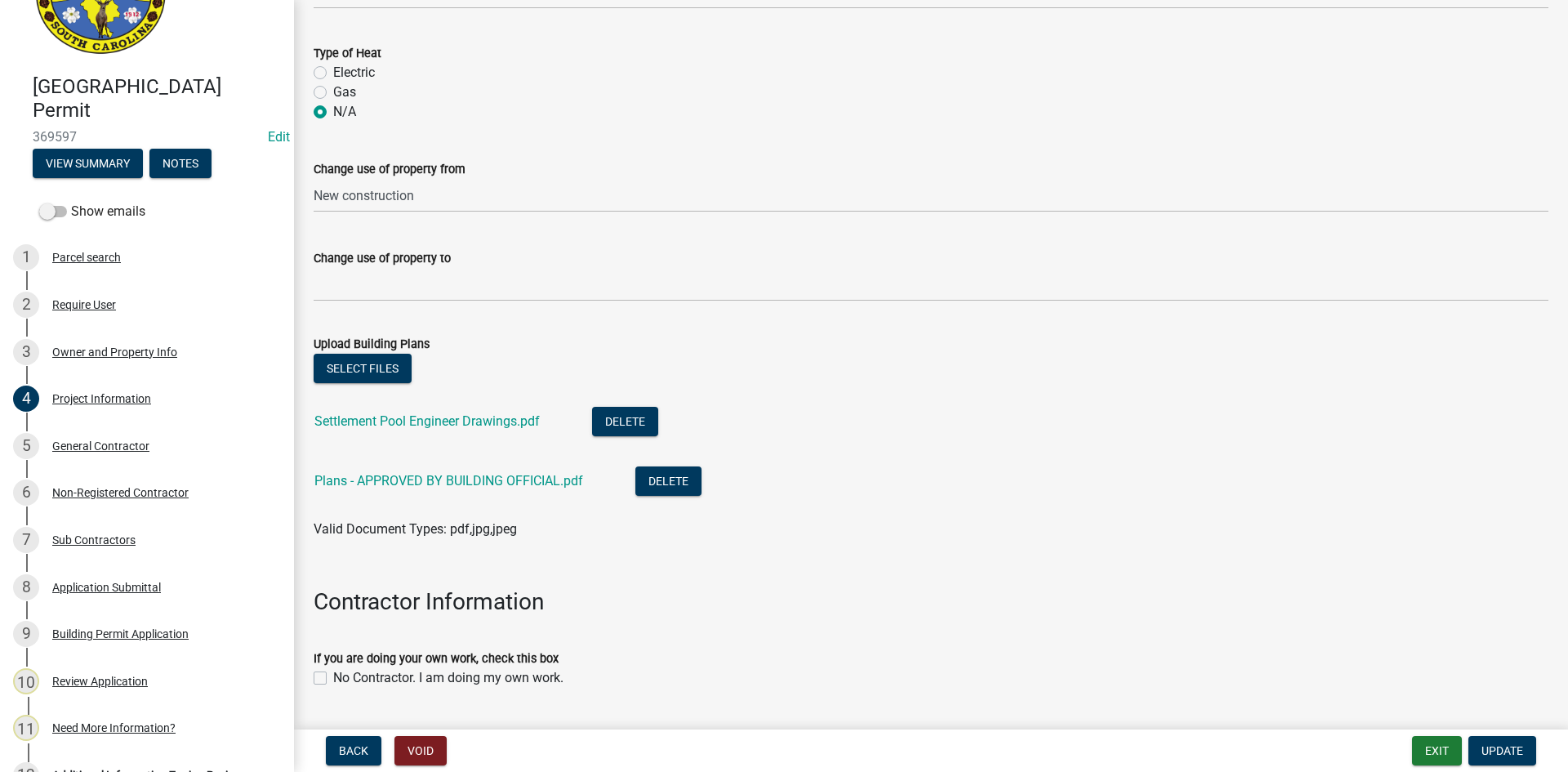
scroll to position [942, 0]
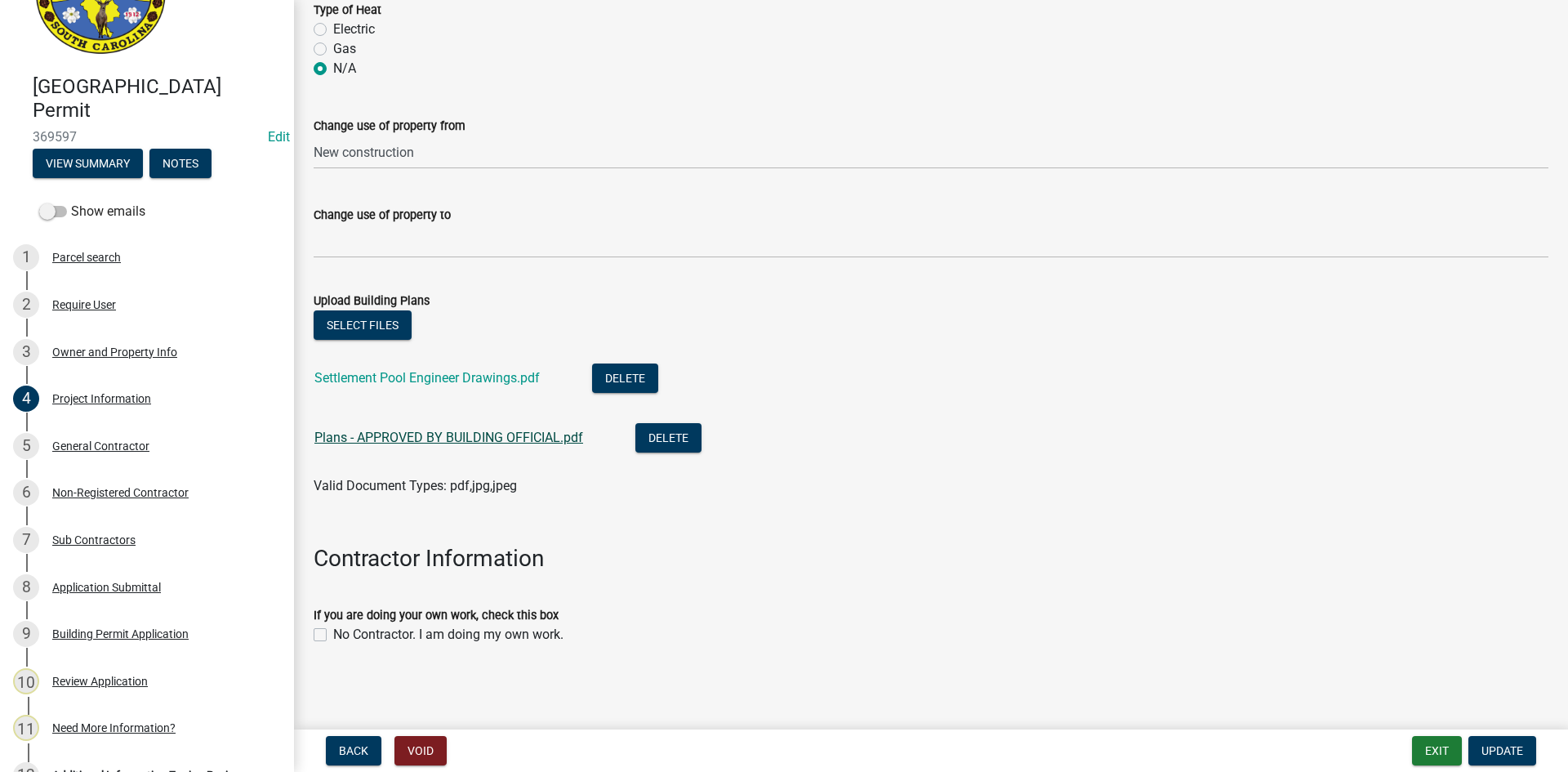
click at [388, 439] on link "Plans - APPROVED BY BUILDING OFFICIAL.pdf" at bounding box center [448, 437] width 269 height 15
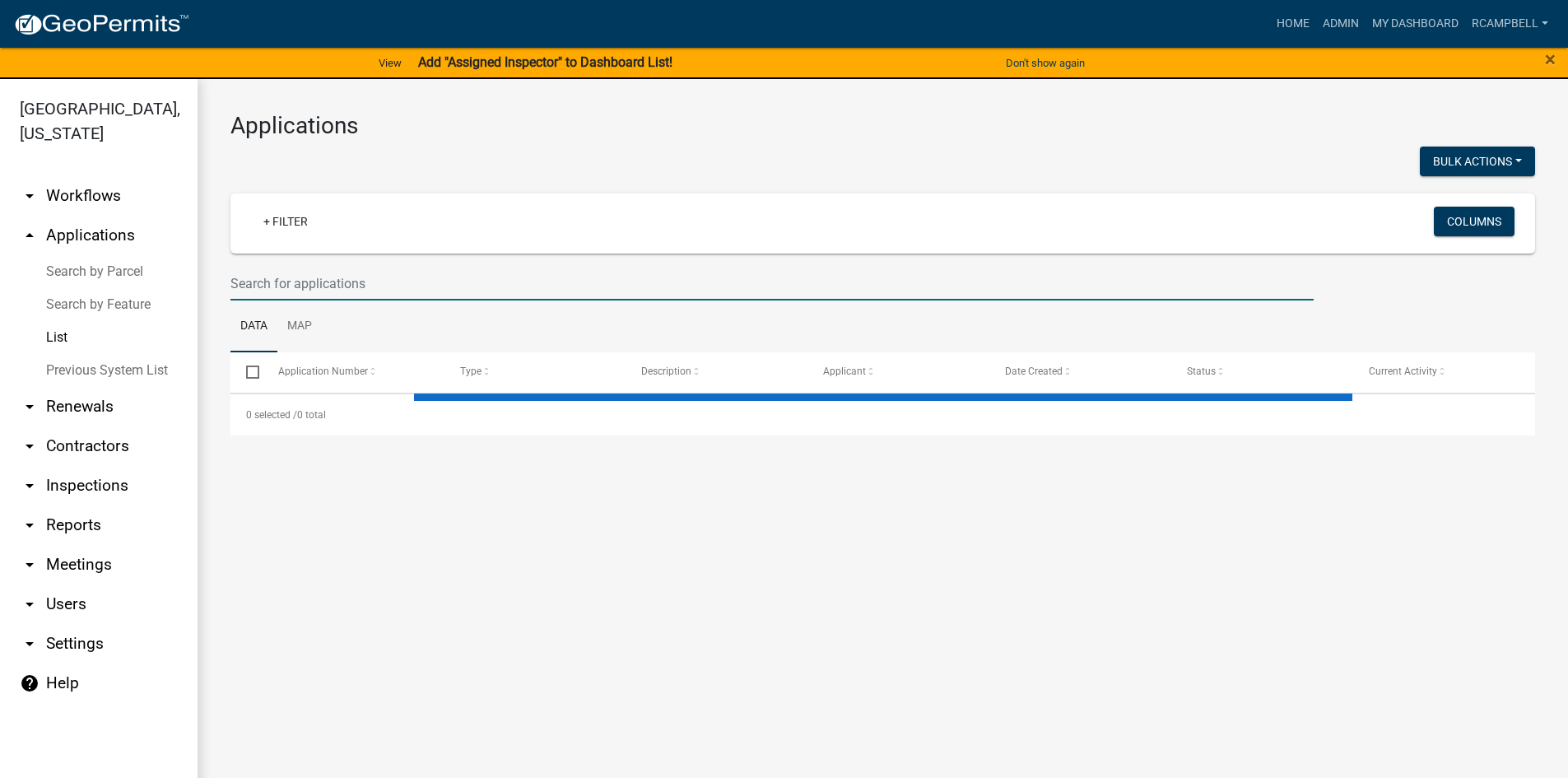
click at [281, 288] on input "text" at bounding box center [772, 283] width 1083 height 34
select select "3: 100"
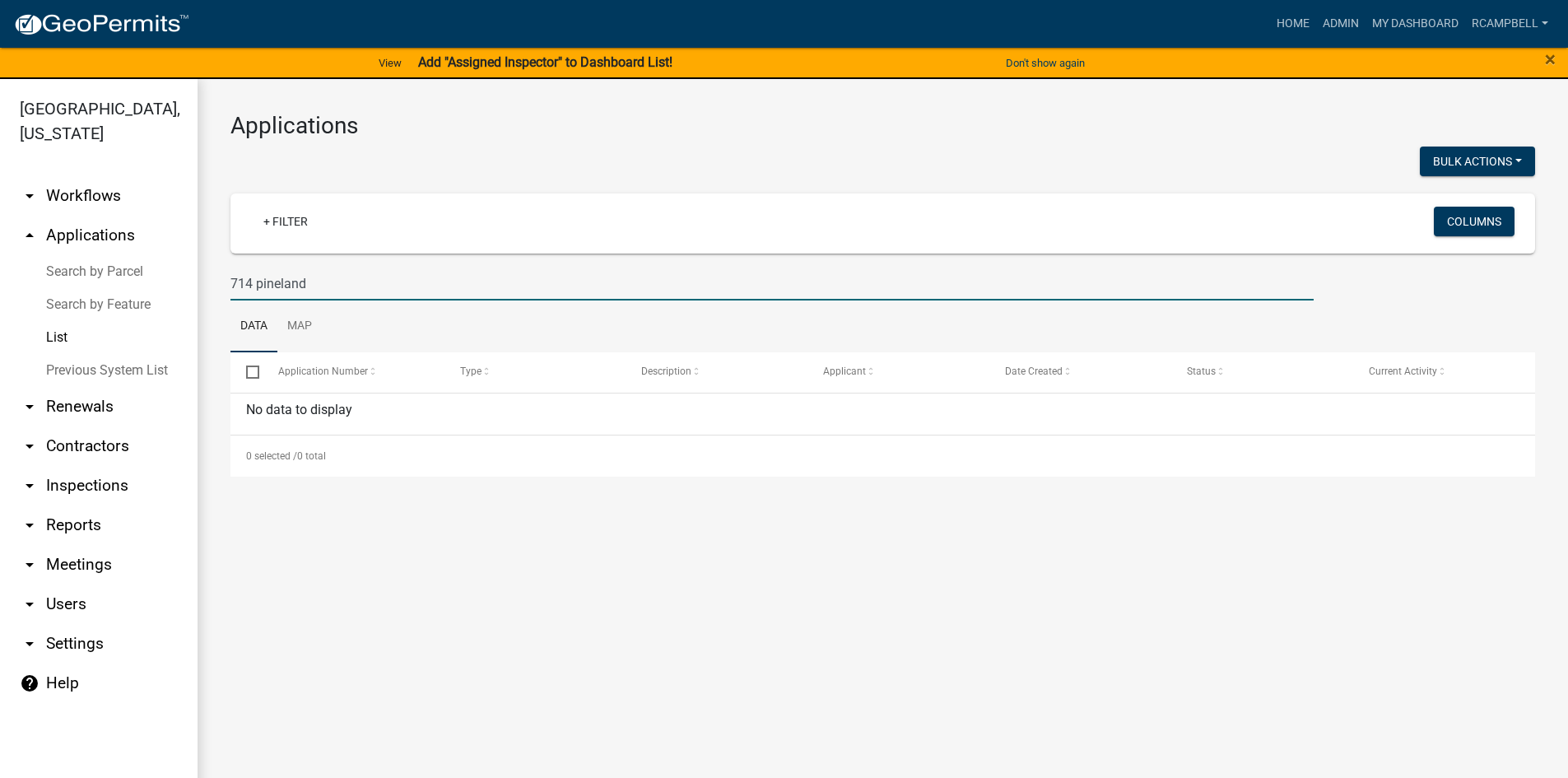
click at [430, 278] on input "714 pineland" at bounding box center [772, 283] width 1083 height 34
type input "7"
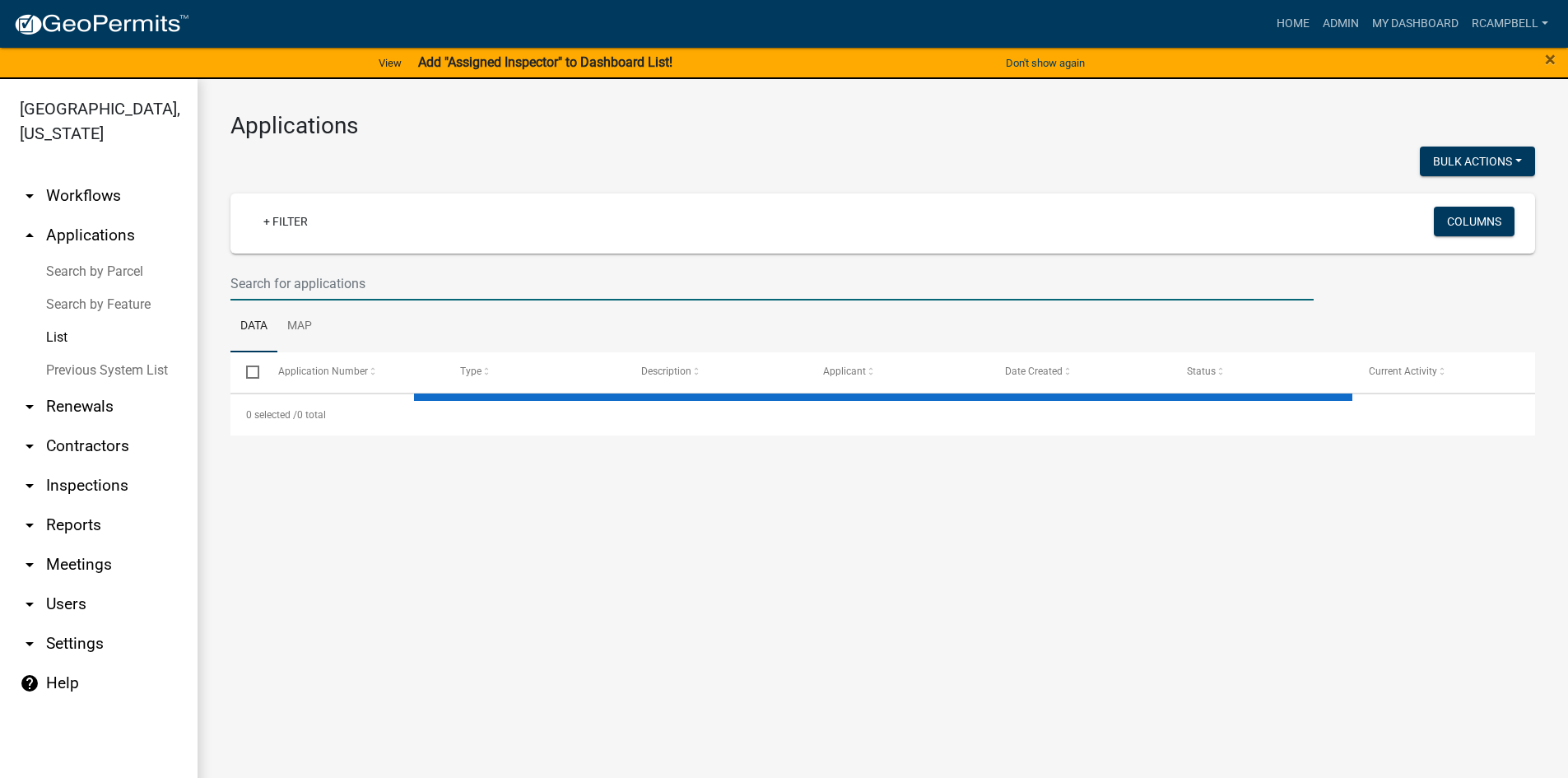
select select "3: 100"
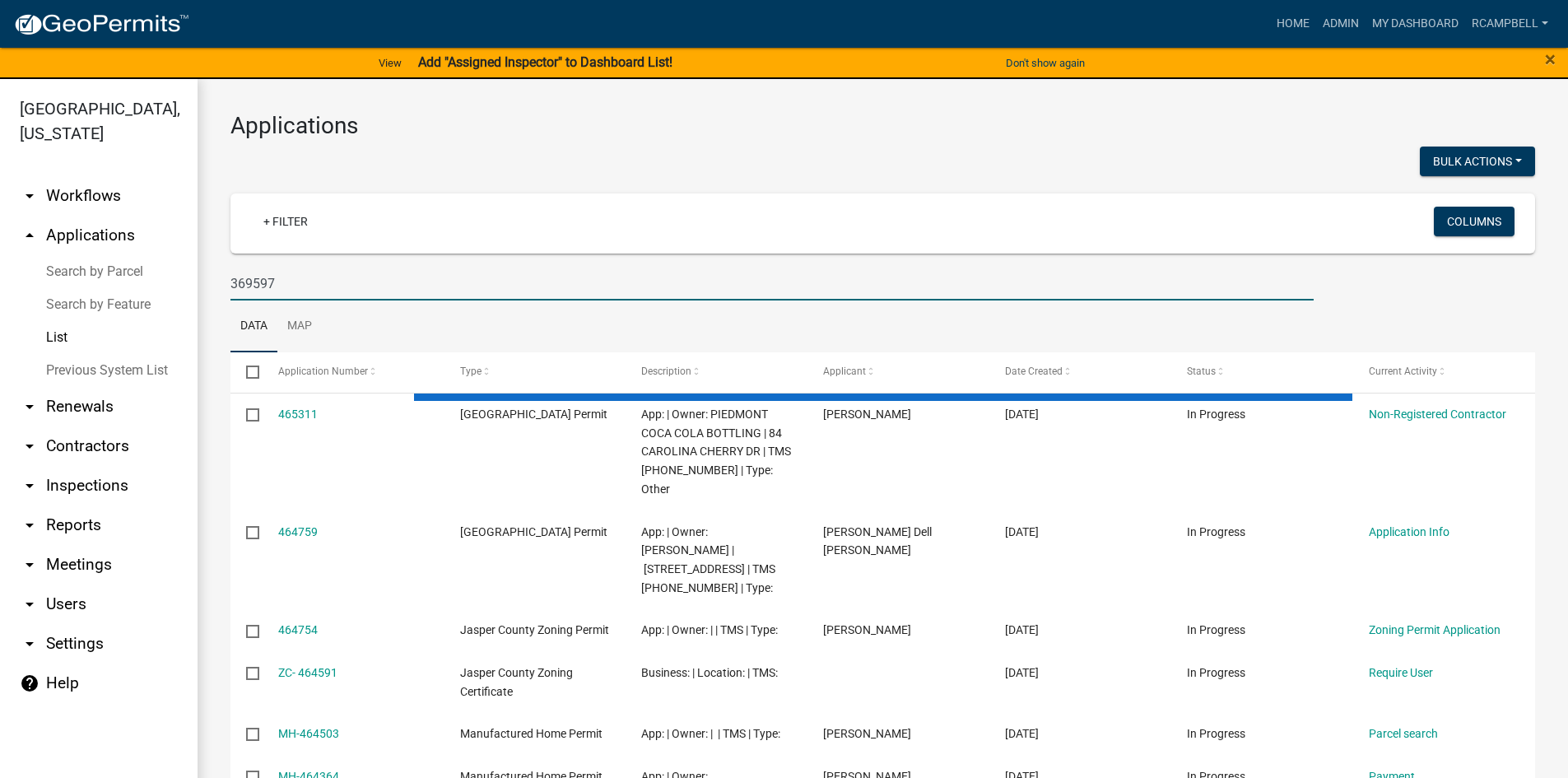
type input "369597"
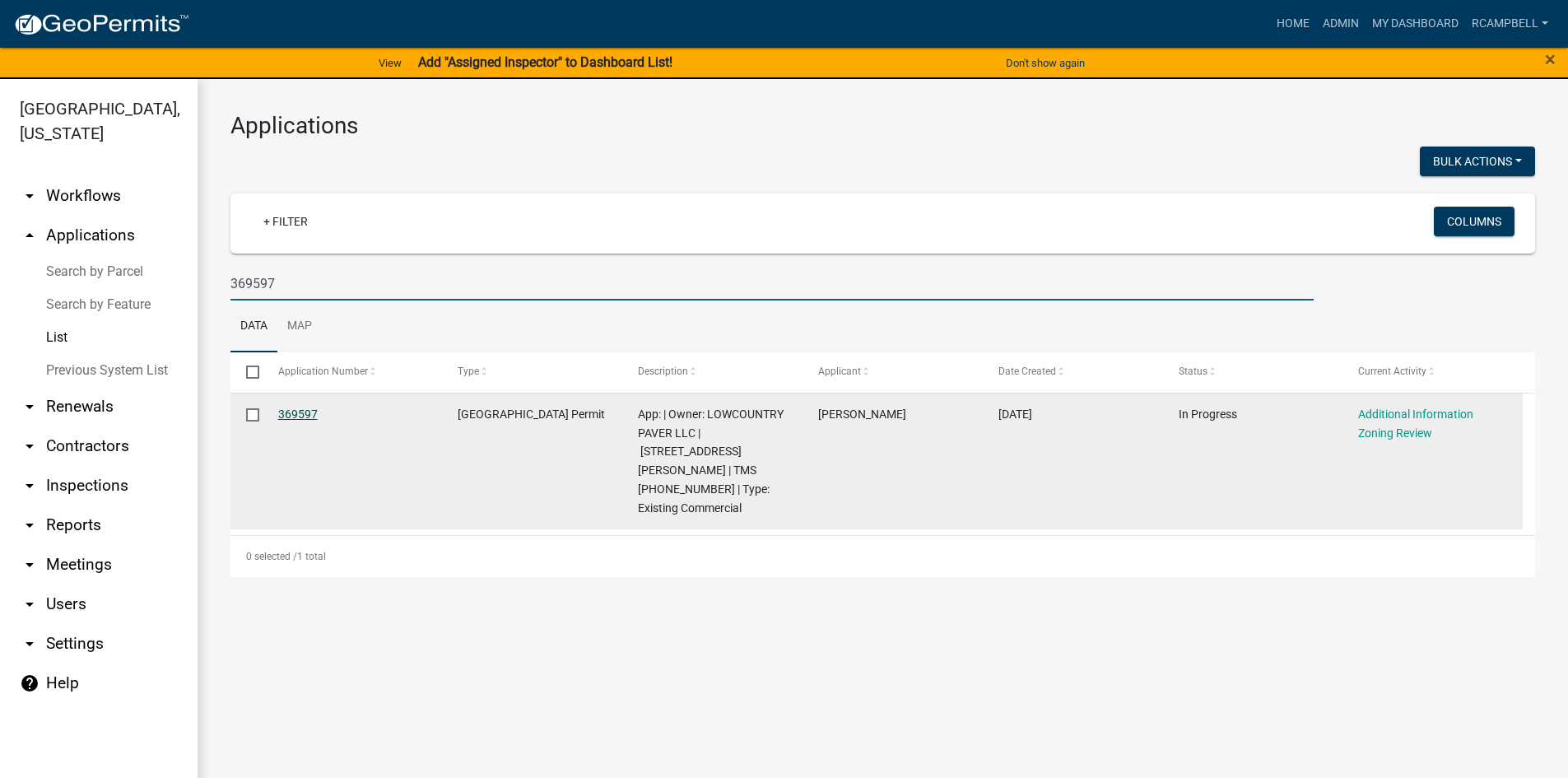
click at [286, 413] on link "369597" at bounding box center [298, 414] width 40 height 13
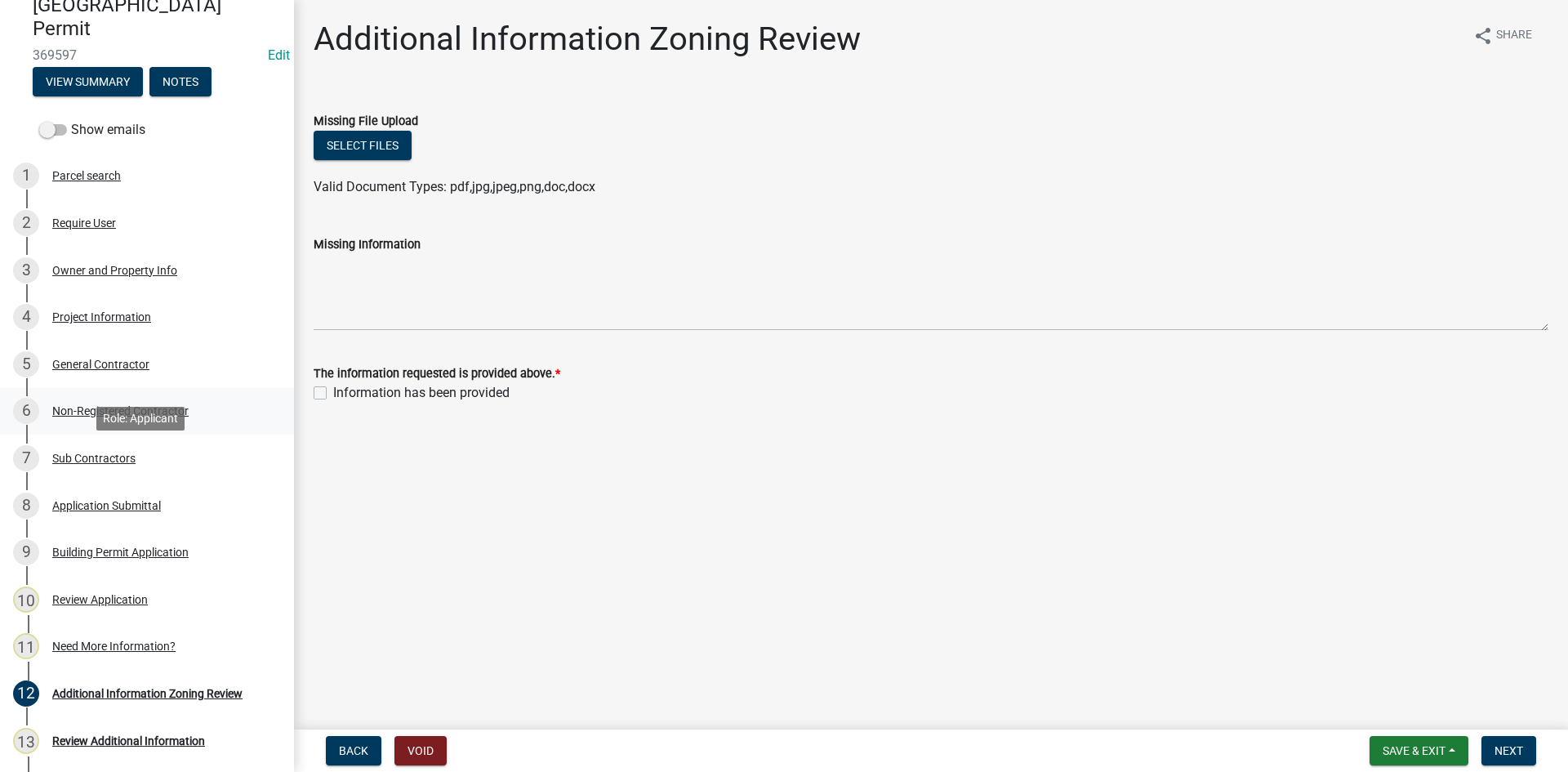
scroll to position [82, 0]
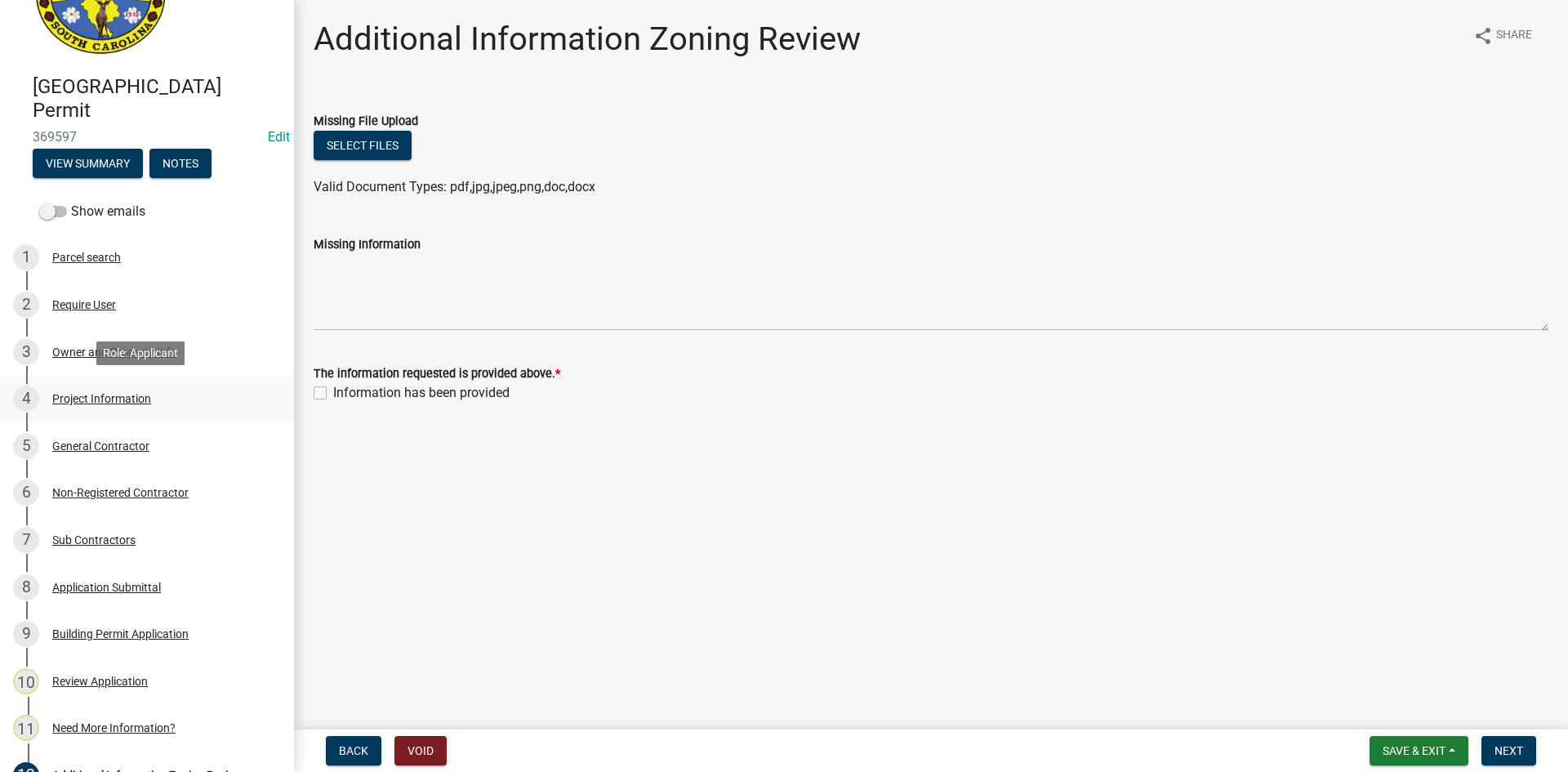
click at [89, 397] on div "Project Information" at bounding box center [102, 398] width 99 height 11
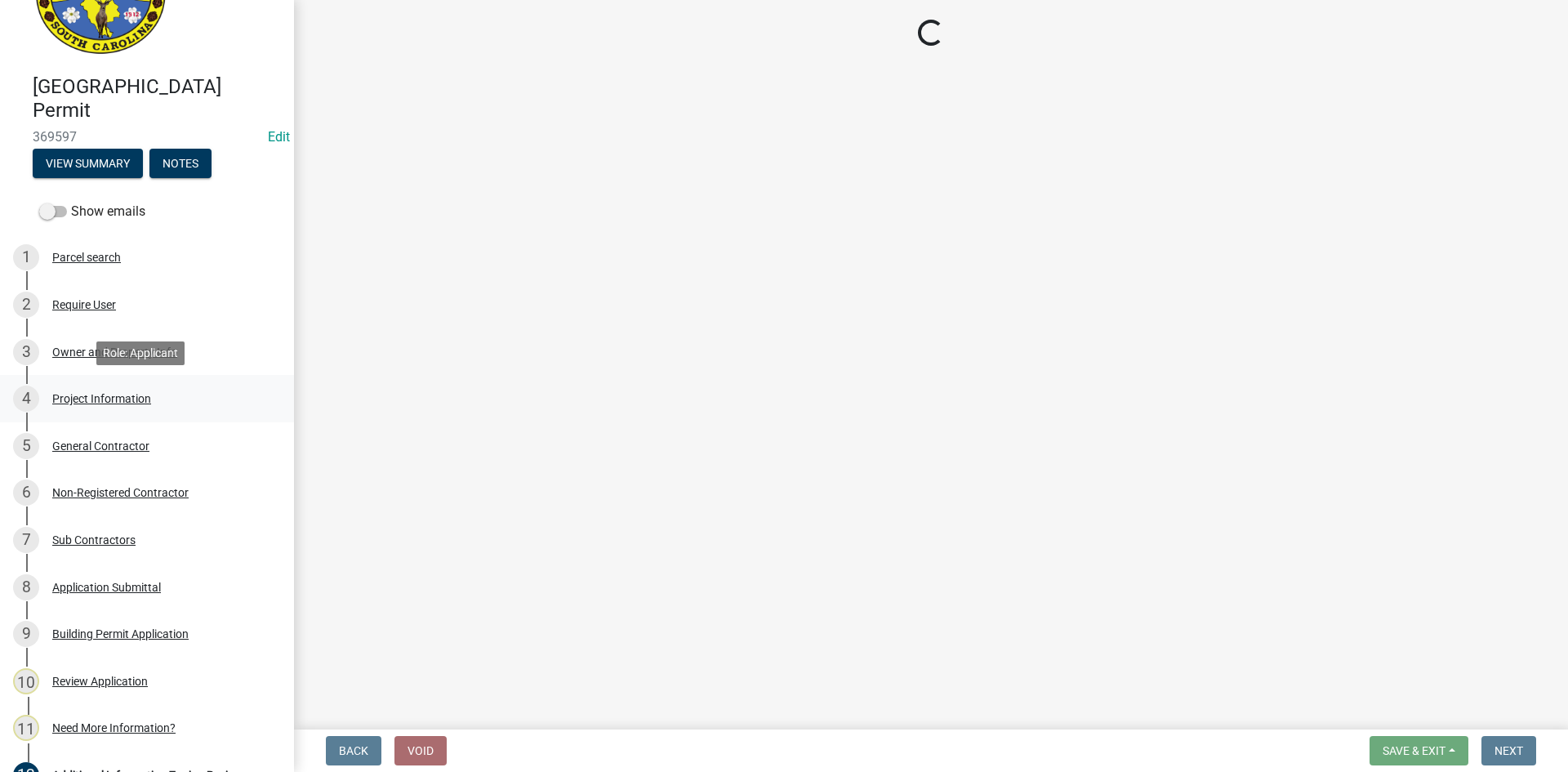
select select "9ee69ee8-4d28-486b-bc7b-e904e70aa828"
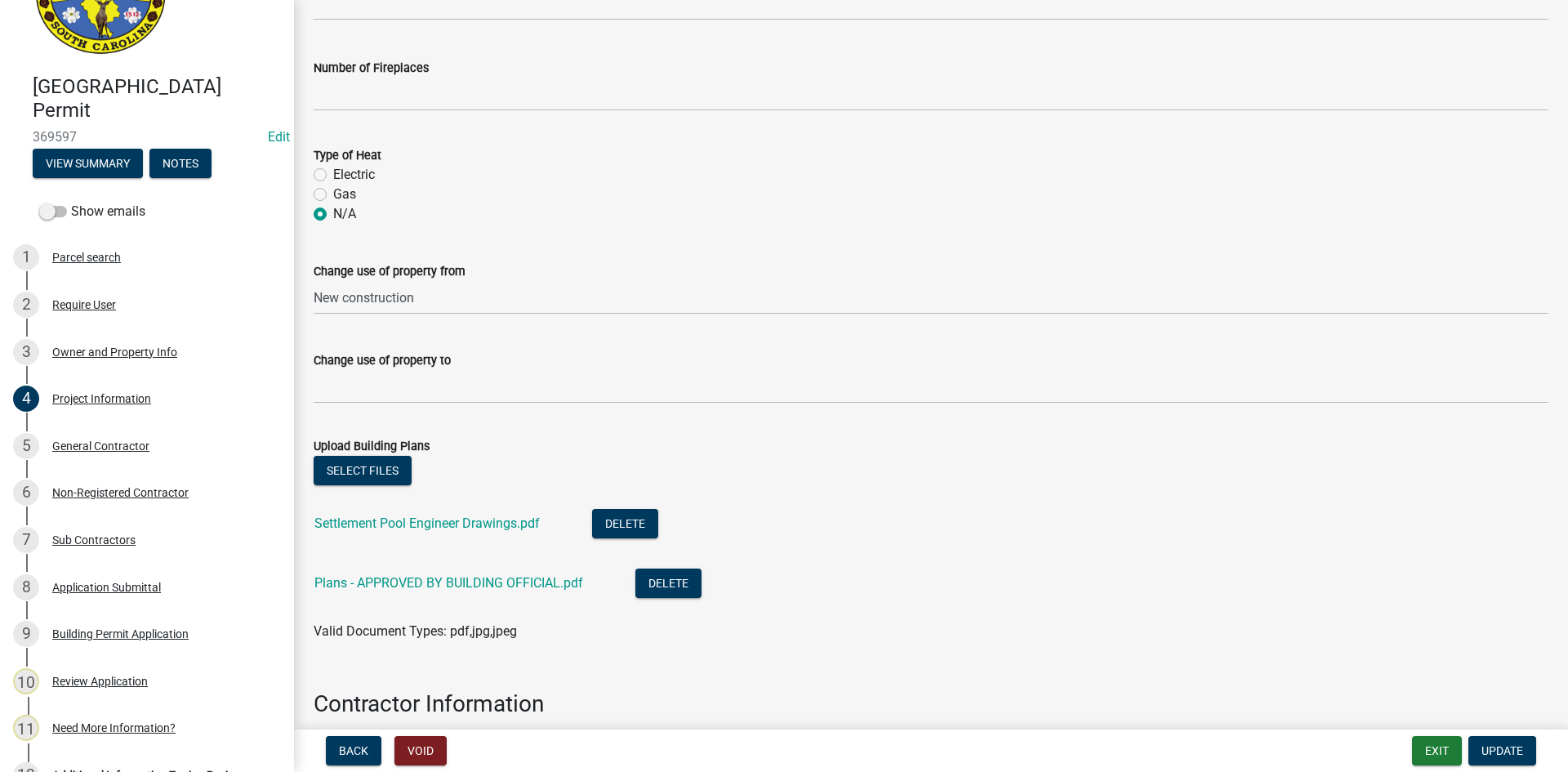
scroll to position [942, 0]
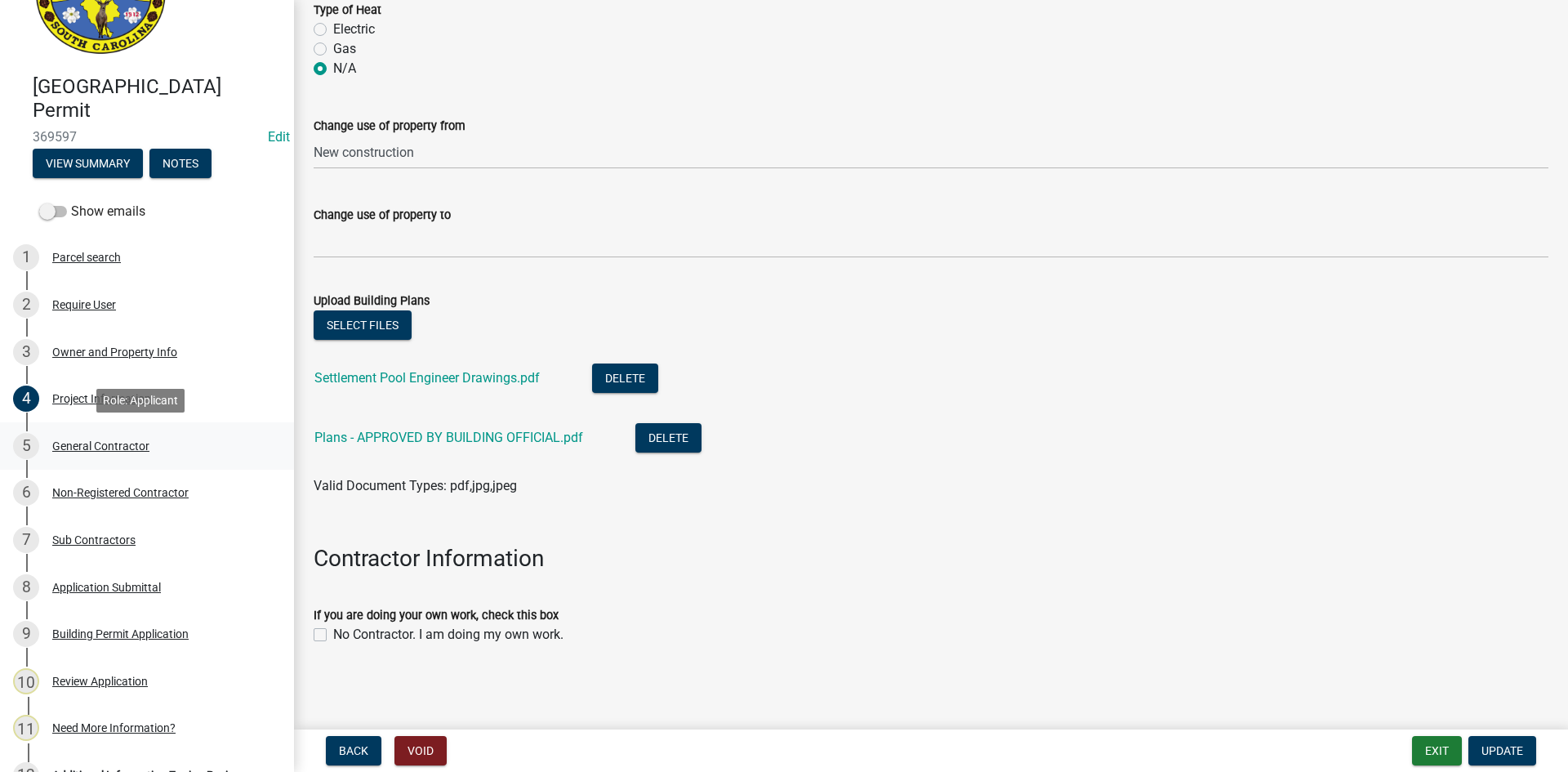
click at [101, 445] on div "General Contractor" at bounding box center [101, 446] width 97 height 11
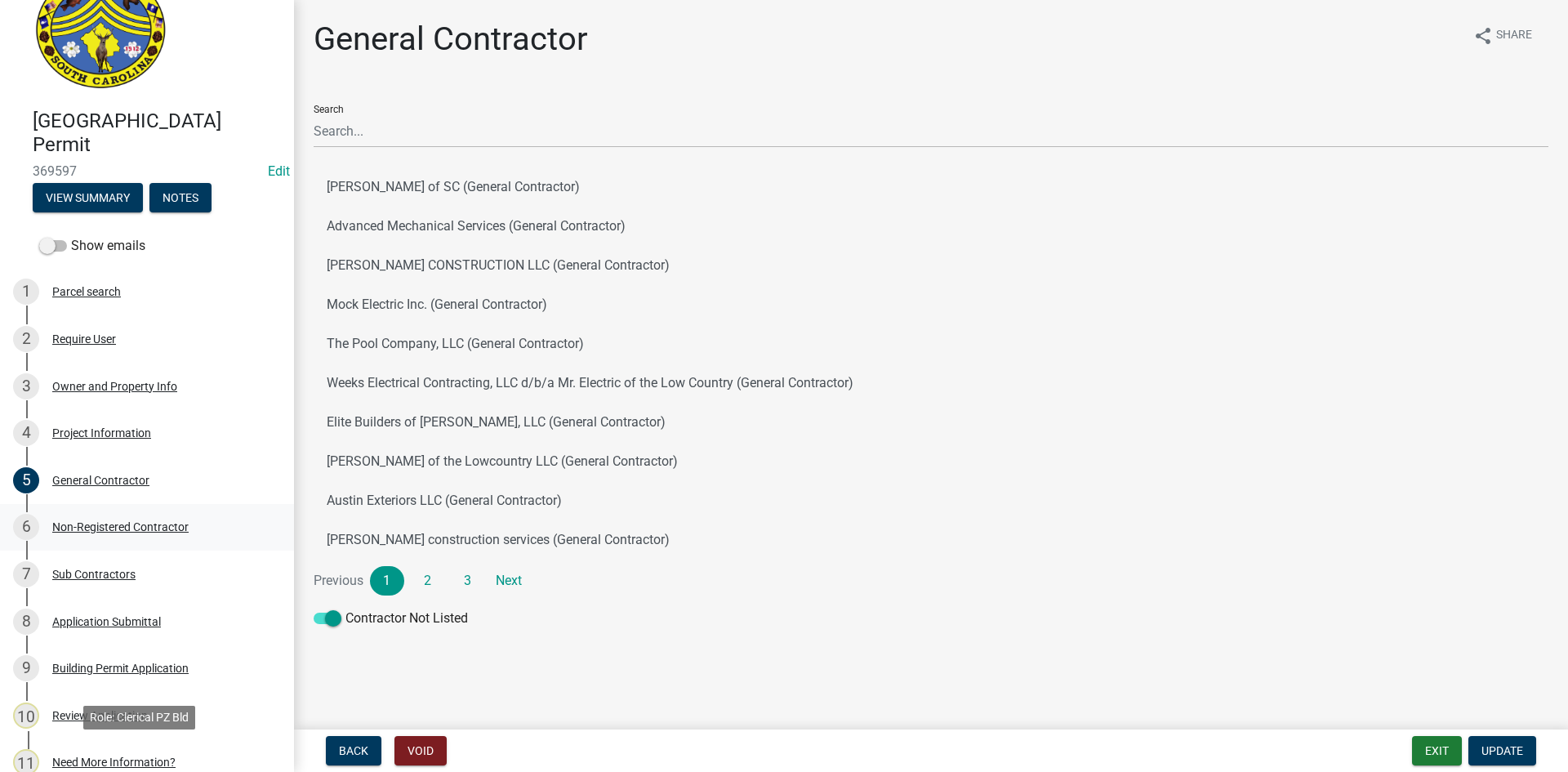
scroll to position [0, 0]
